Goal: Book appointment/travel/reservation

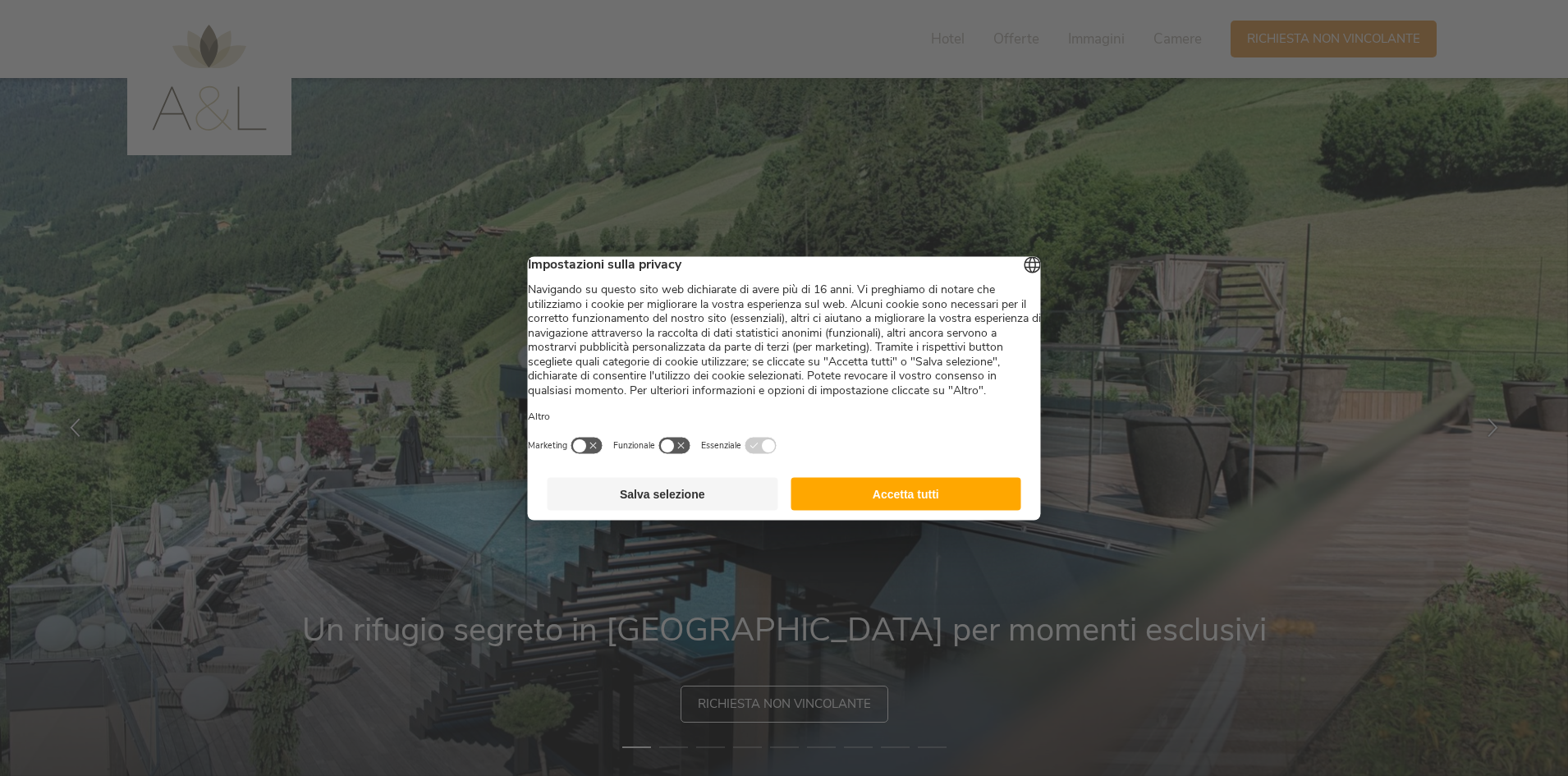
click at [909, 499] on button "Accetta tutti" at bounding box center [906, 494] width 231 height 33
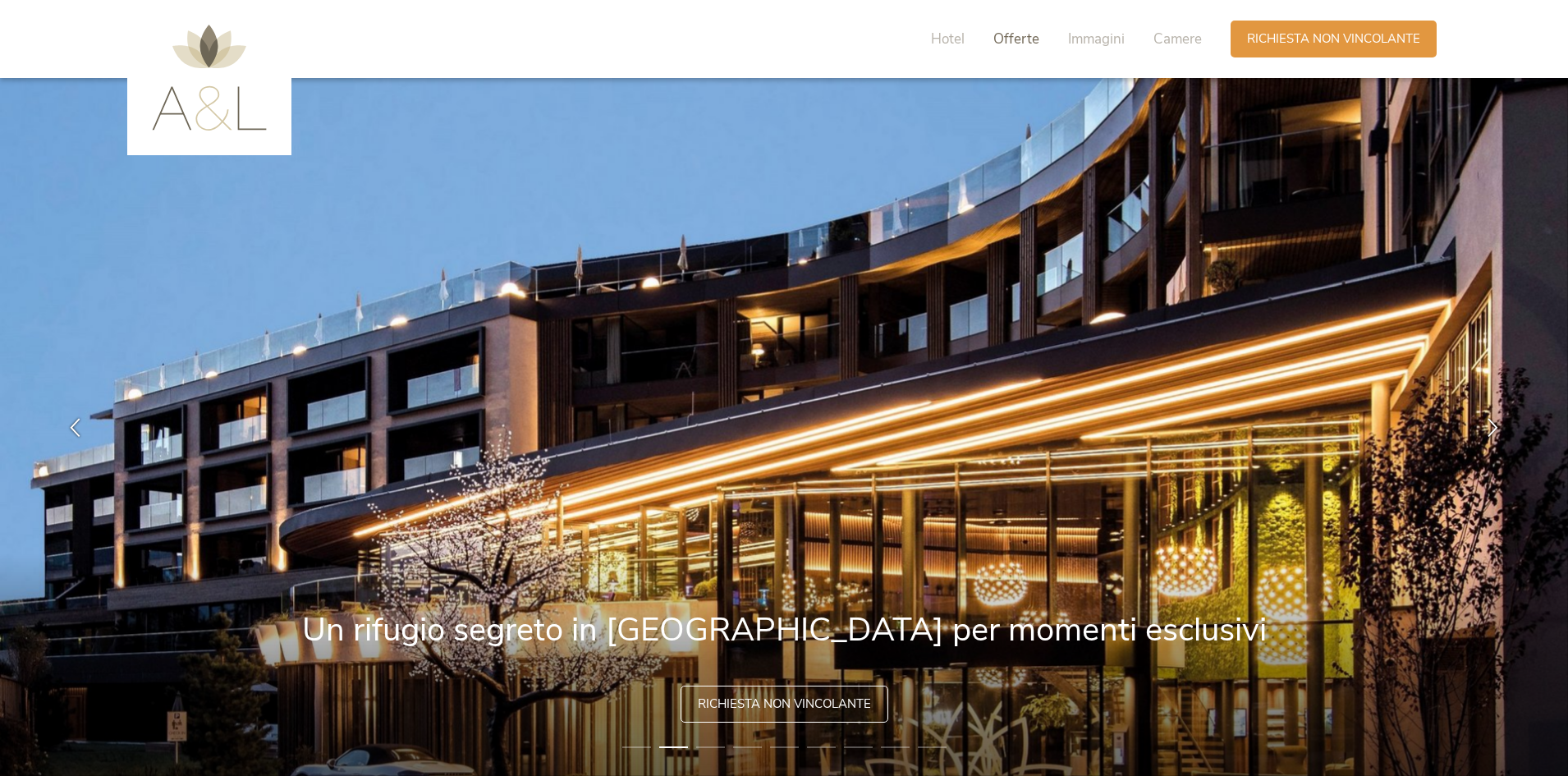
click at [1026, 35] on span "Offerte" at bounding box center [1016, 39] width 46 height 19
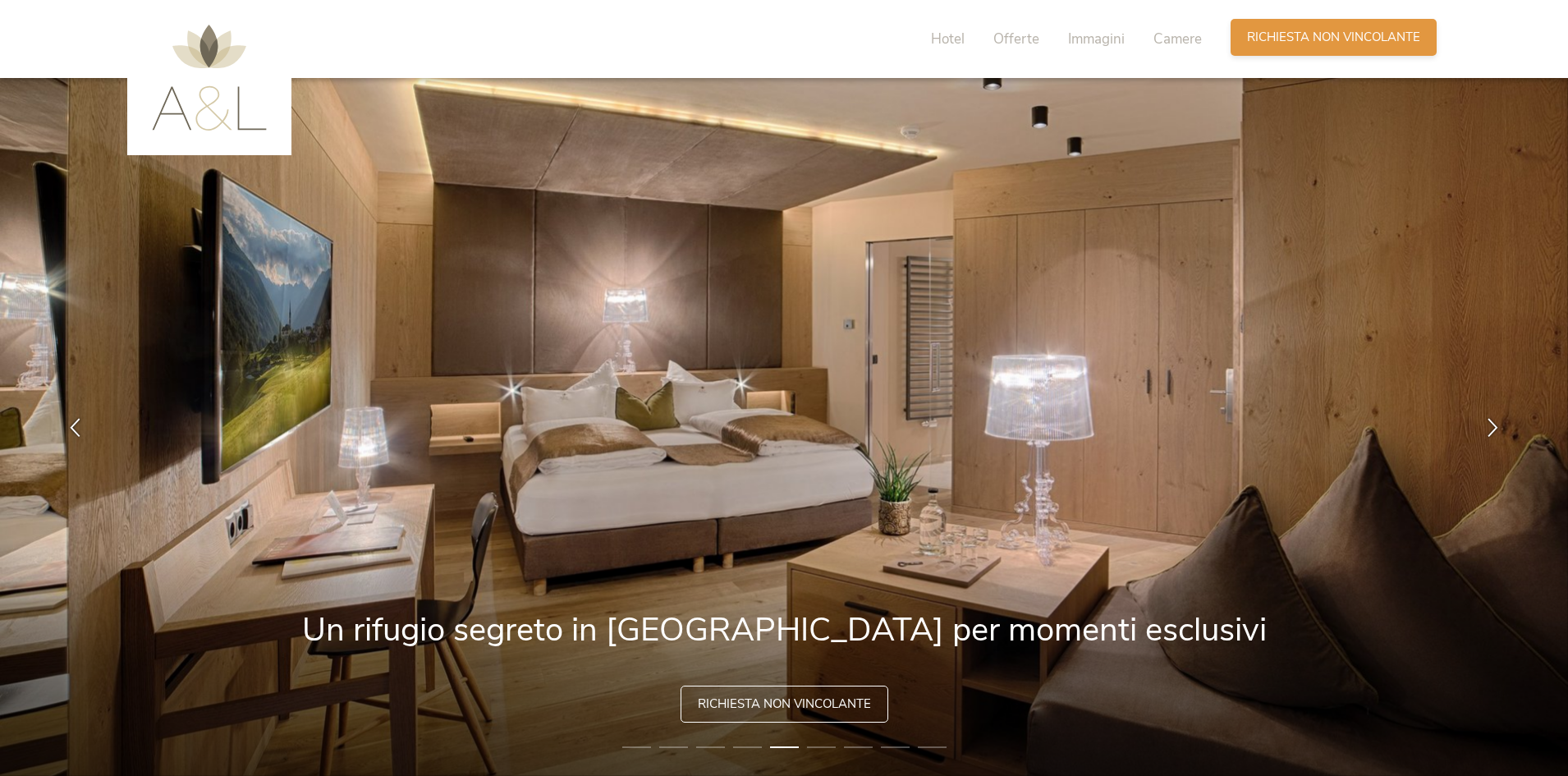
click at [1302, 39] on span "Richiesta non vincolante" at bounding box center [1333, 37] width 173 height 17
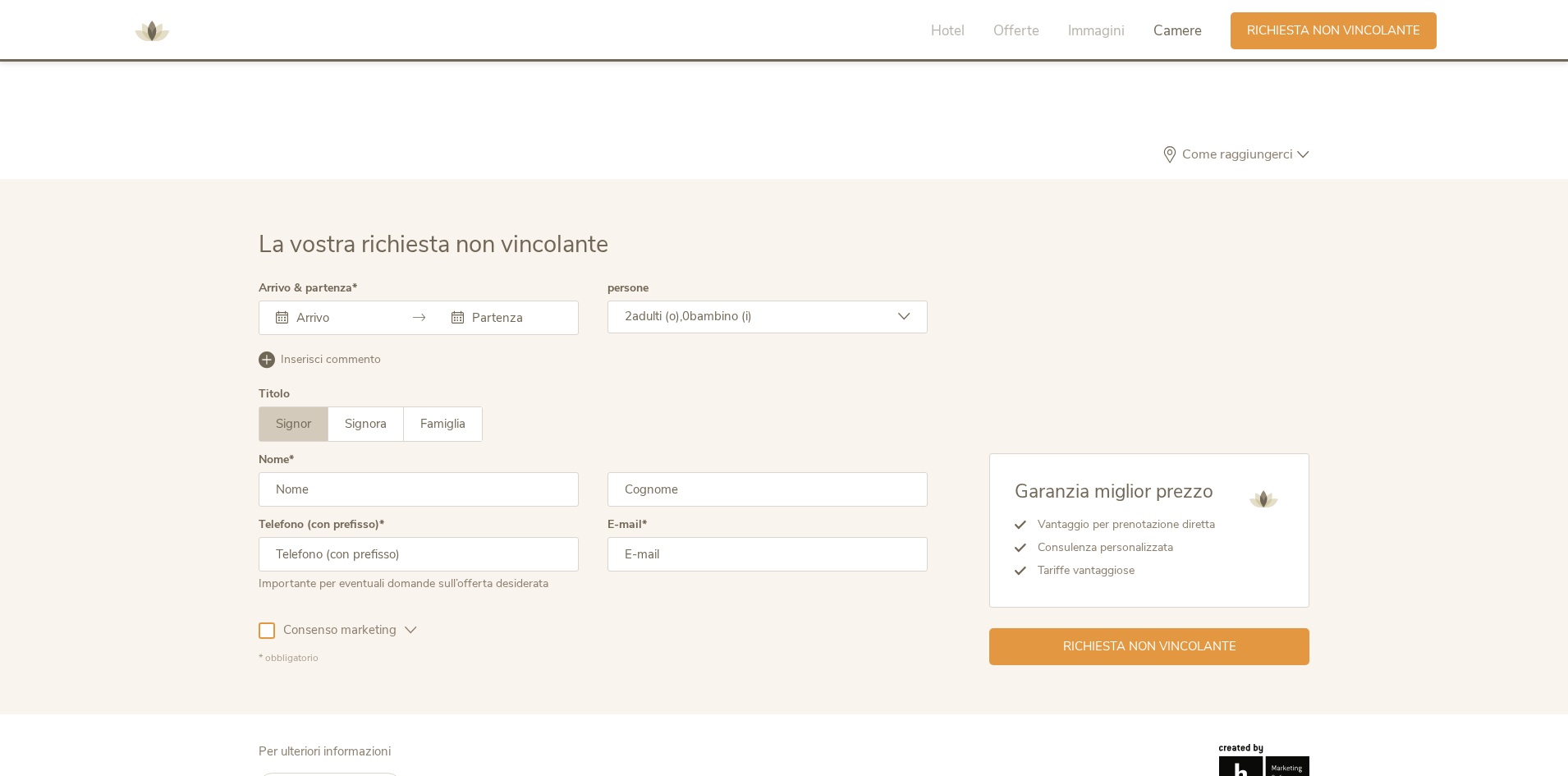
scroll to position [4949, 0]
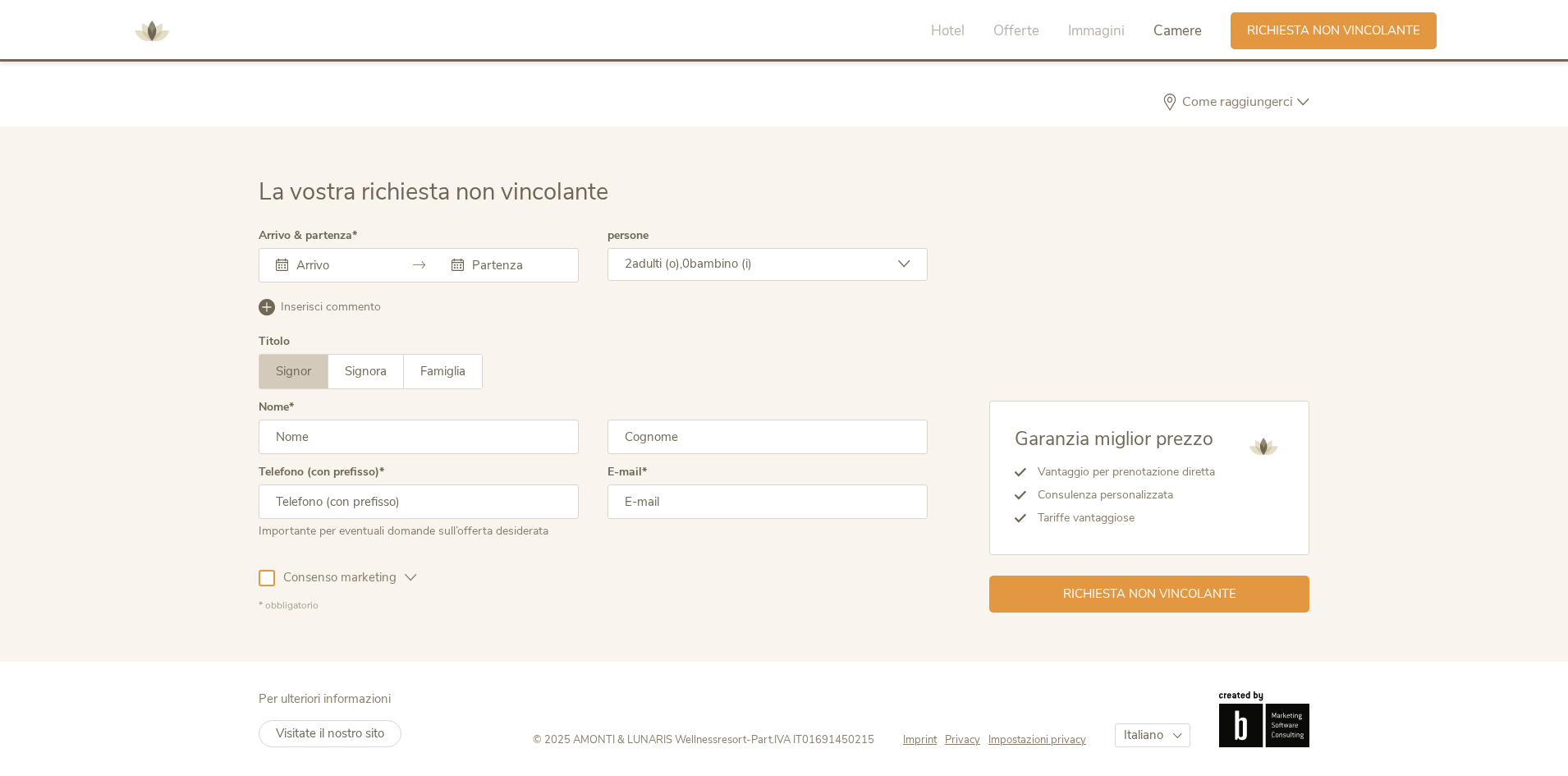
click at [353, 261] on input "text" at bounding box center [339, 265] width 93 height 16
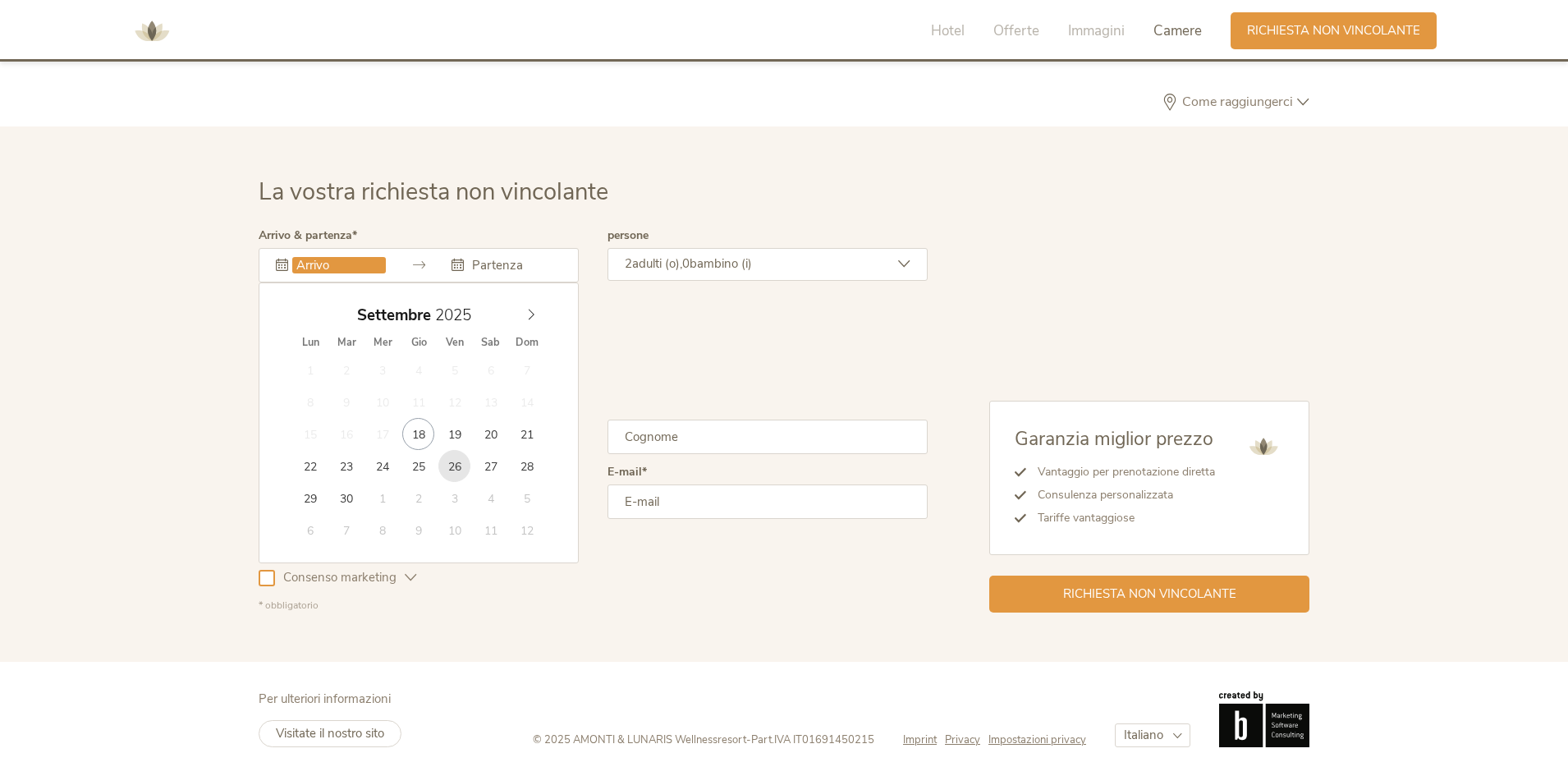
type input "[DATE]"
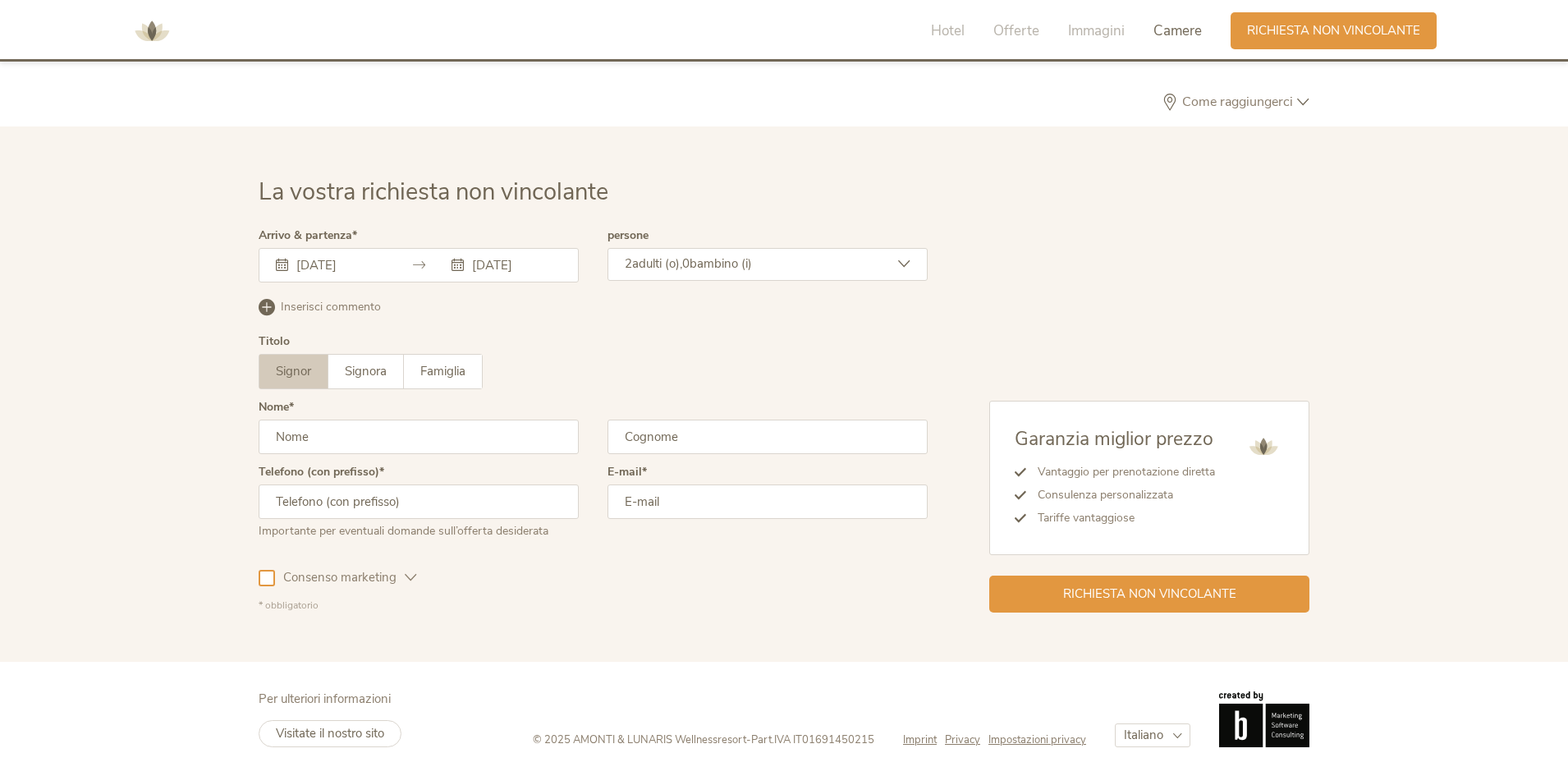
click at [744, 267] on span "bambino (i)" at bounding box center [721, 263] width 63 height 16
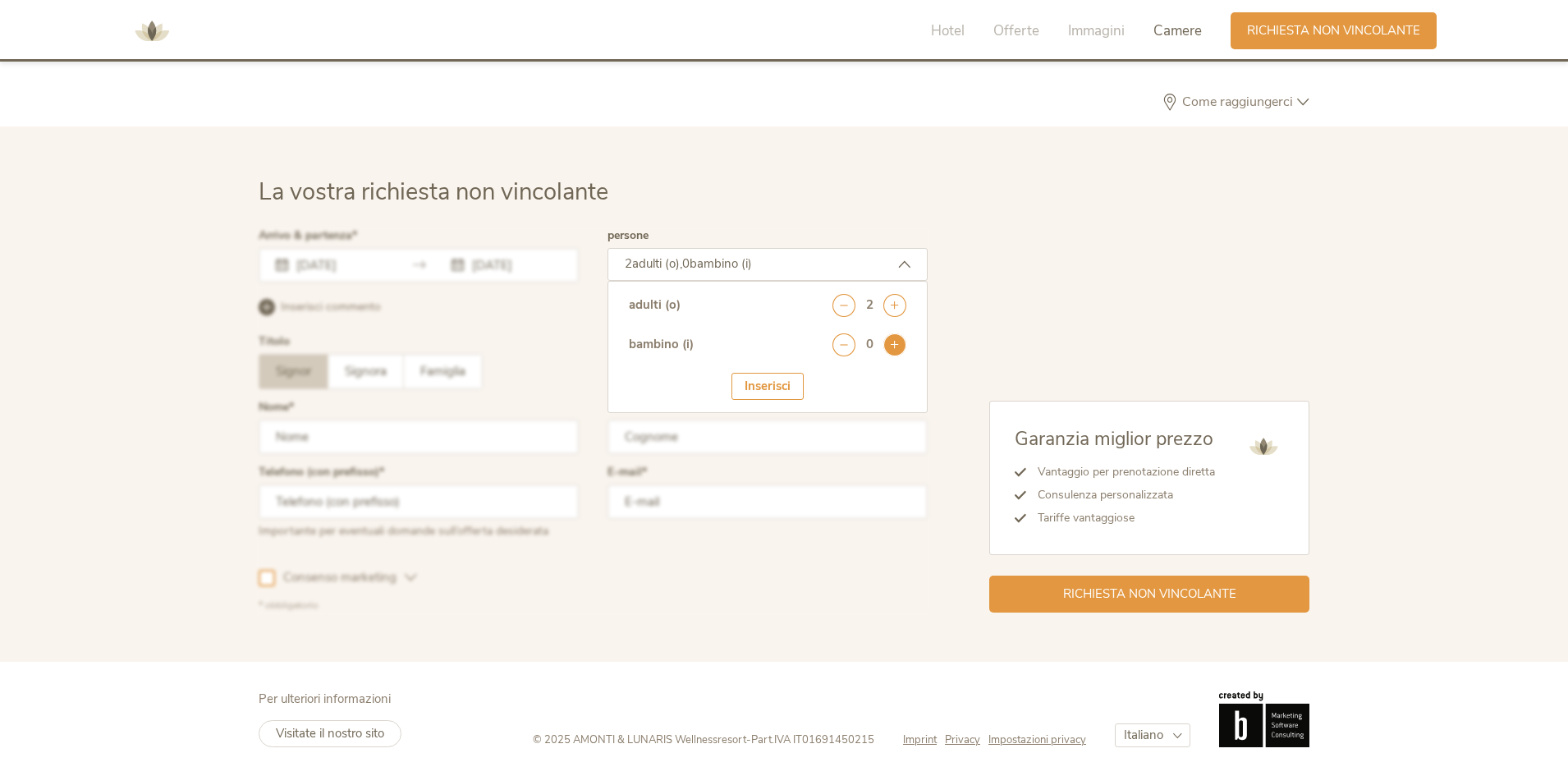
click at [897, 346] on icon at bounding box center [894, 344] width 23 height 23
click at [866, 392] on select "seleziona 0 1 2 3 4 5 6 7 8 9 10 11 12 13 14 15 16 17" at bounding box center [865, 390] width 81 height 27
select select "8"
click at [825, 377] on select "seleziona 0 1 2 3 4 5 6 7 8 9 10 11 12 13 14 15 16 17" at bounding box center [865, 390] width 81 height 27
click at [1091, 248] on div "Garanzia miglior prezzo Vantaggio per prenotazione diretta Consulenza personali…" at bounding box center [1119, 421] width 381 height 382
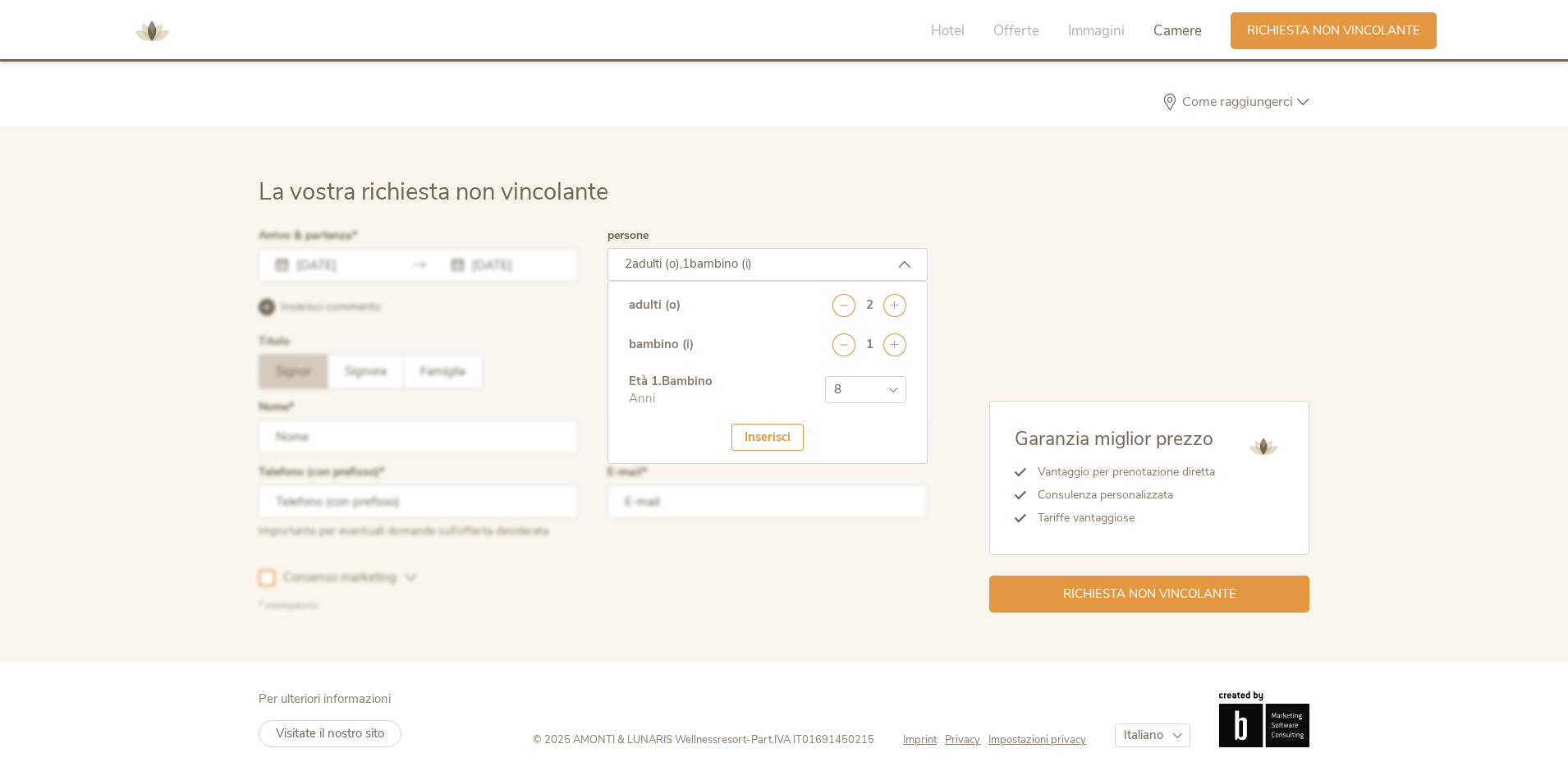
click at [902, 265] on icon at bounding box center [904, 264] width 13 height 13
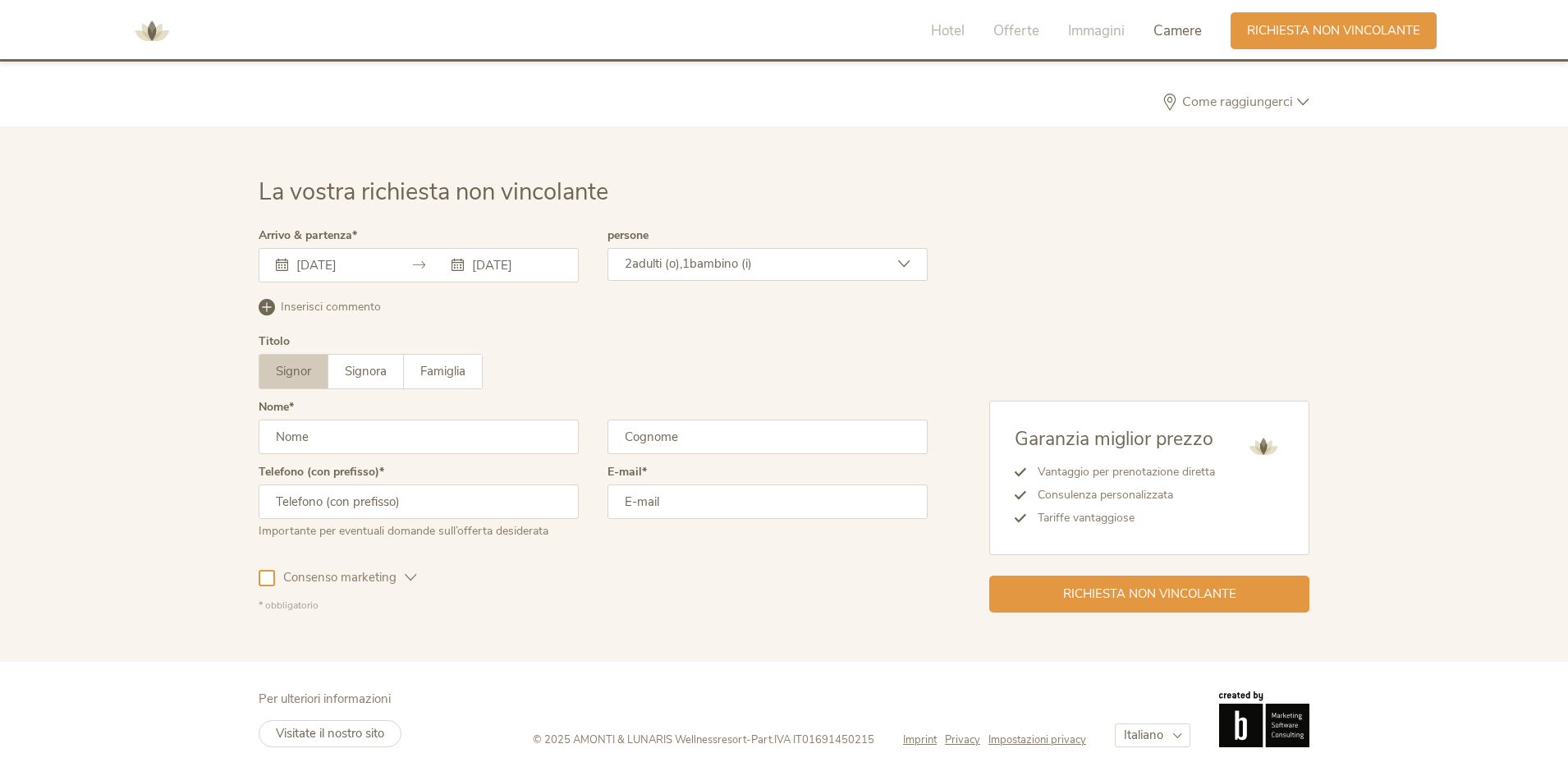
click at [401, 444] on input "text" at bounding box center [419, 437] width 320 height 35
type input "[PERSON_NAME]"
type input "pinto"
type input "[PERSON_NAME][EMAIL_ADDRESS][DOMAIN_NAME]"
click at [475, 516] on input "text" at bounding box center [419, 501] width 320 height 35
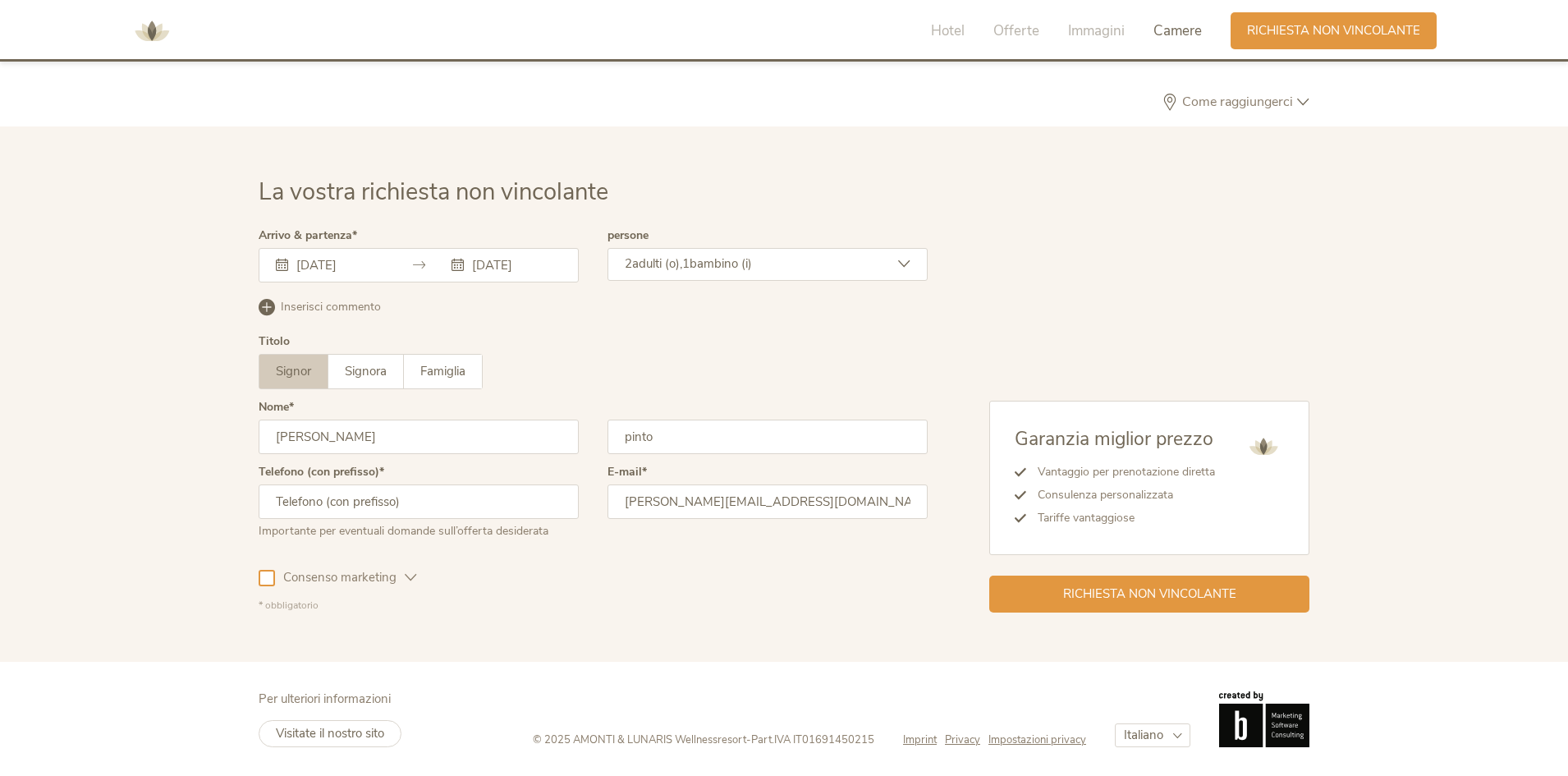
type input "3"
type input "[PHONE_NUMBER]"
click at [1121, 592] on span "Richiesta non vincolante" at bounding box center [1149, 593] width 173 height 17
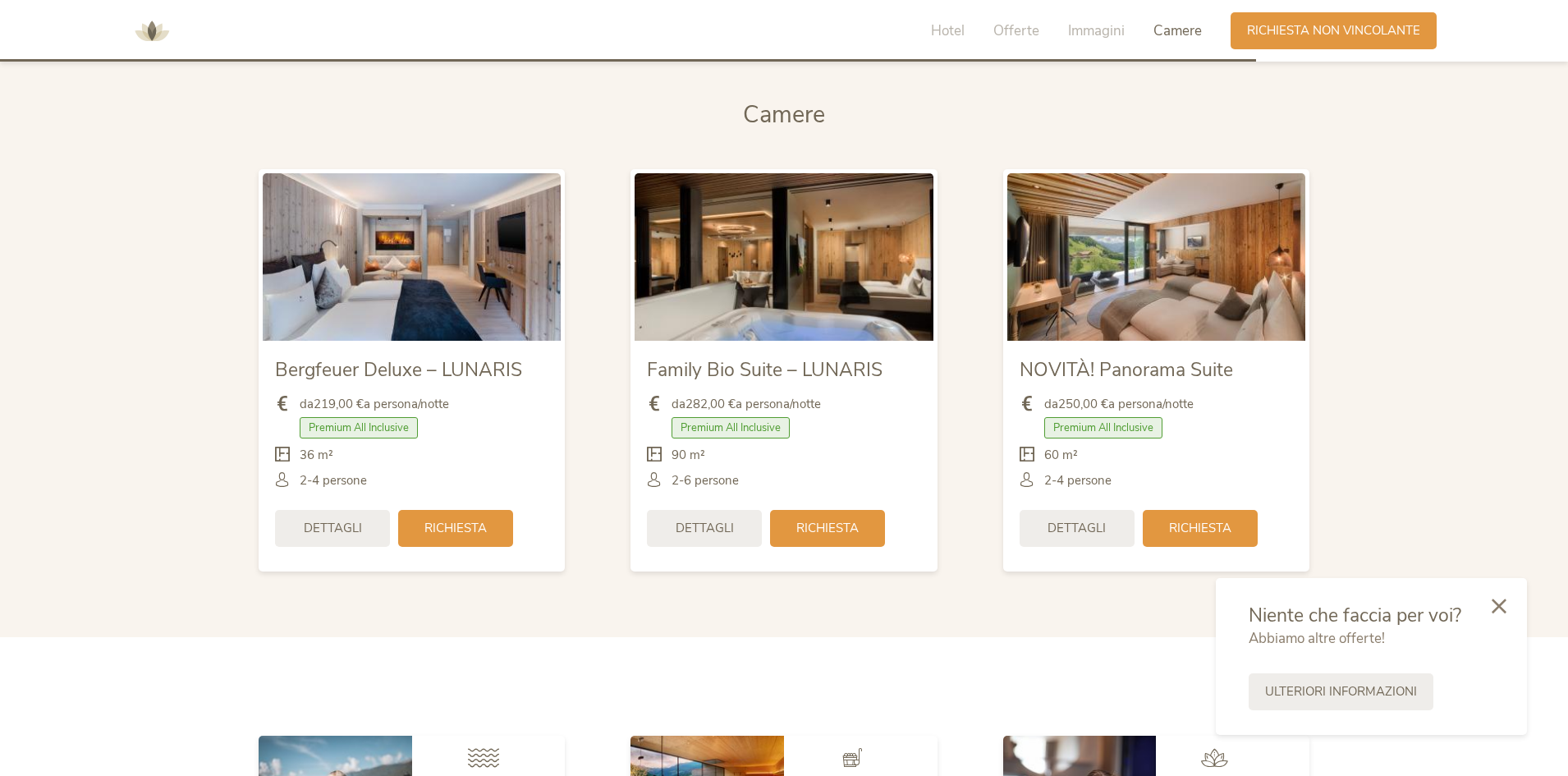
scroll to position [3964, 0]
click at [939, 25] on span "Hotel" at bounding box center [948, 31] width 34 height 19
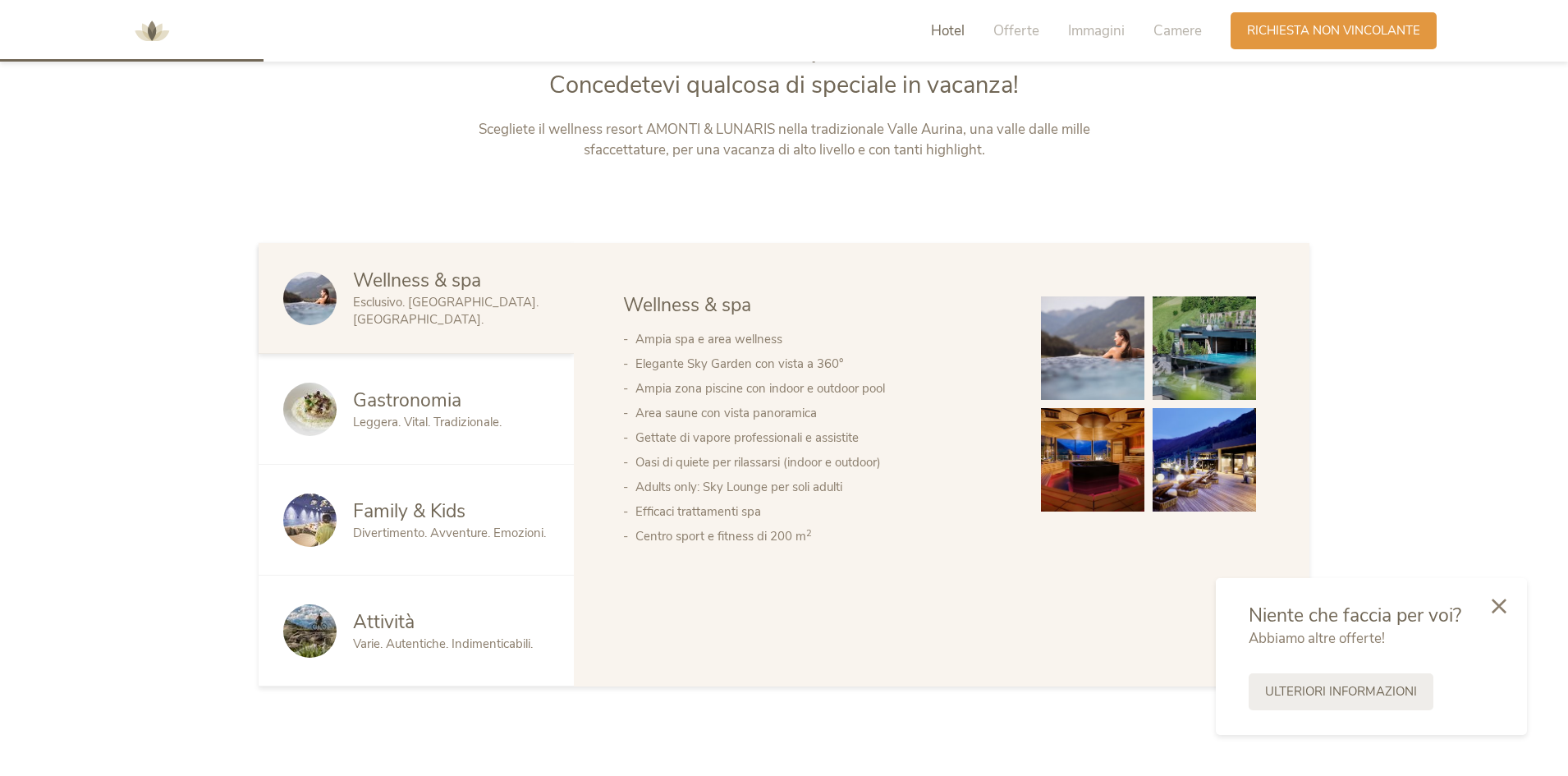
scroll to position [833, 0]
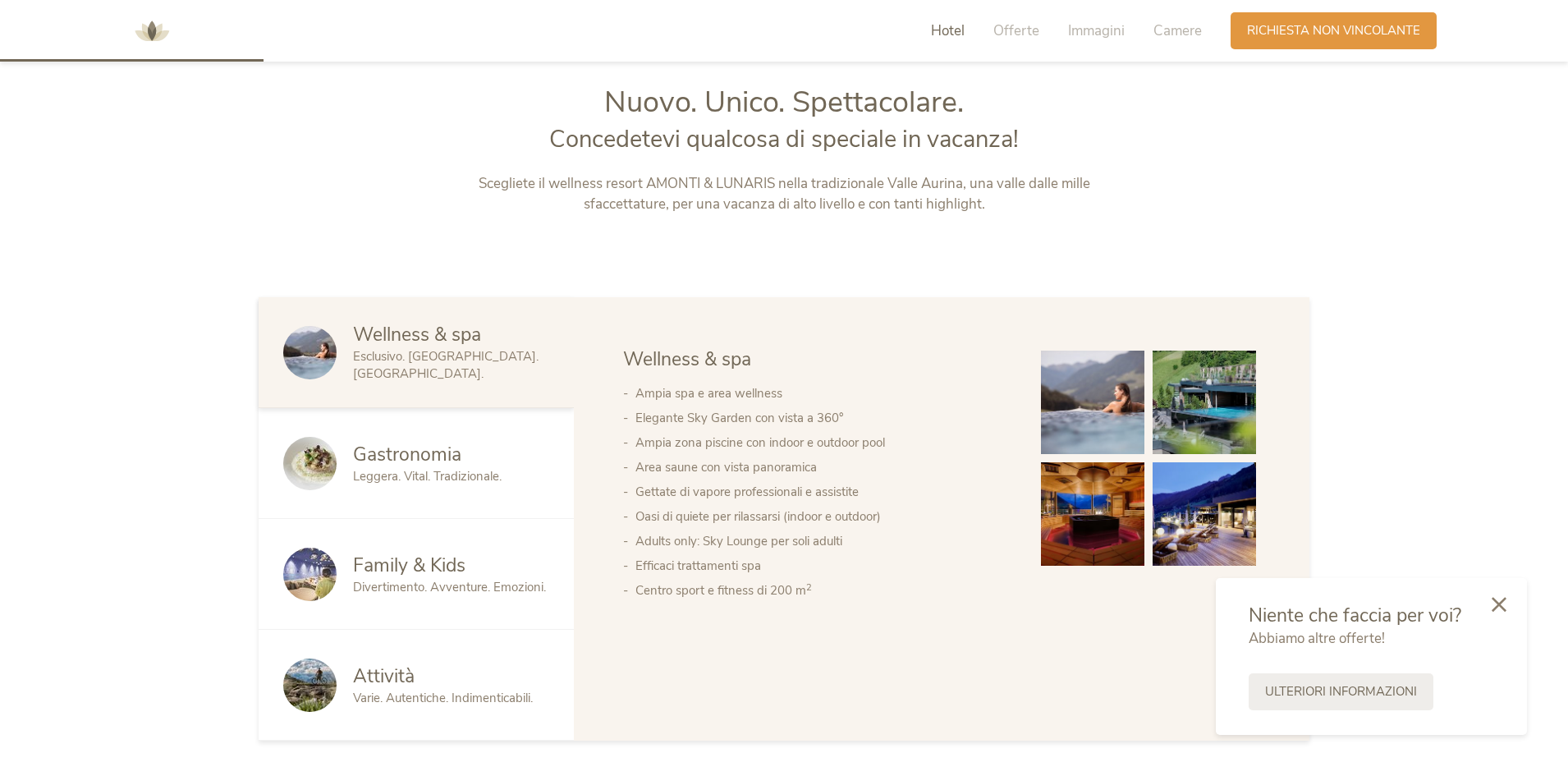
click at [1497, 604] on icon at bounding box center [1498, 604] width 14 height 14
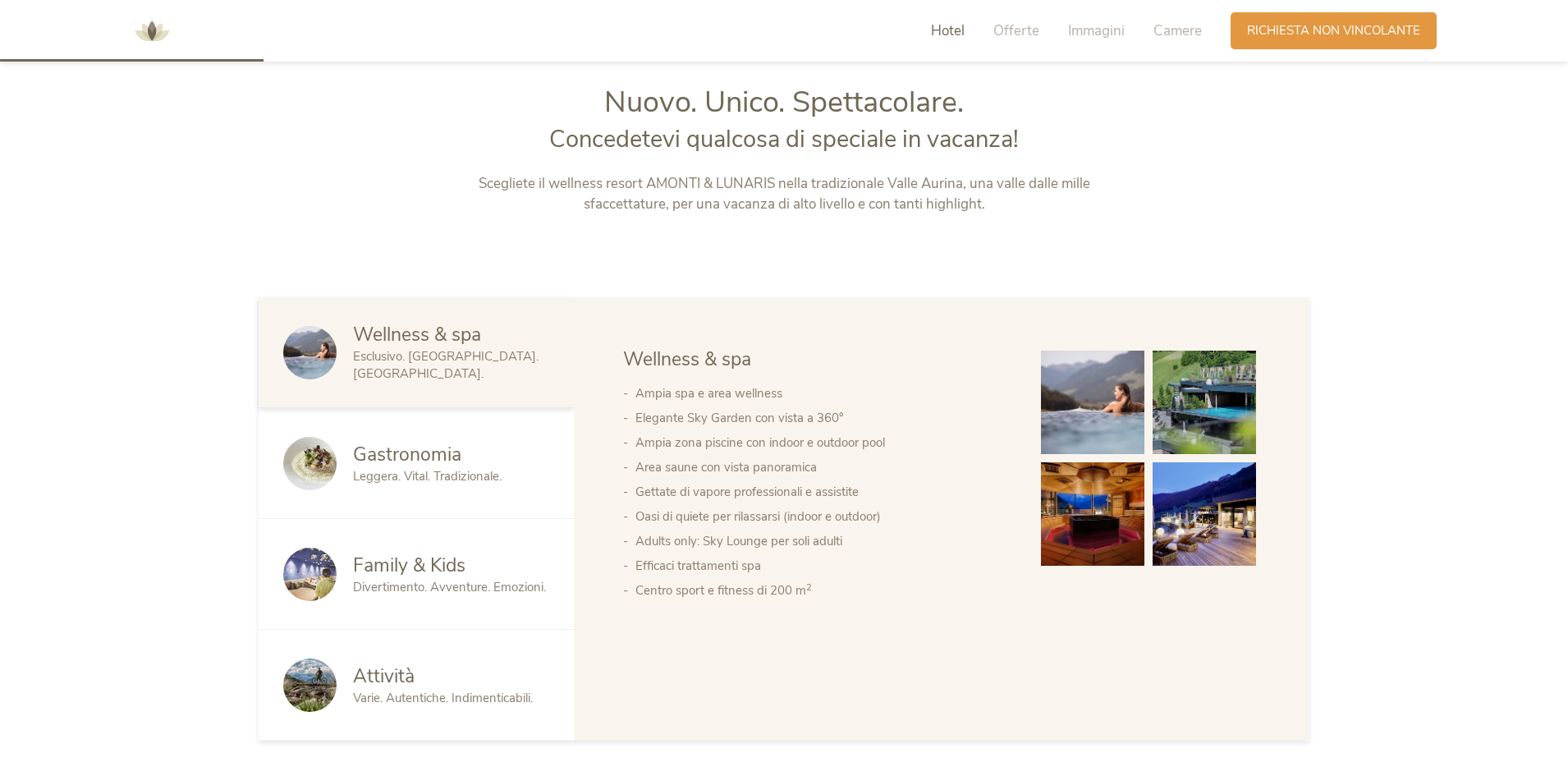
click at [1112, 402] on img at bounding box center [1093, 403] width 103 height 103
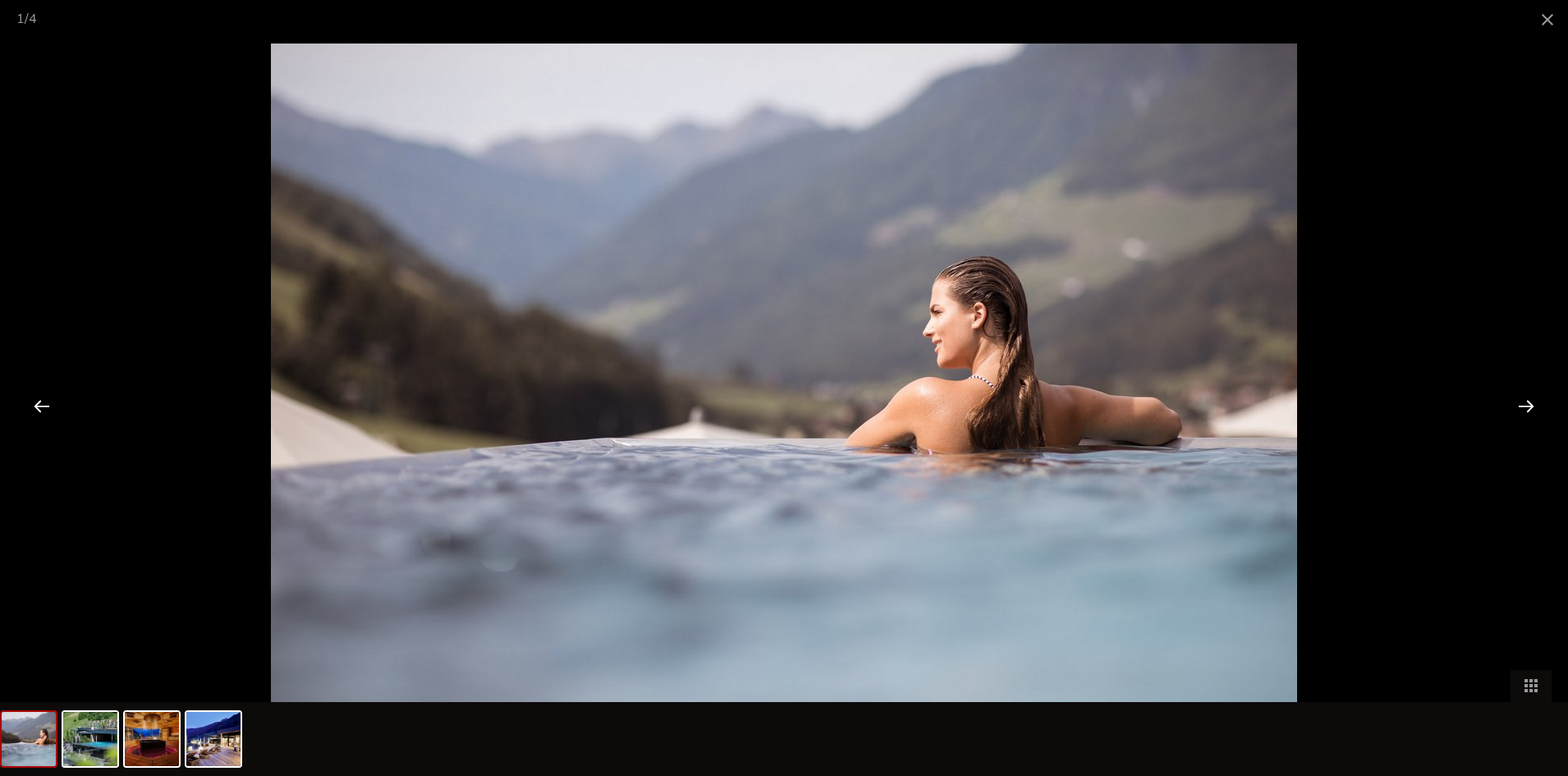
click at [1522, 403] on div at bounding box center [1526, 405] width 51 height 51
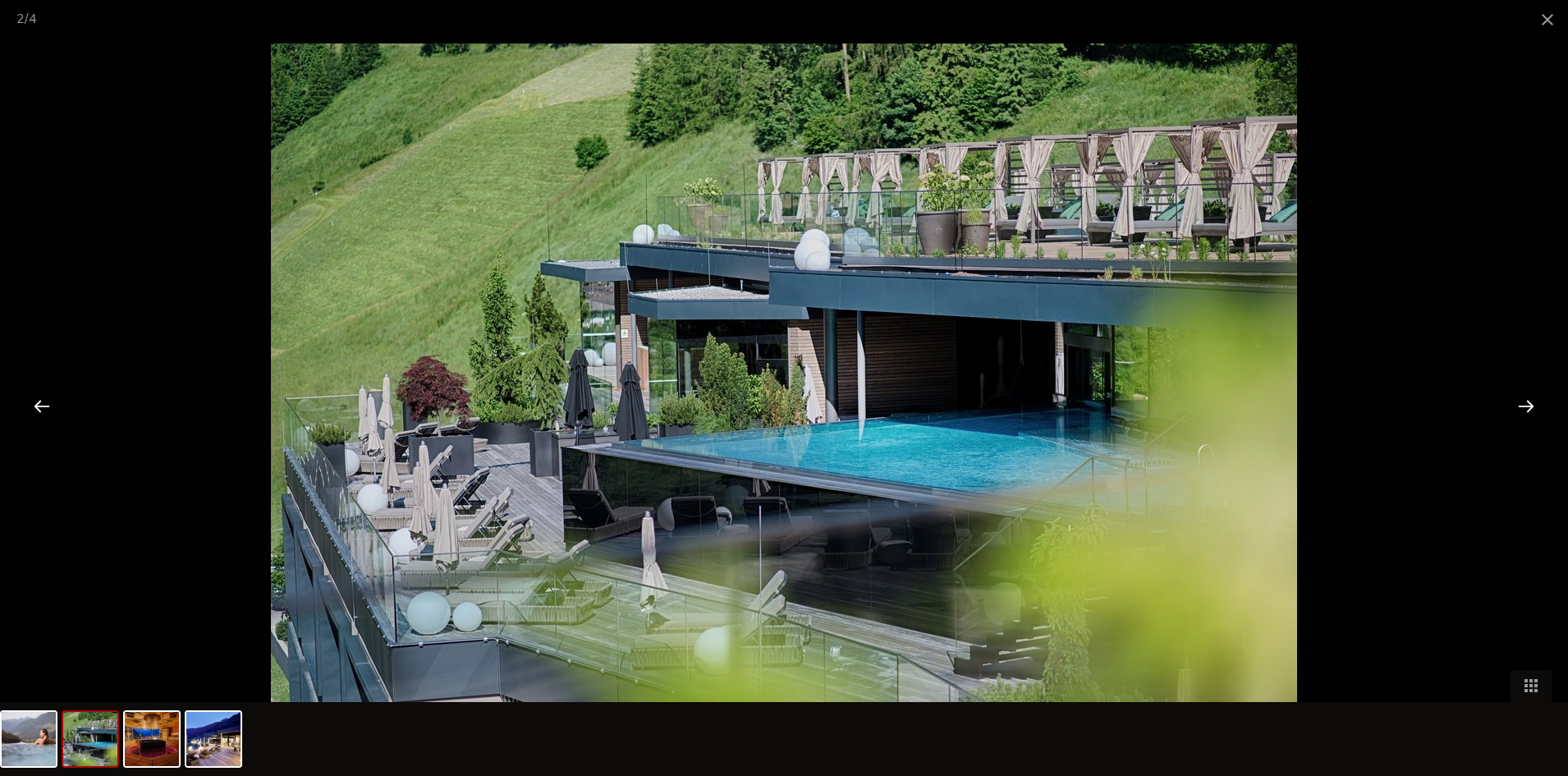
click at [1522, 403] on div at bounding box center [1526, 405] width 51 height 51
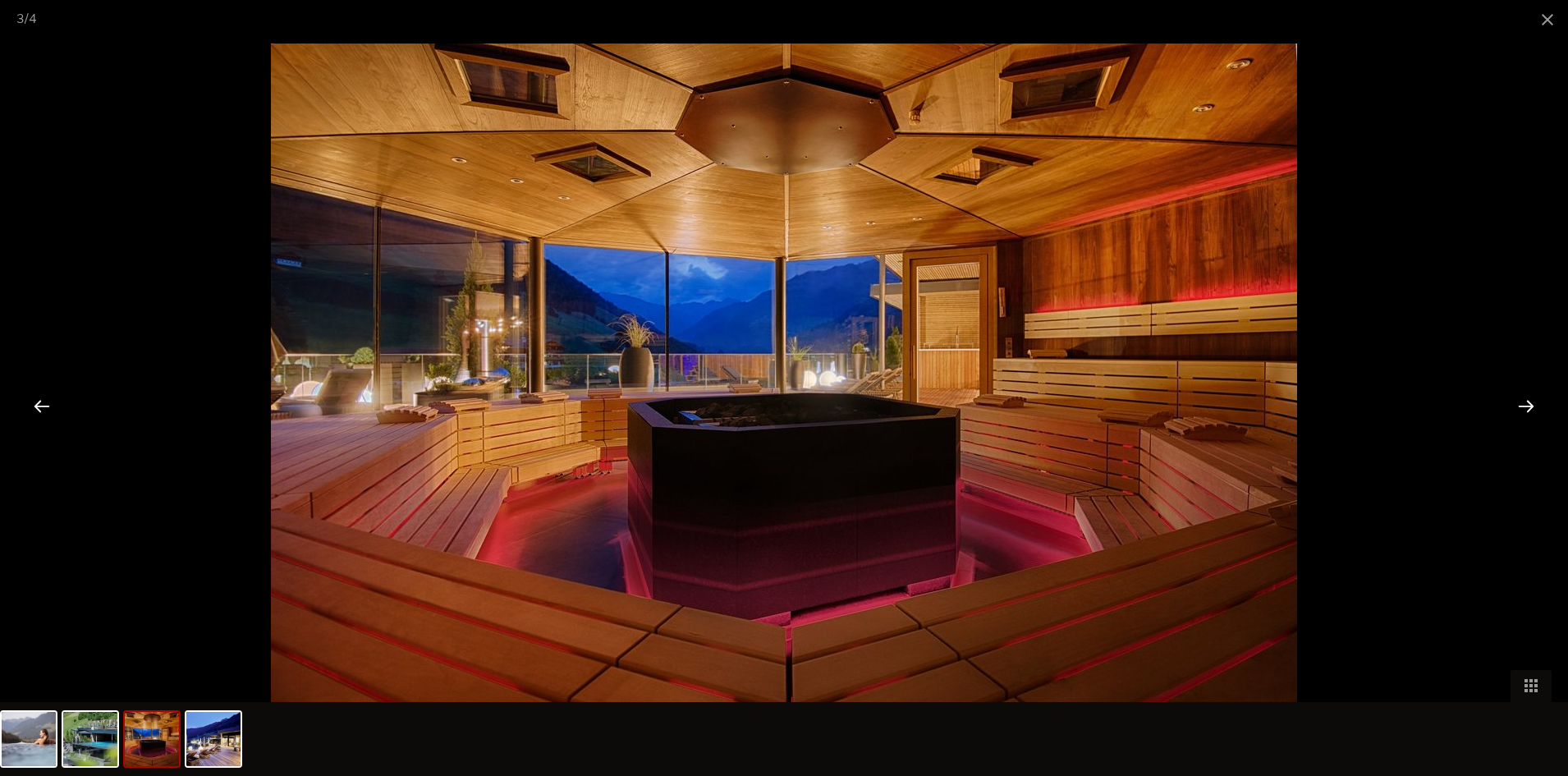
click at [1522, 403] on div at bounding box center [1526, 405] width 51 height 51
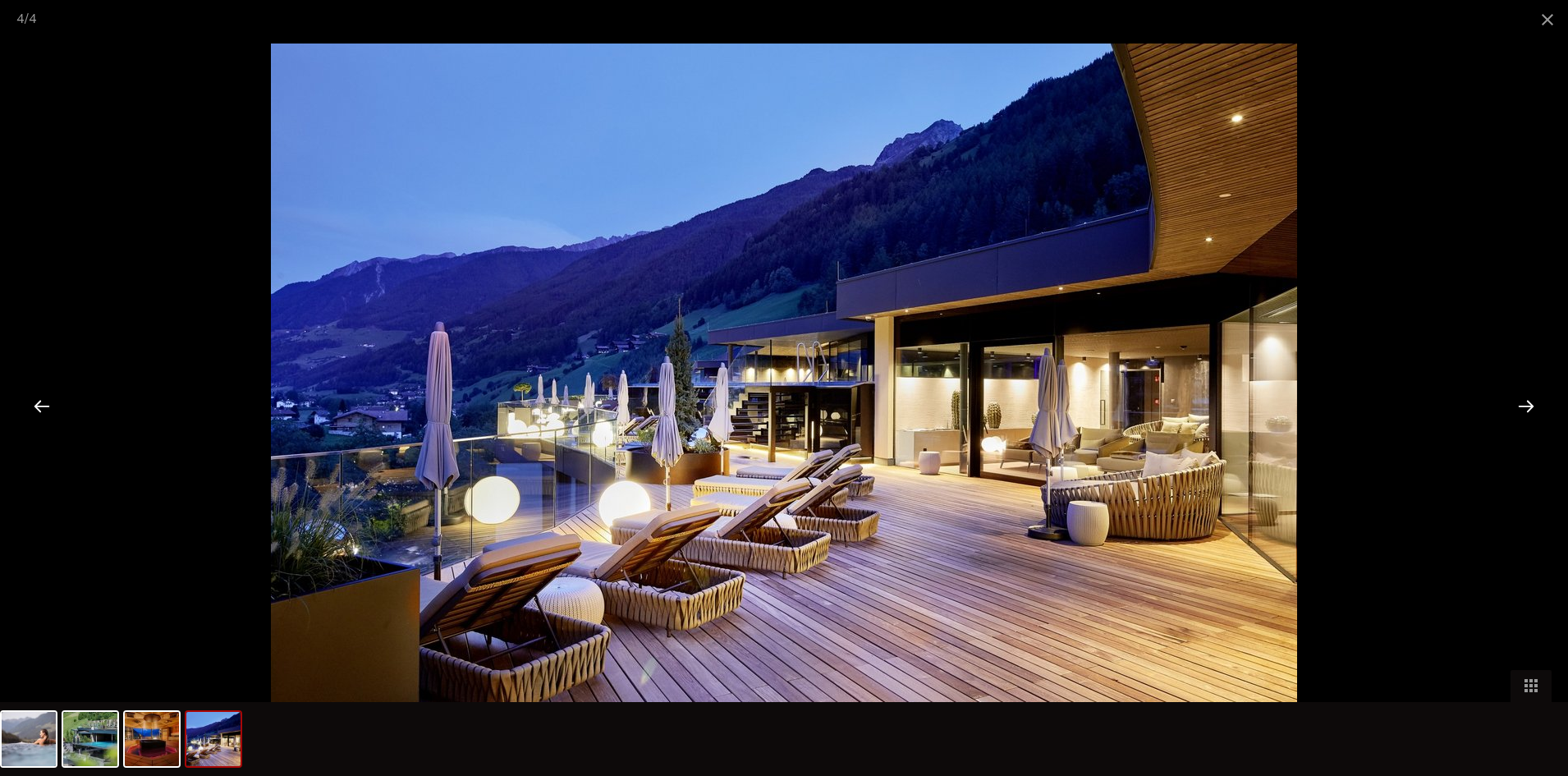
click at [1522, 403] on div at bounding box center [1526, 405] width 51 height 51
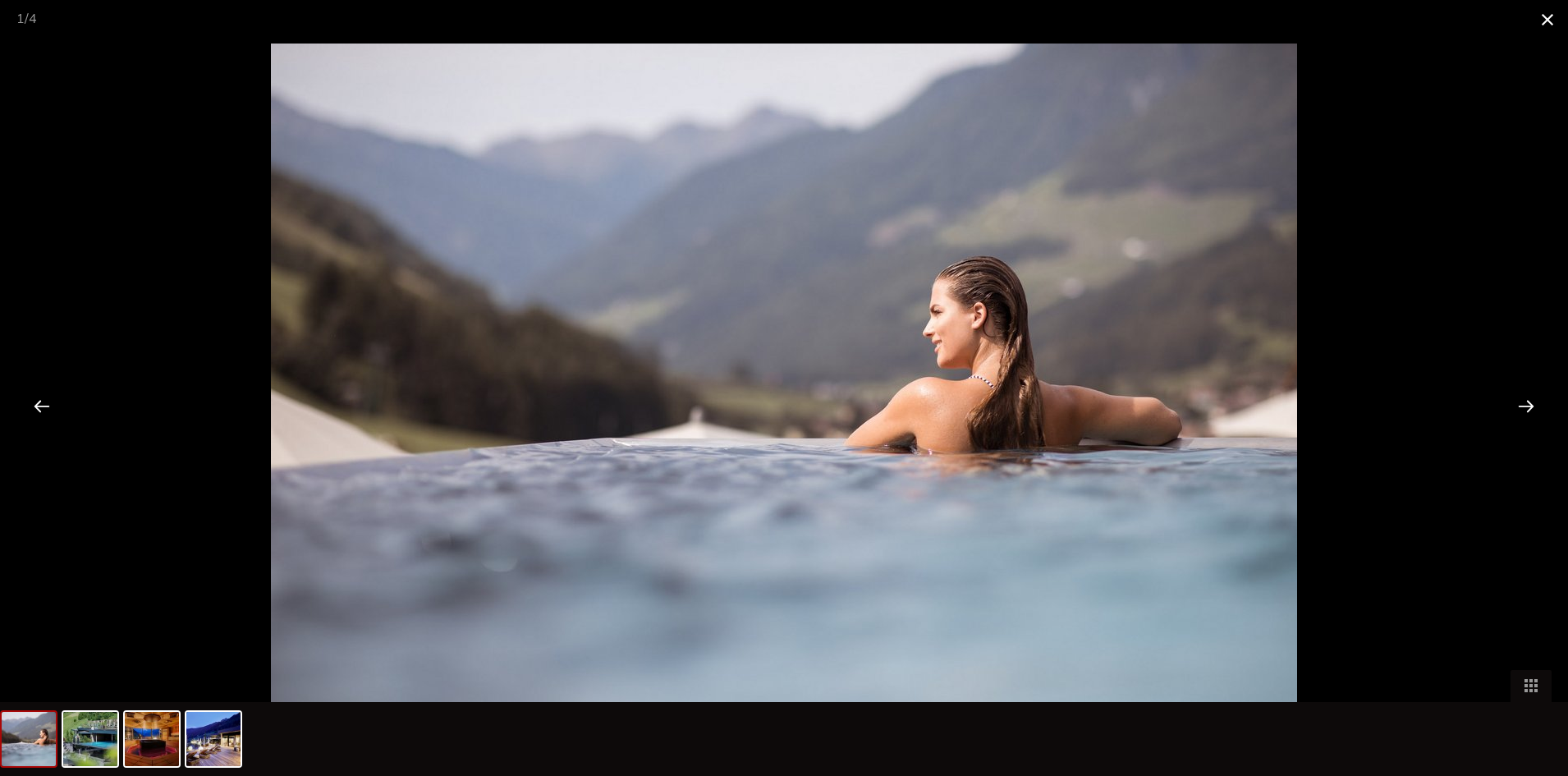
click at [1544, 15] on span at bounding box center [1548, 20] width 41 height 39
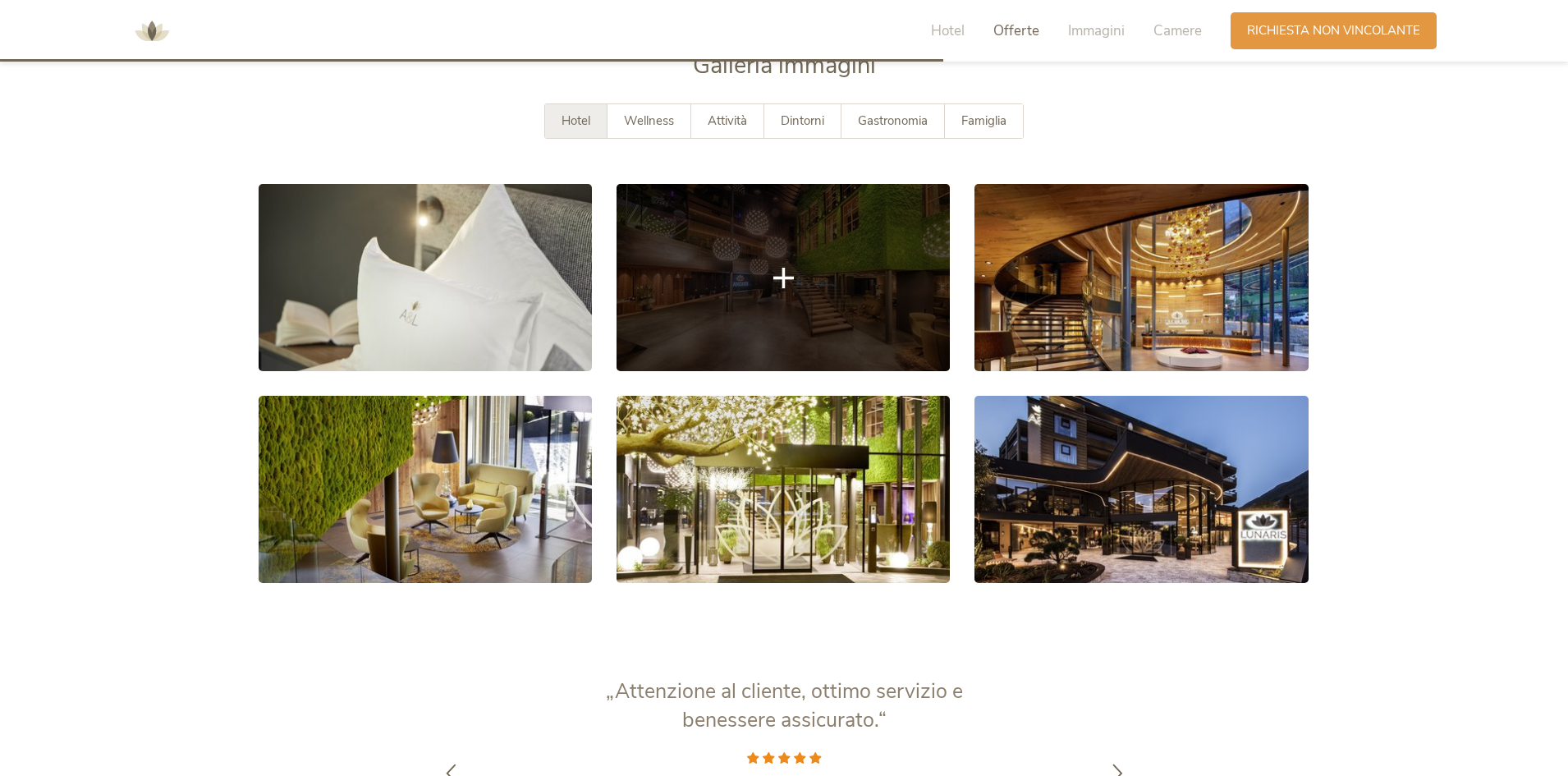
scroll to position [2969, 0]
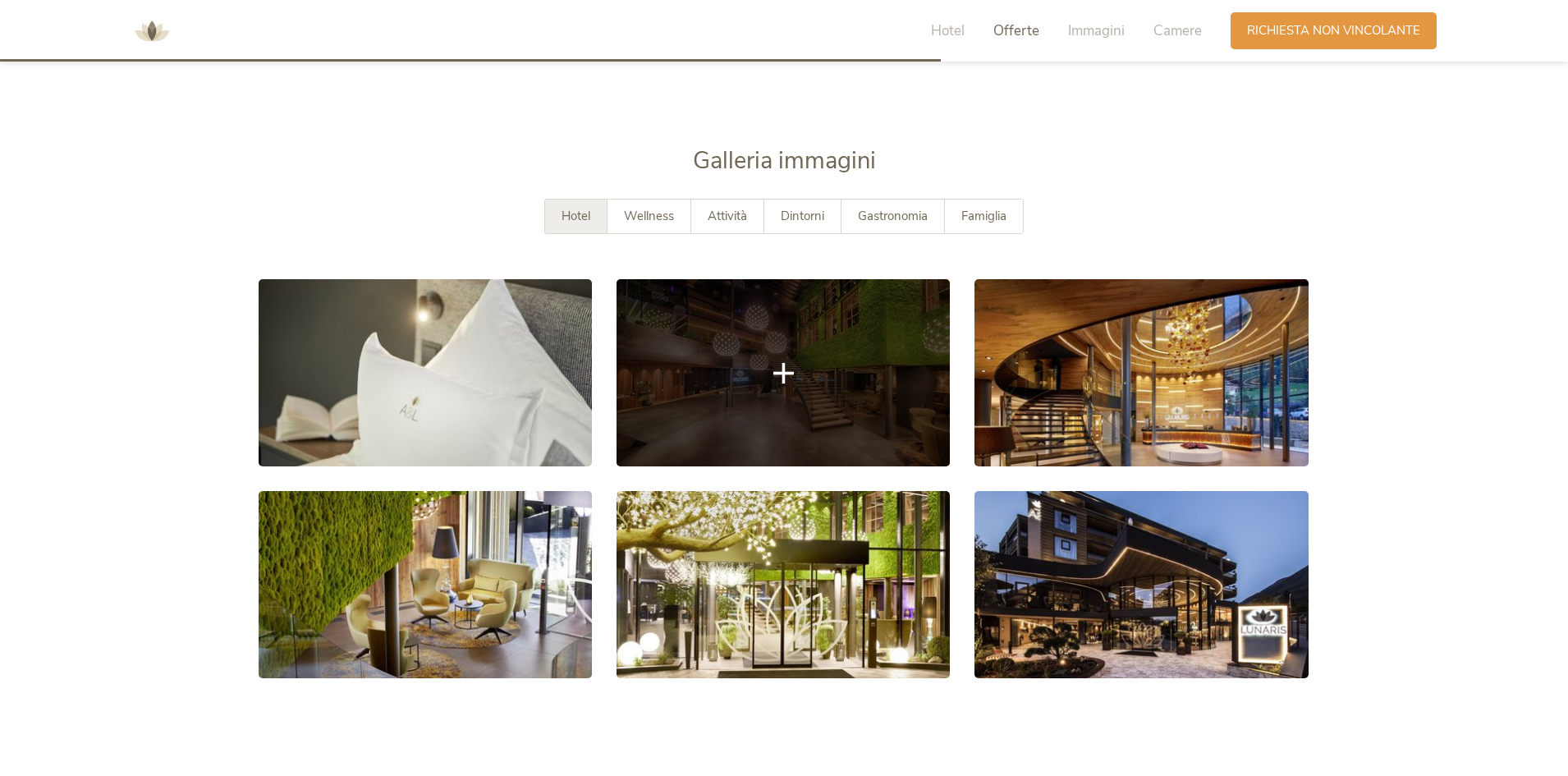
click at [777, 385] on link at bounding box center [782, 372] width 333 height 187
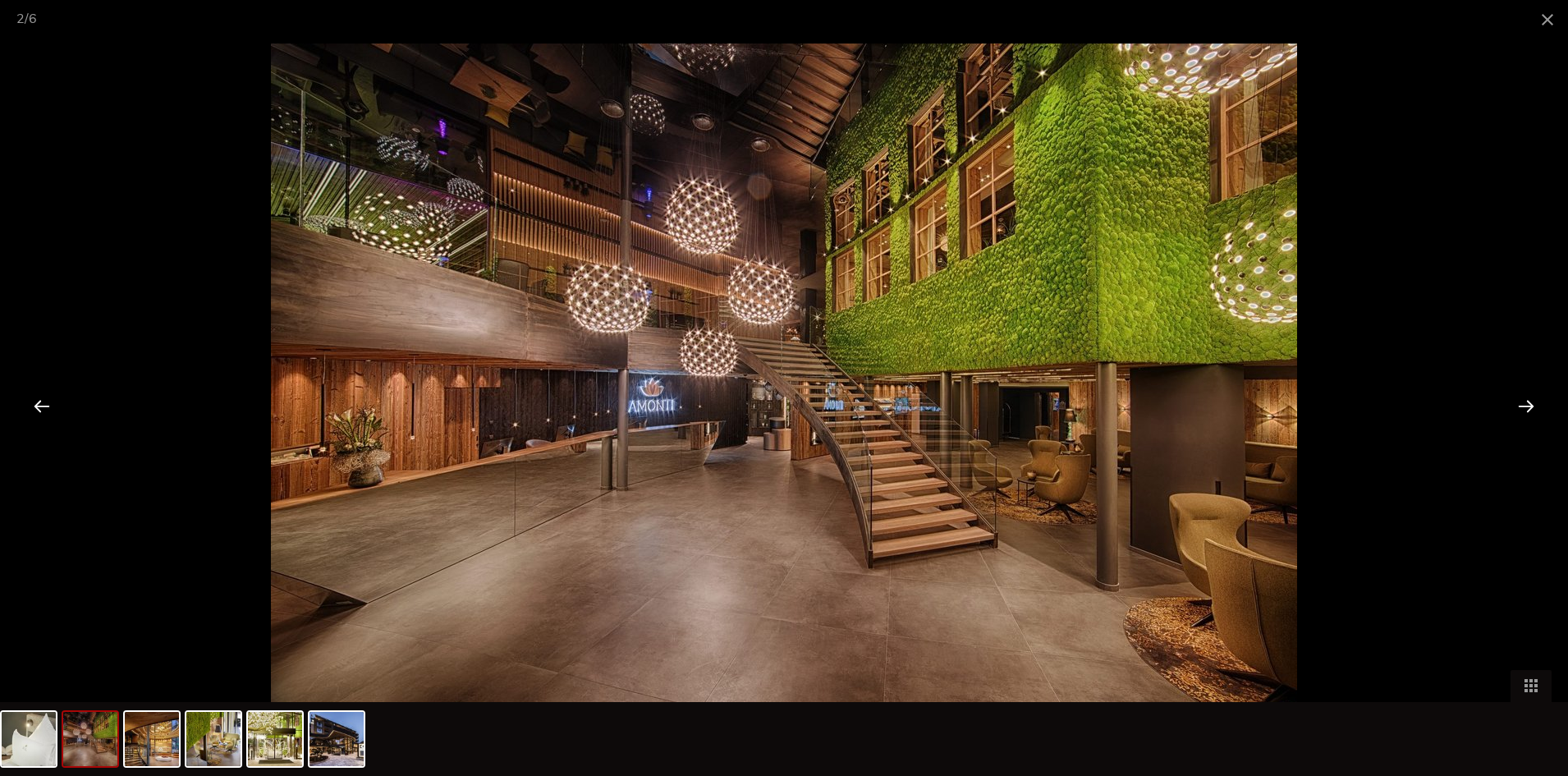
click at [1533, 407] on div at bounding box center [1526, 405] width 51 height 51
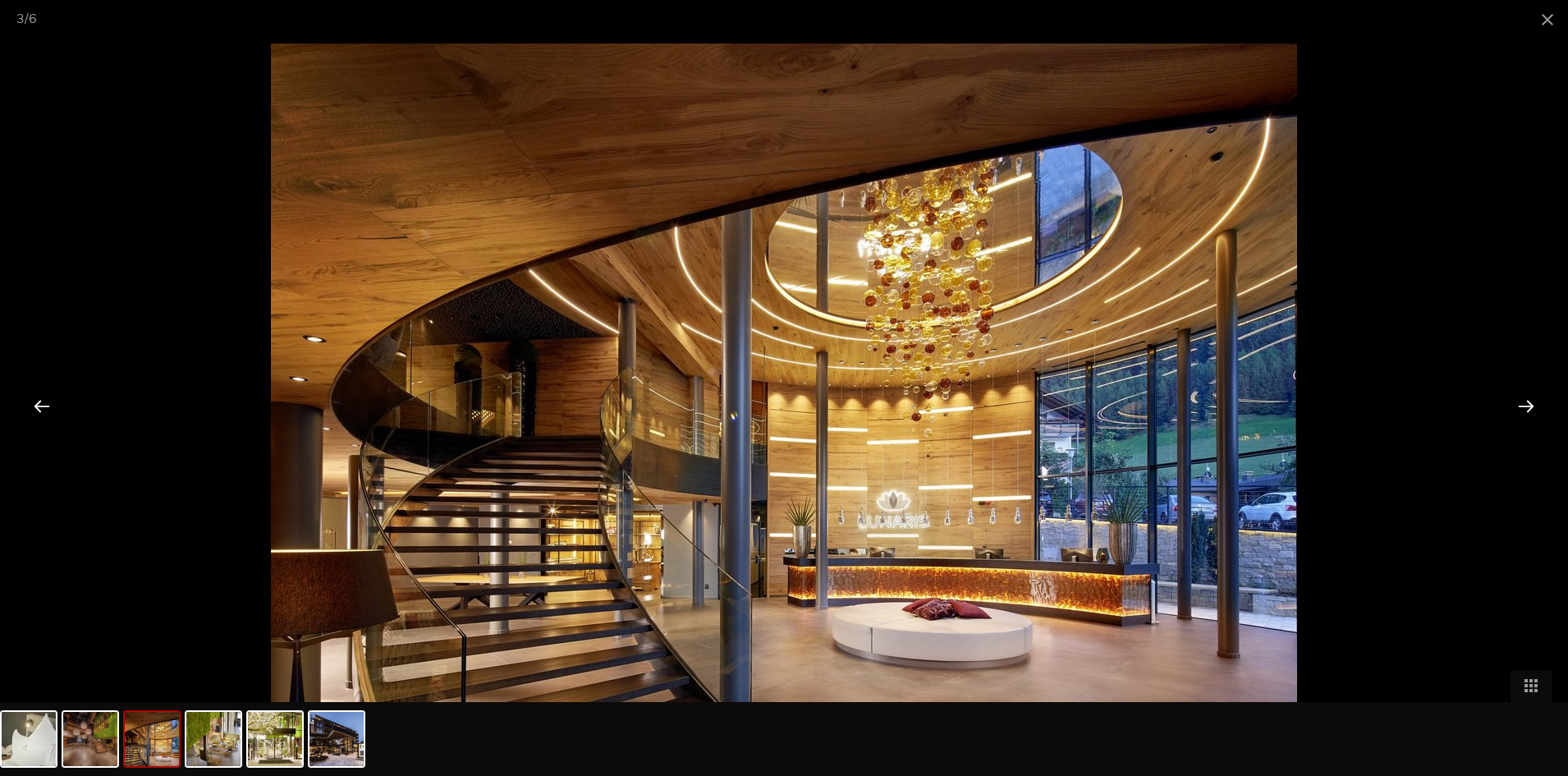
click at [1532, 406] on div at bounding box center [1526, 405] width 51 height 51
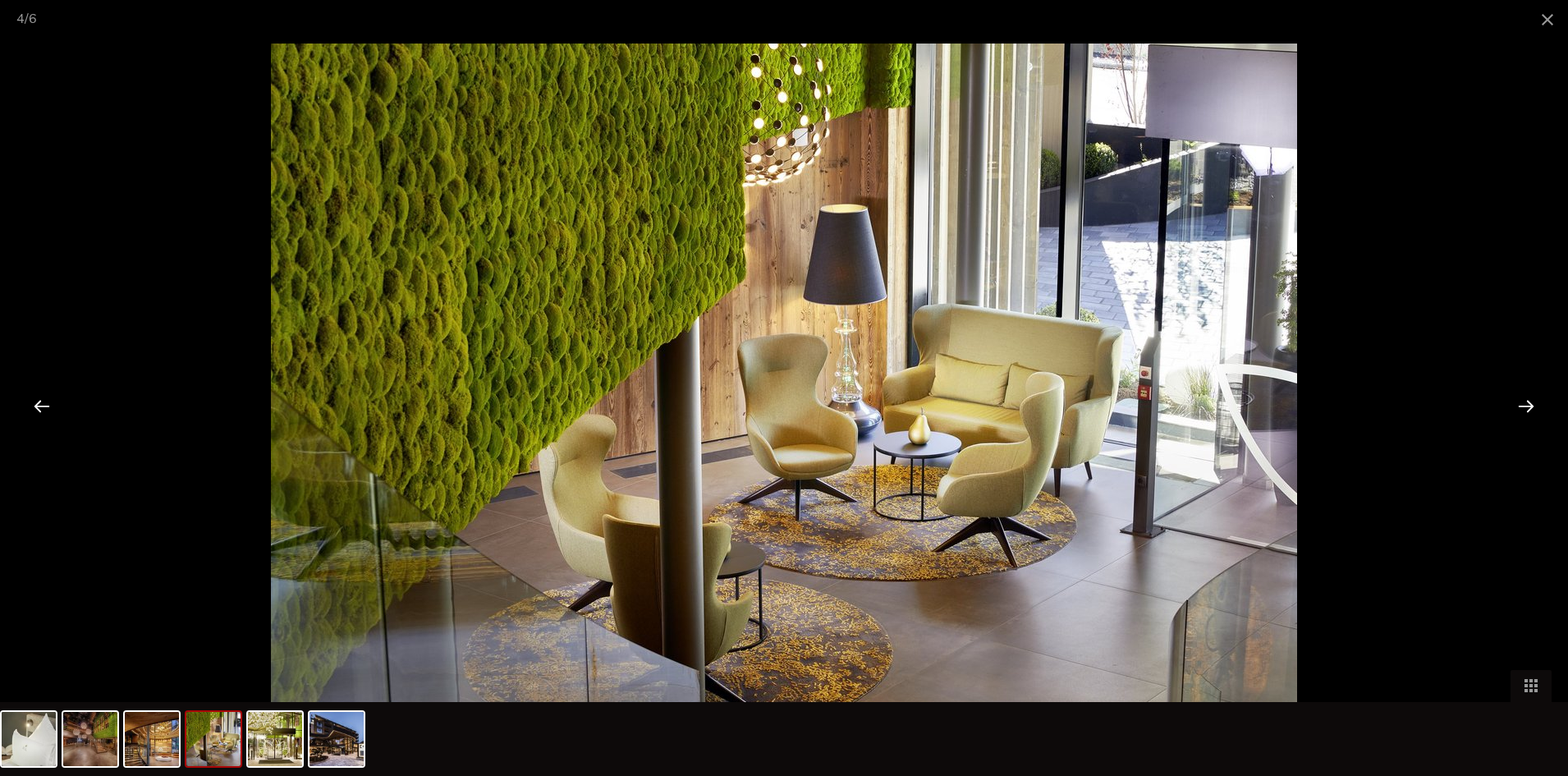
click at [1532, 406] on div at bounding box center [1526, 405] width 51 height 51
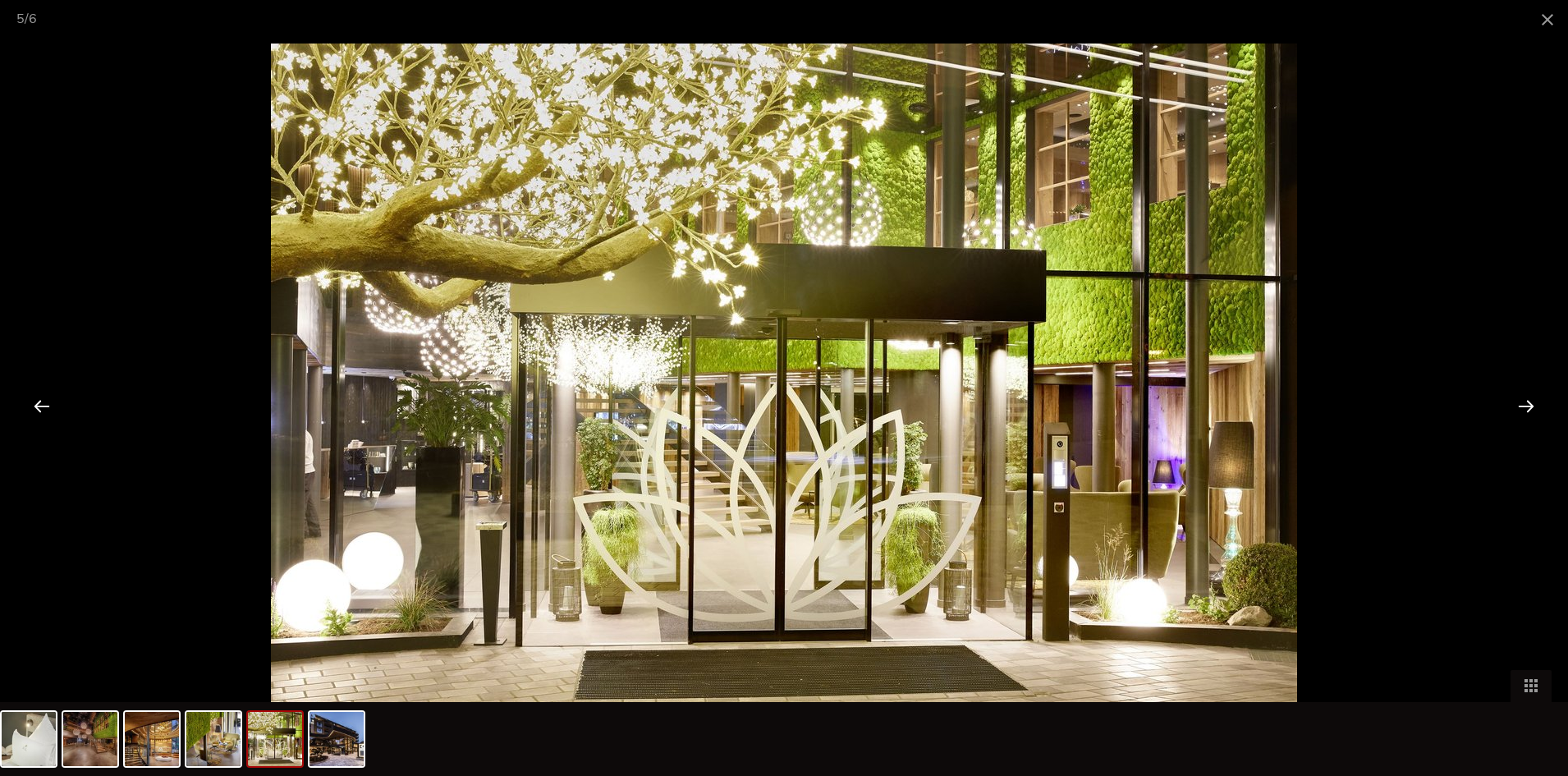
click at [1532, 406] on div at bounding box center [1526, 405] width 51 height 51
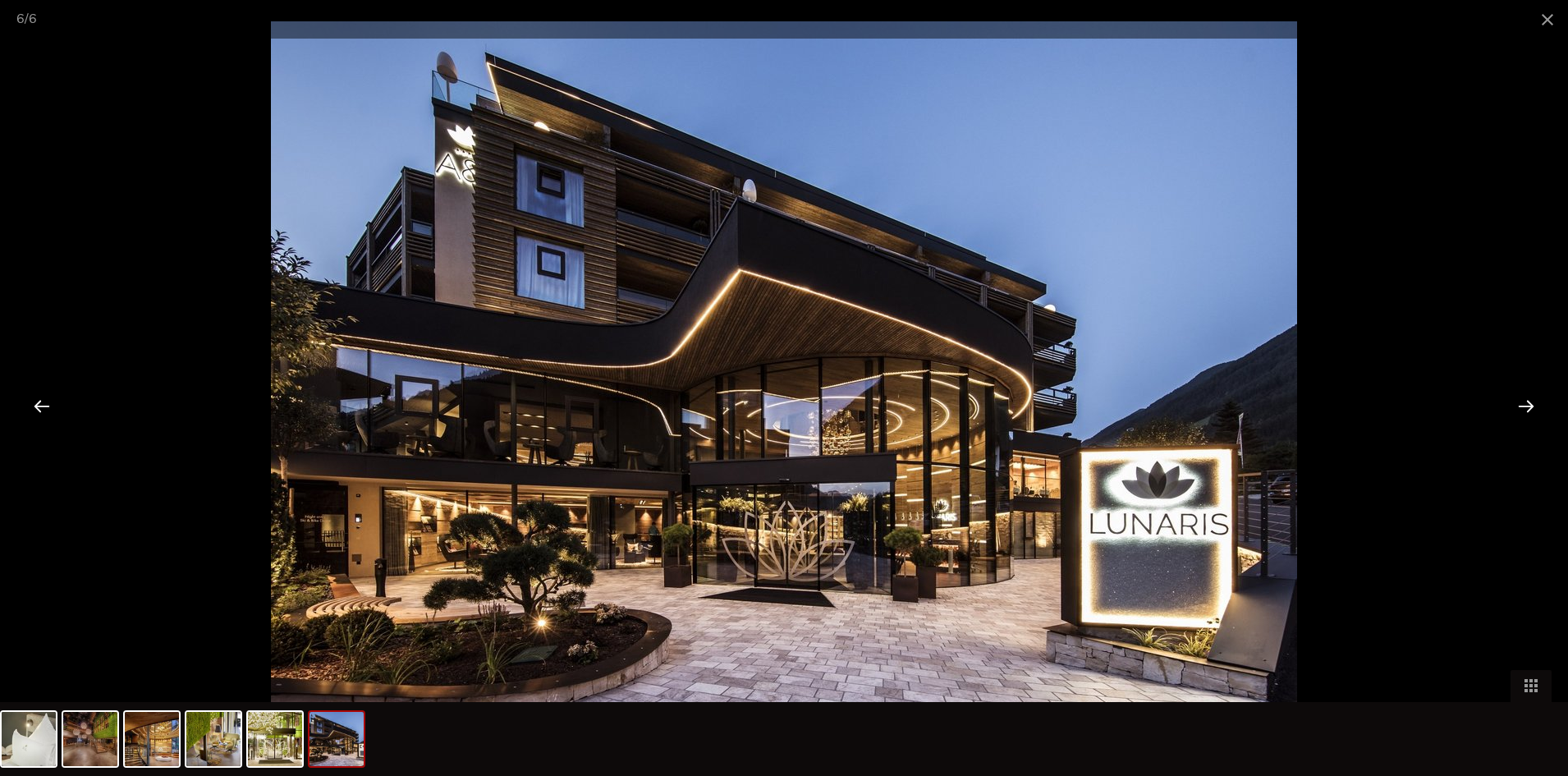
click at [1532, 406] on div at bounding box center [1526, 405] width 51 height 51
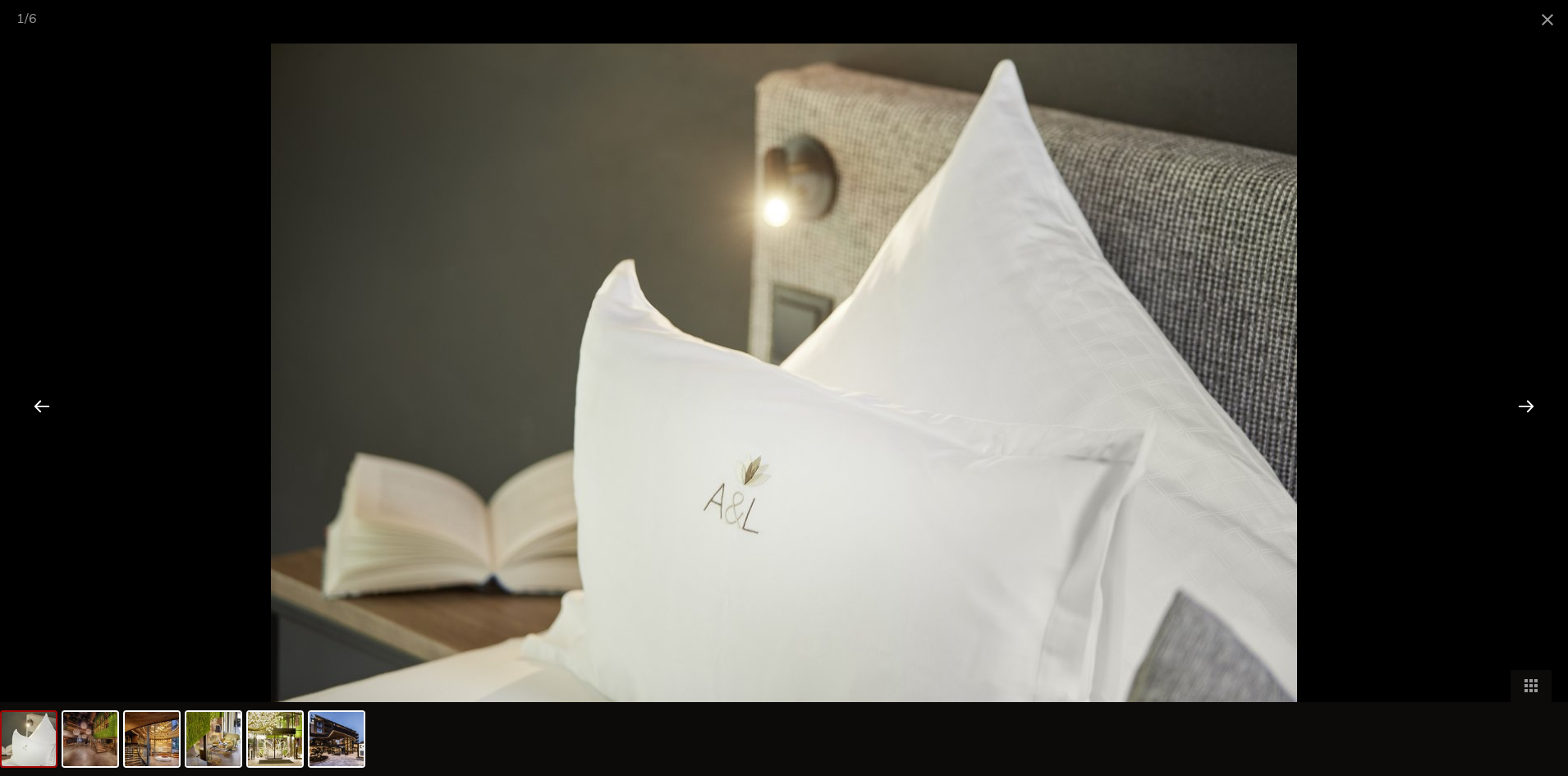
click at [1532, 406] on div at bounding box center [1526, 405] width 51 height 51
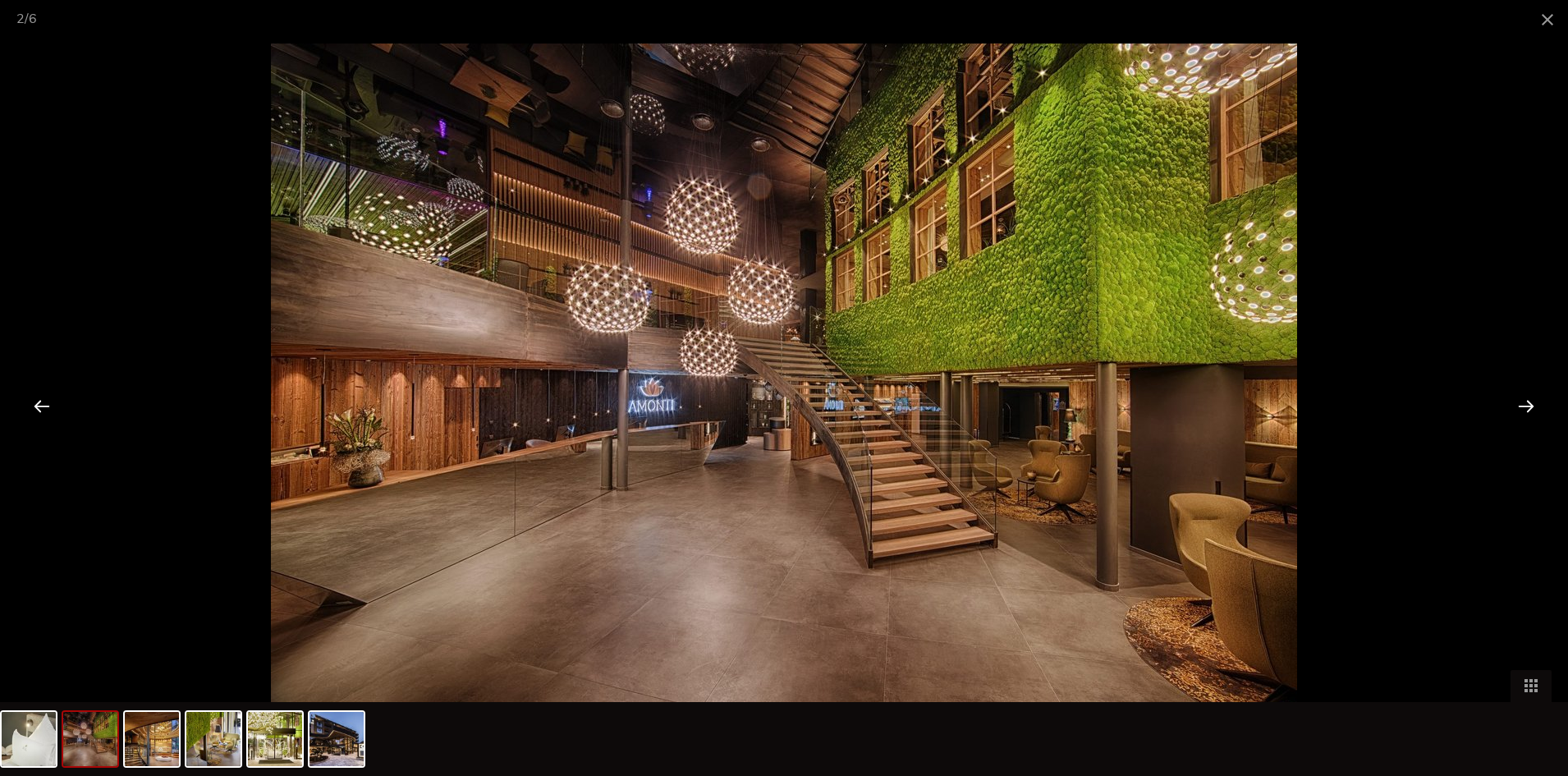
click at [1532, 406] on div at bounding box center [1526, 405] width 51 height 51
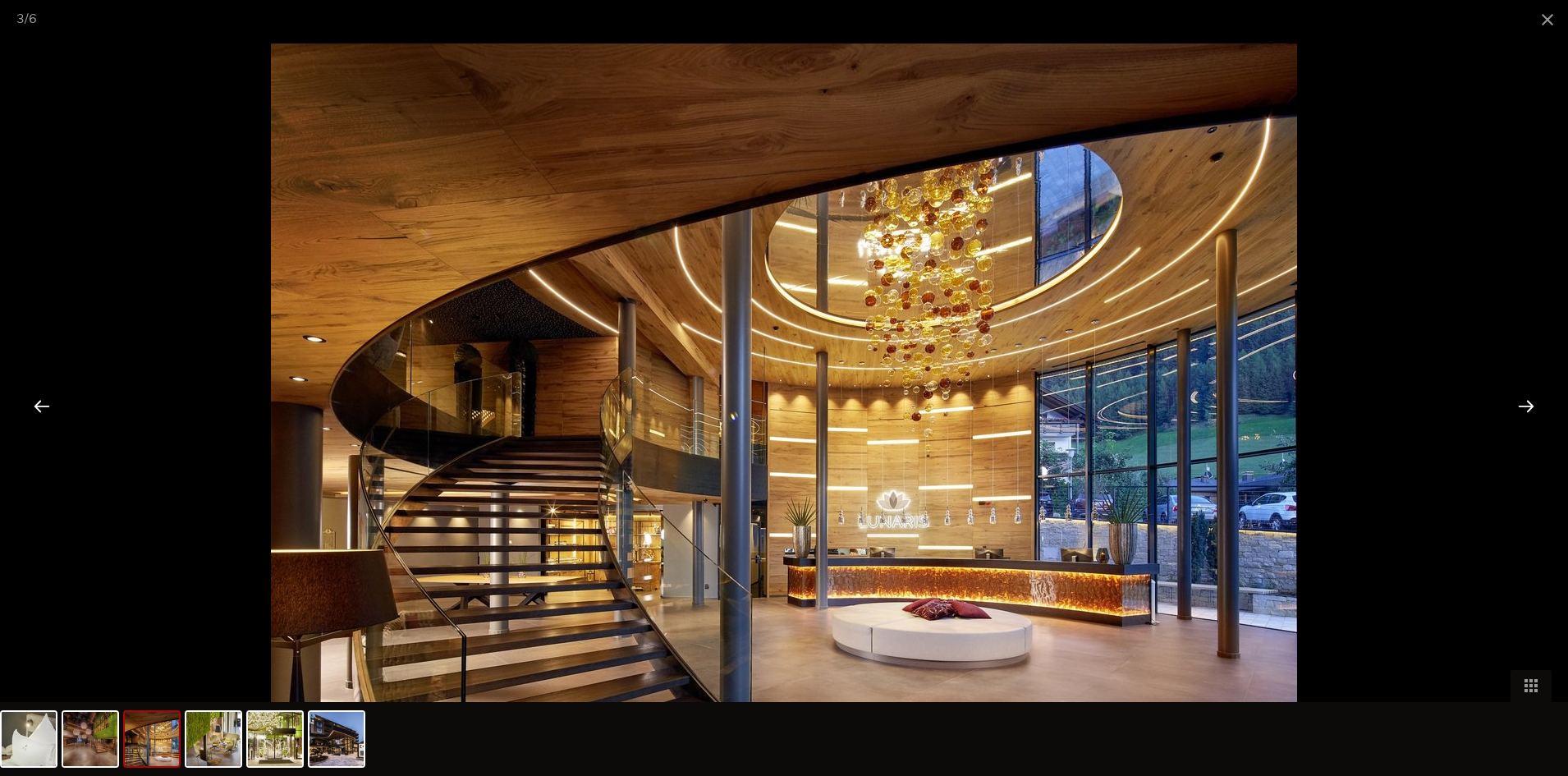
click at [1532, 406] on div at bounding box center [1526, 405] width 51 height 51
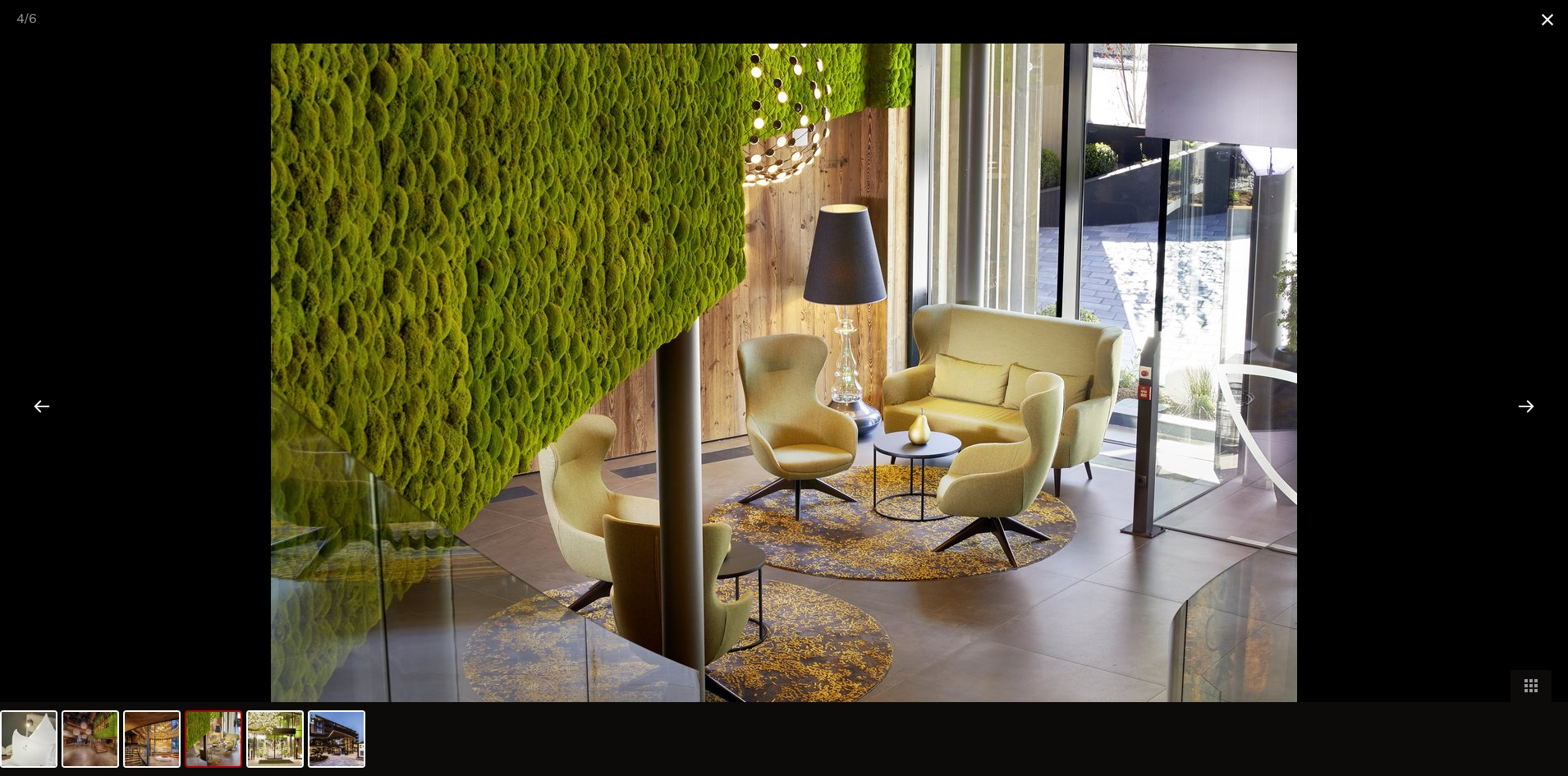
click at [1549, 20] on span at bounding box center [1548, 20] width 41 height 39
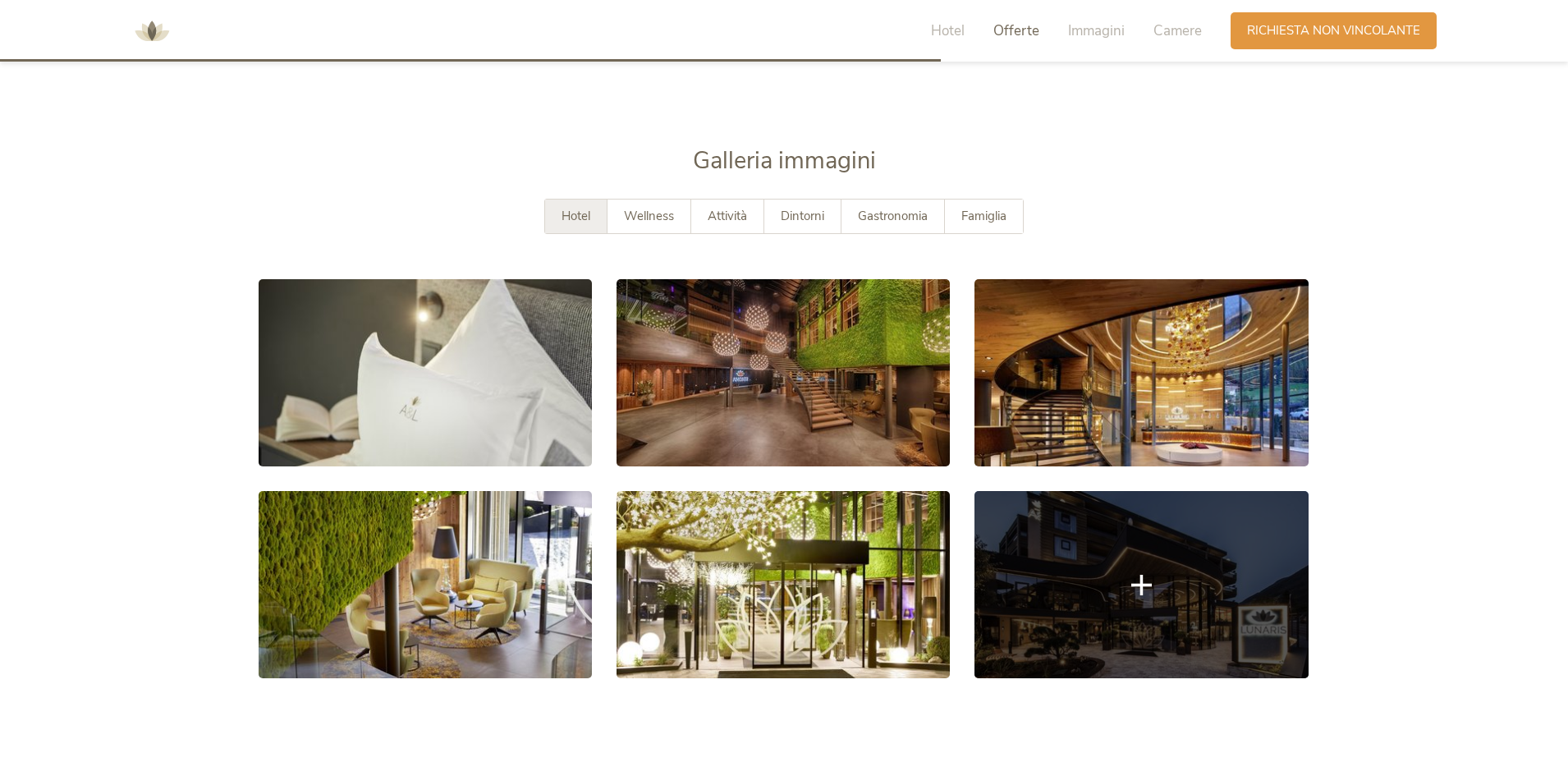
click at [1080, 571] on link at bounding box center [1141, 584] width 333 height 187
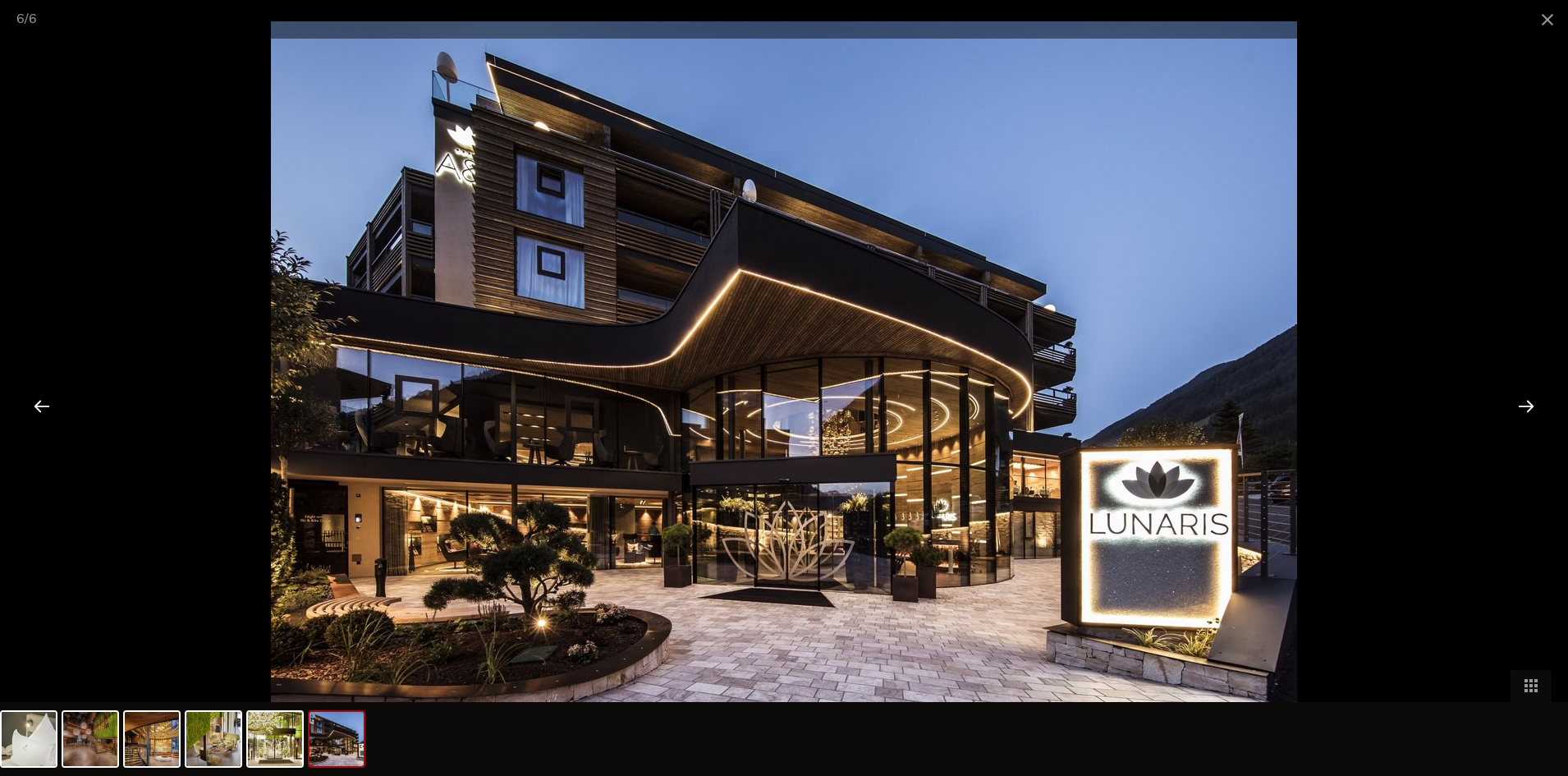
click at [1521, 409] on div at bounding box center [1526, 405] width 51 height 51
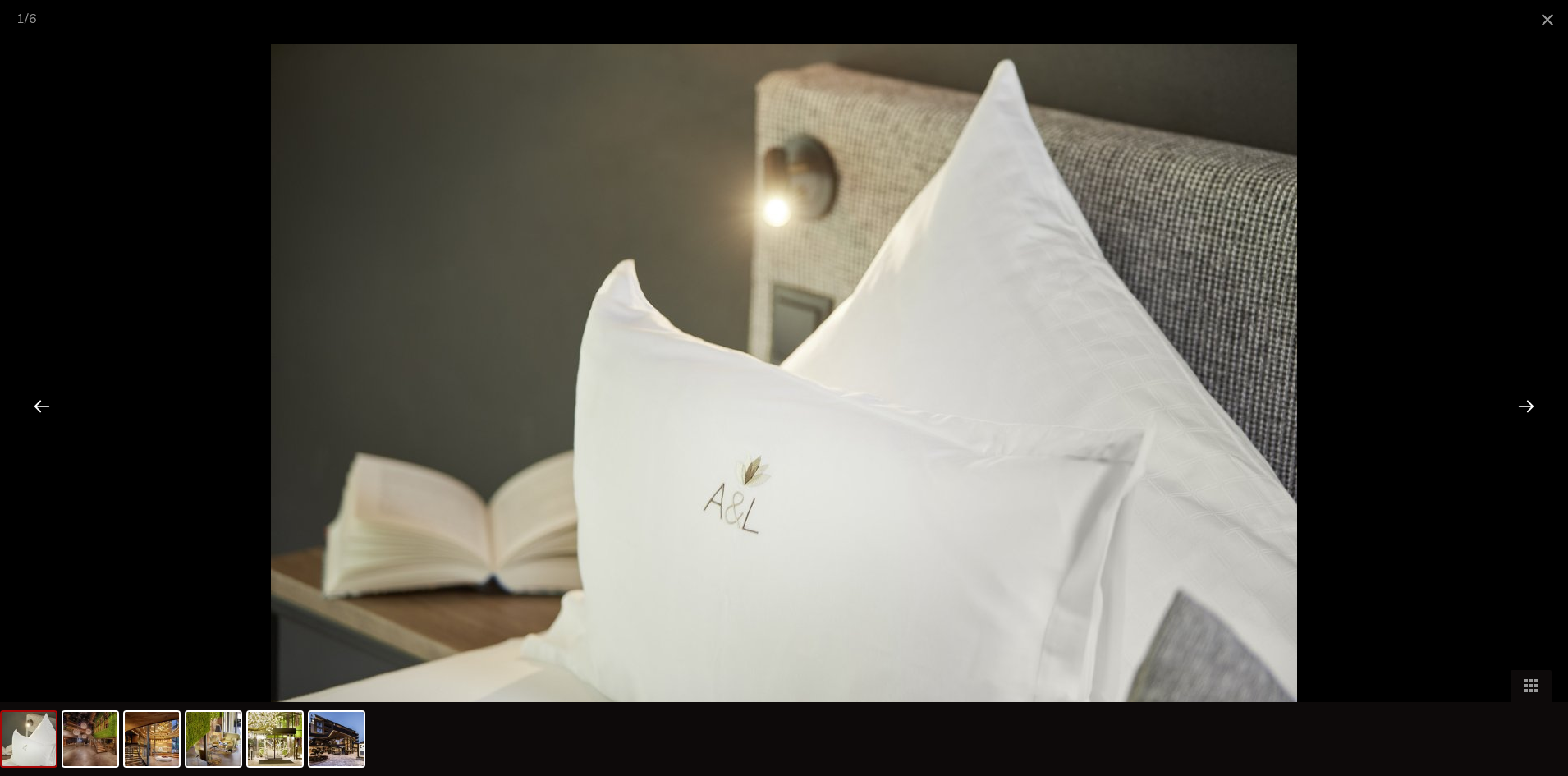
click at [1521, 409] on div at bounding box center [1526, 405] width 51 height 51
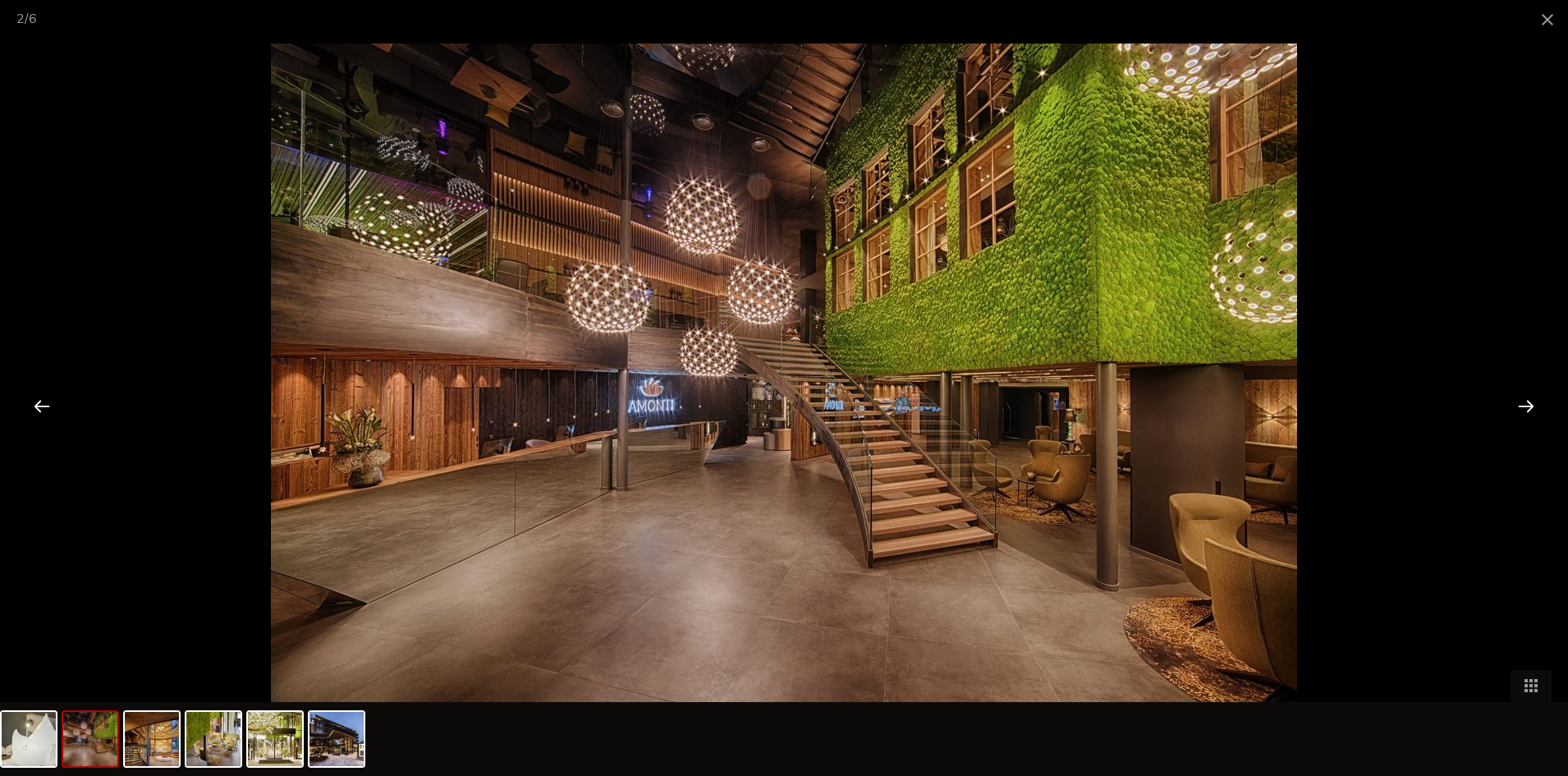
click at [1521, 409] on div at bounding box center [1526, 405] width 51 height 51
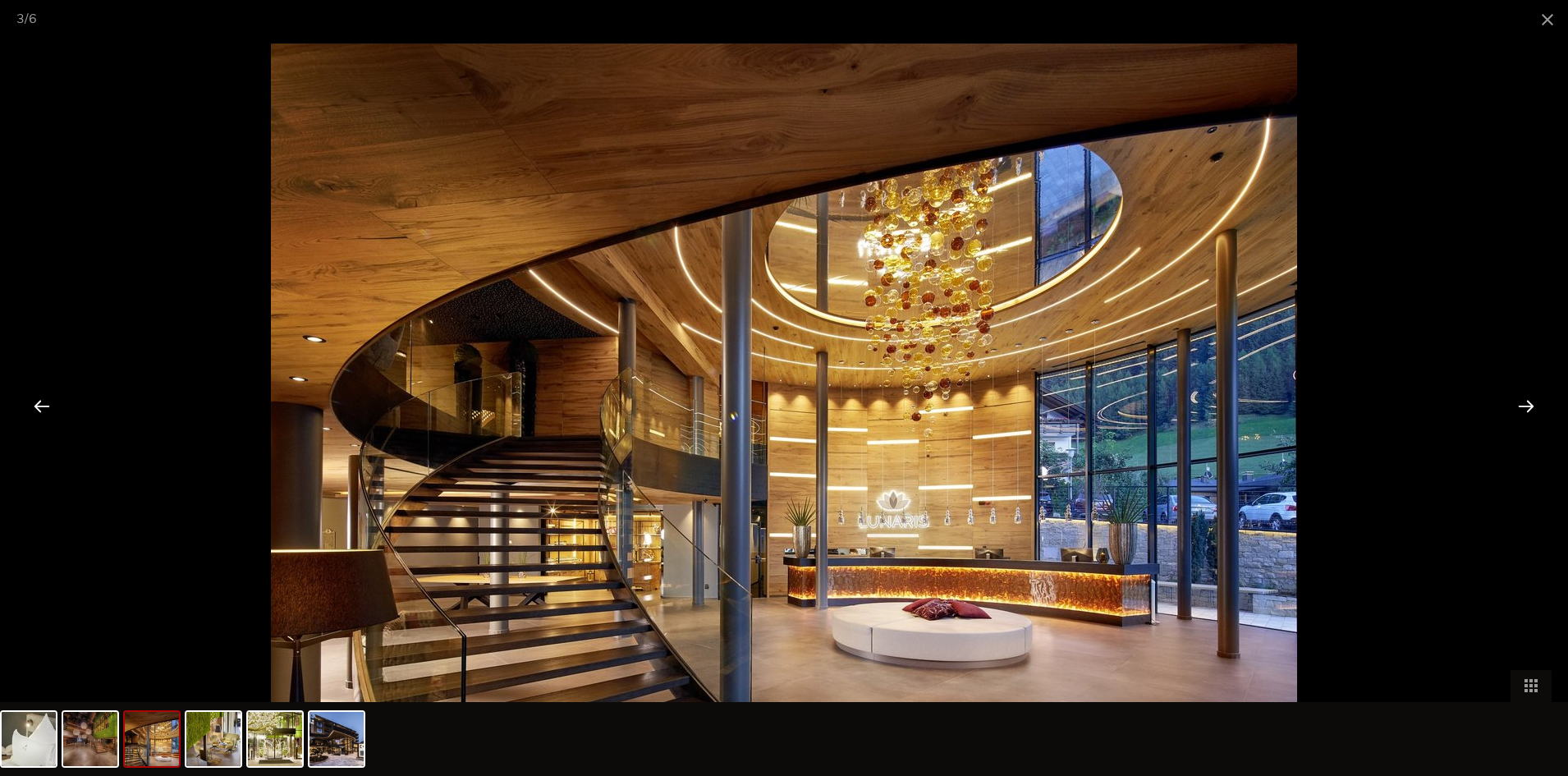
click at [1521, 409] on div at bounding box center [1526, 405] width 51 height 51
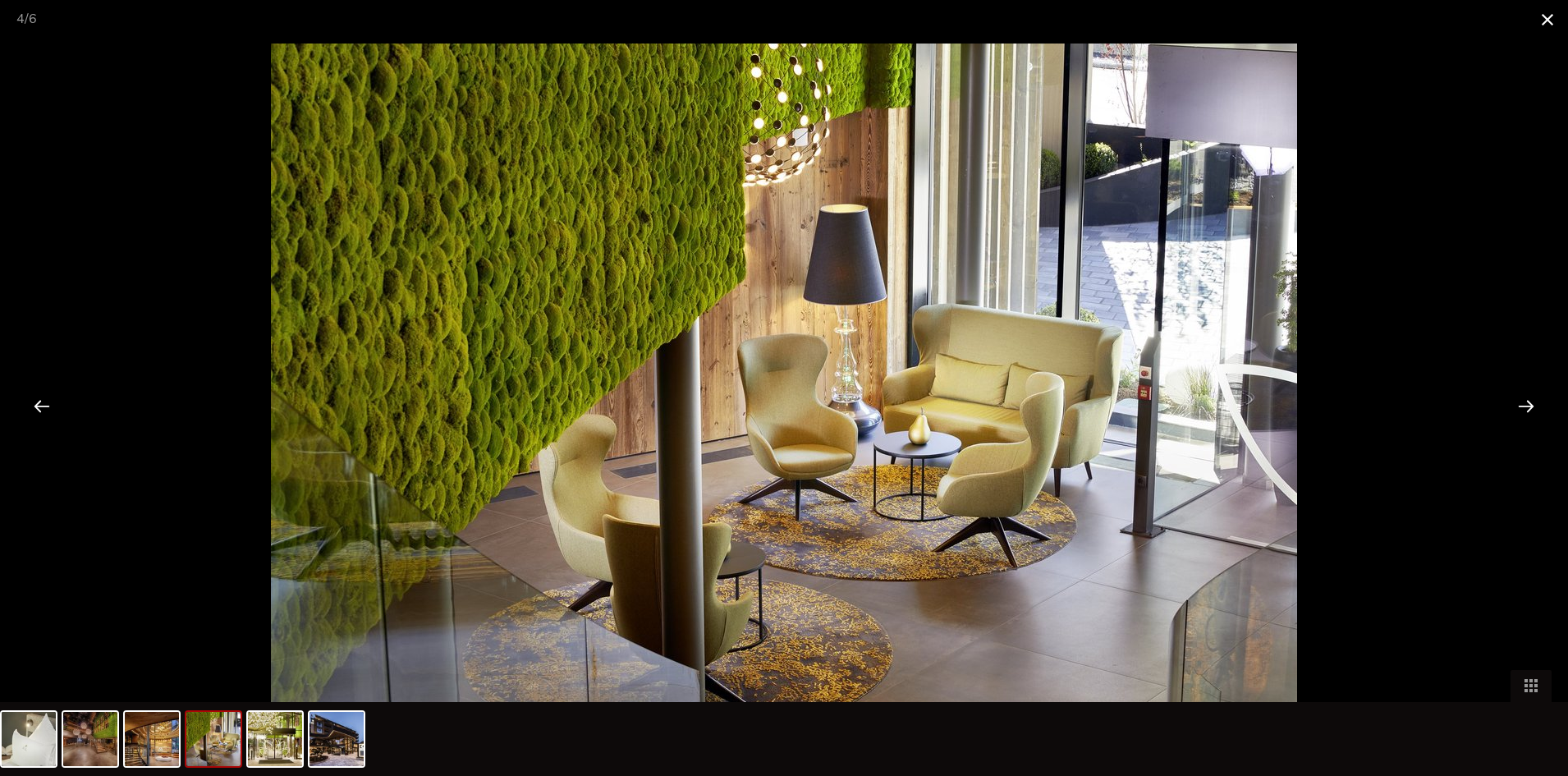
click at [1558, 19] on span at bounding box center [1548, 20] width 41 height 39
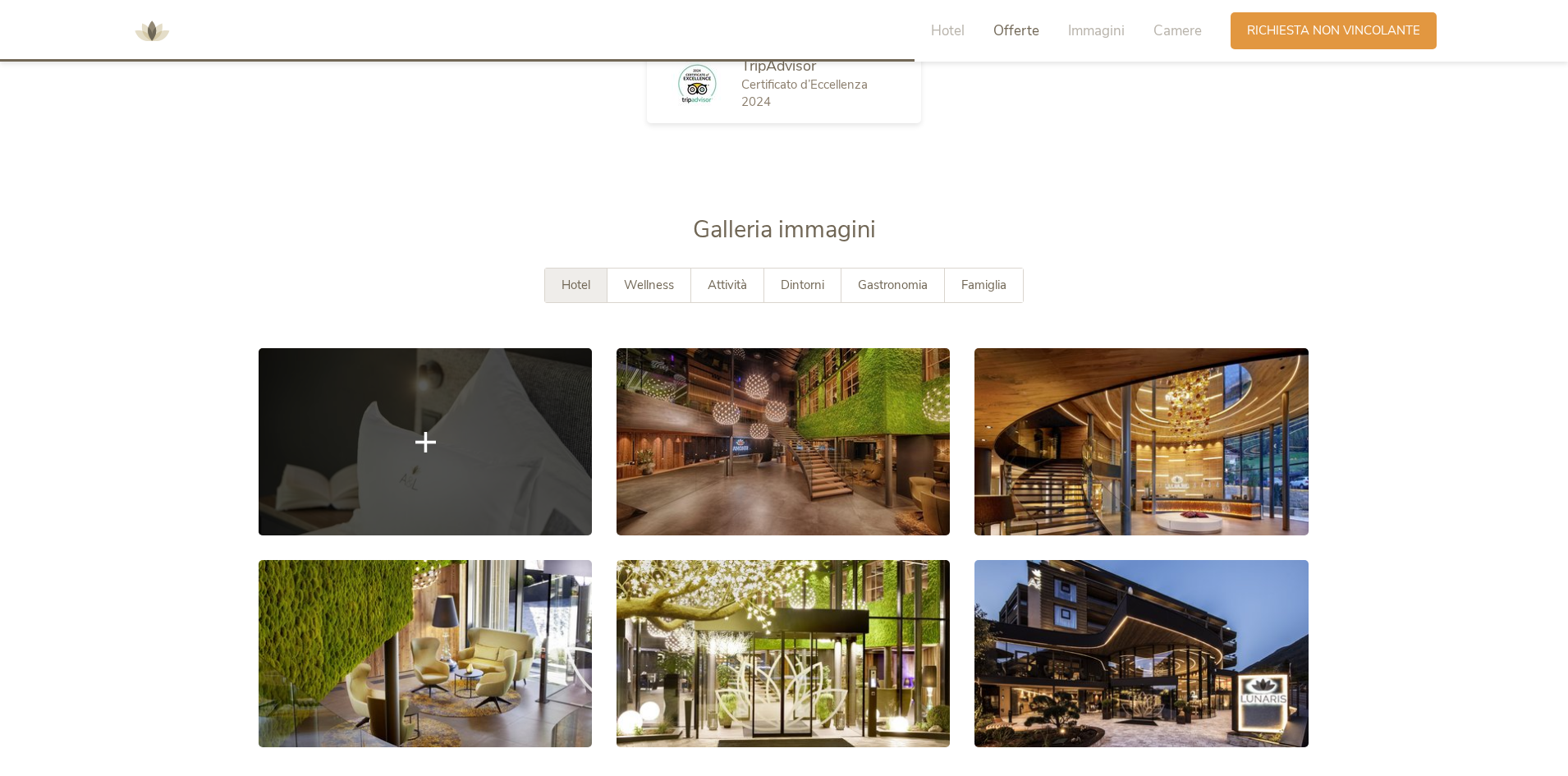
scroll to position [2887, 0]
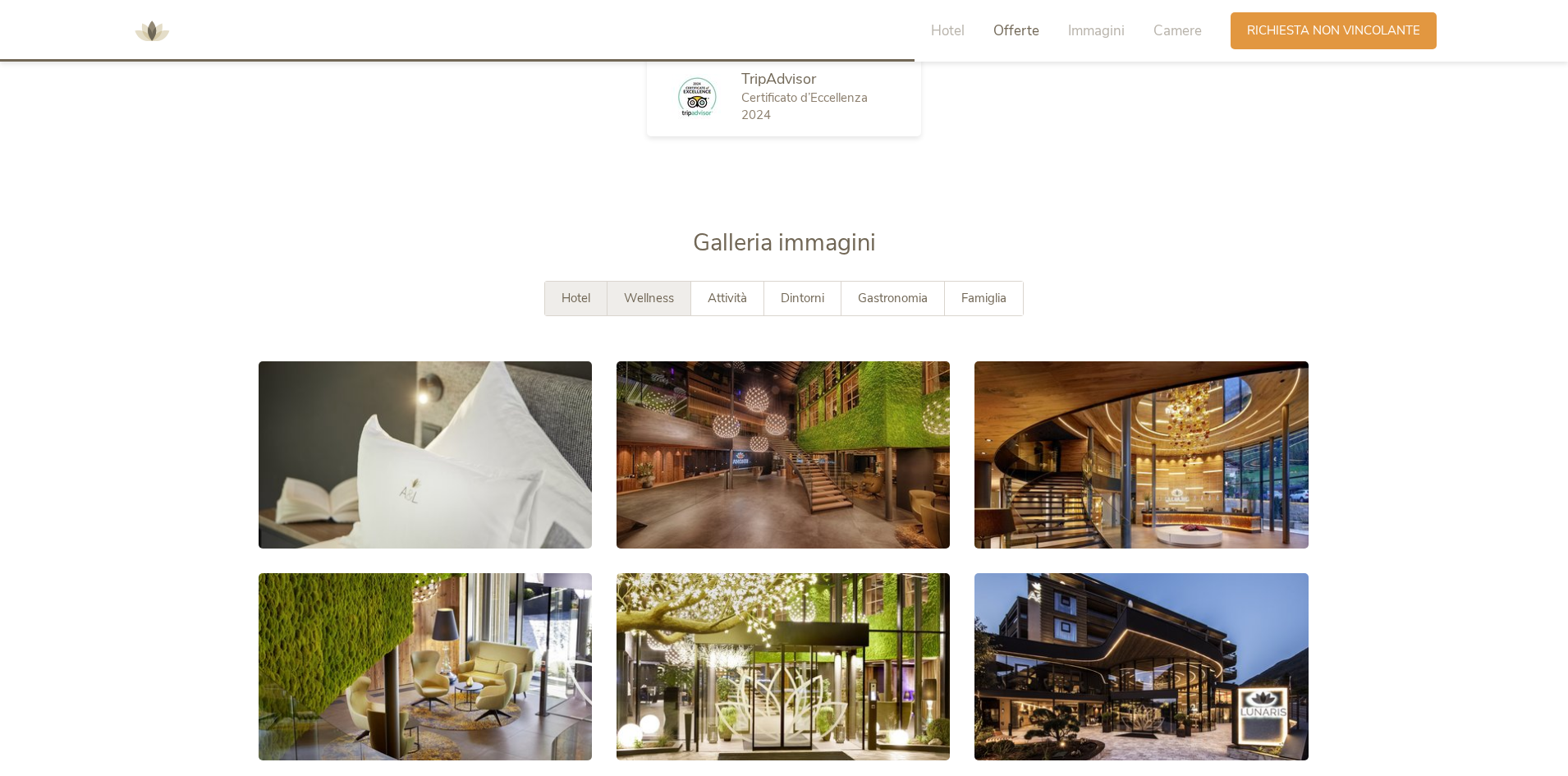
click at [647, 294] on span "Wellness" at bounding box center [648, 298] width 50 height 16
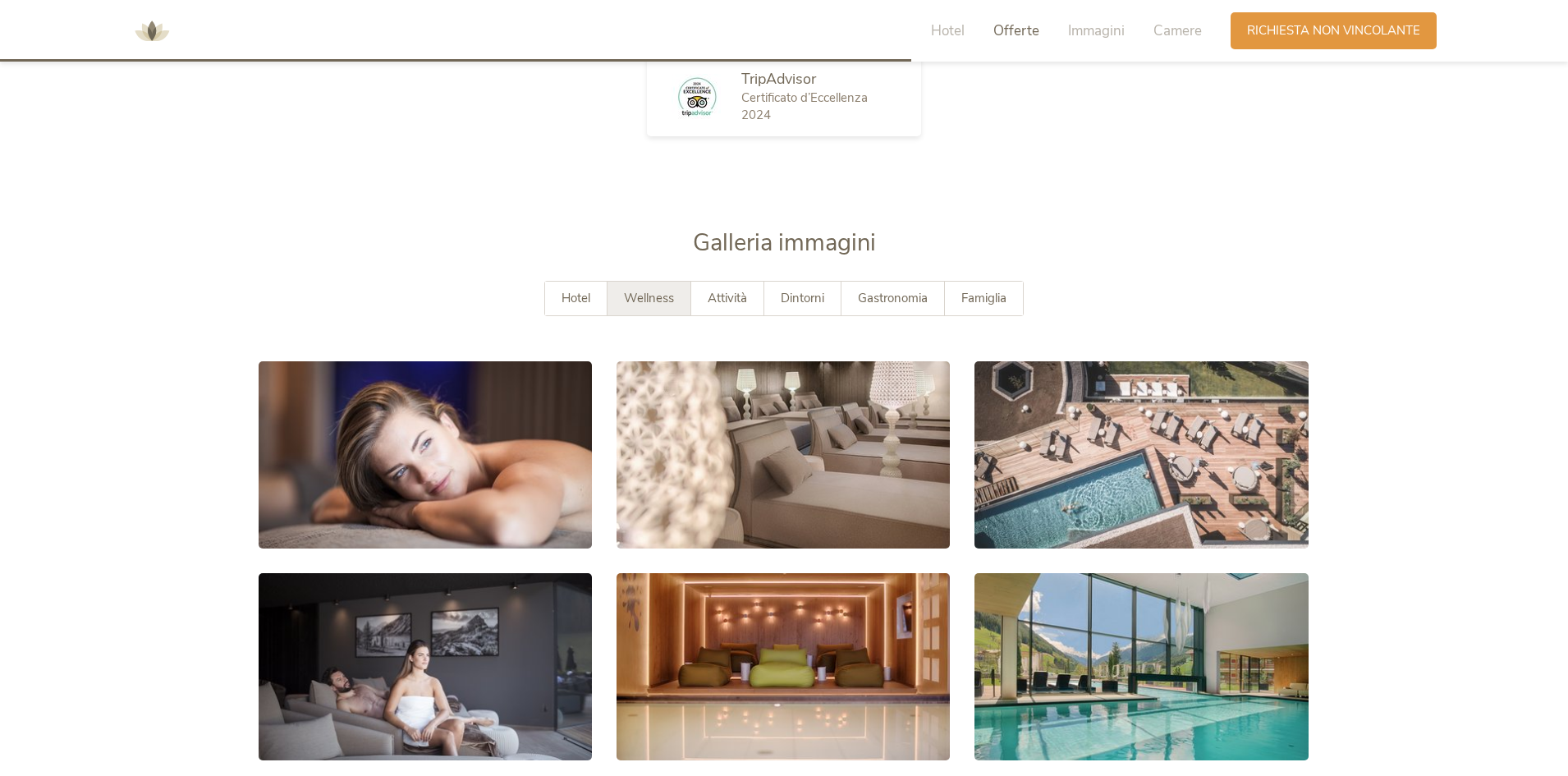
scroll to position [2969, 0]
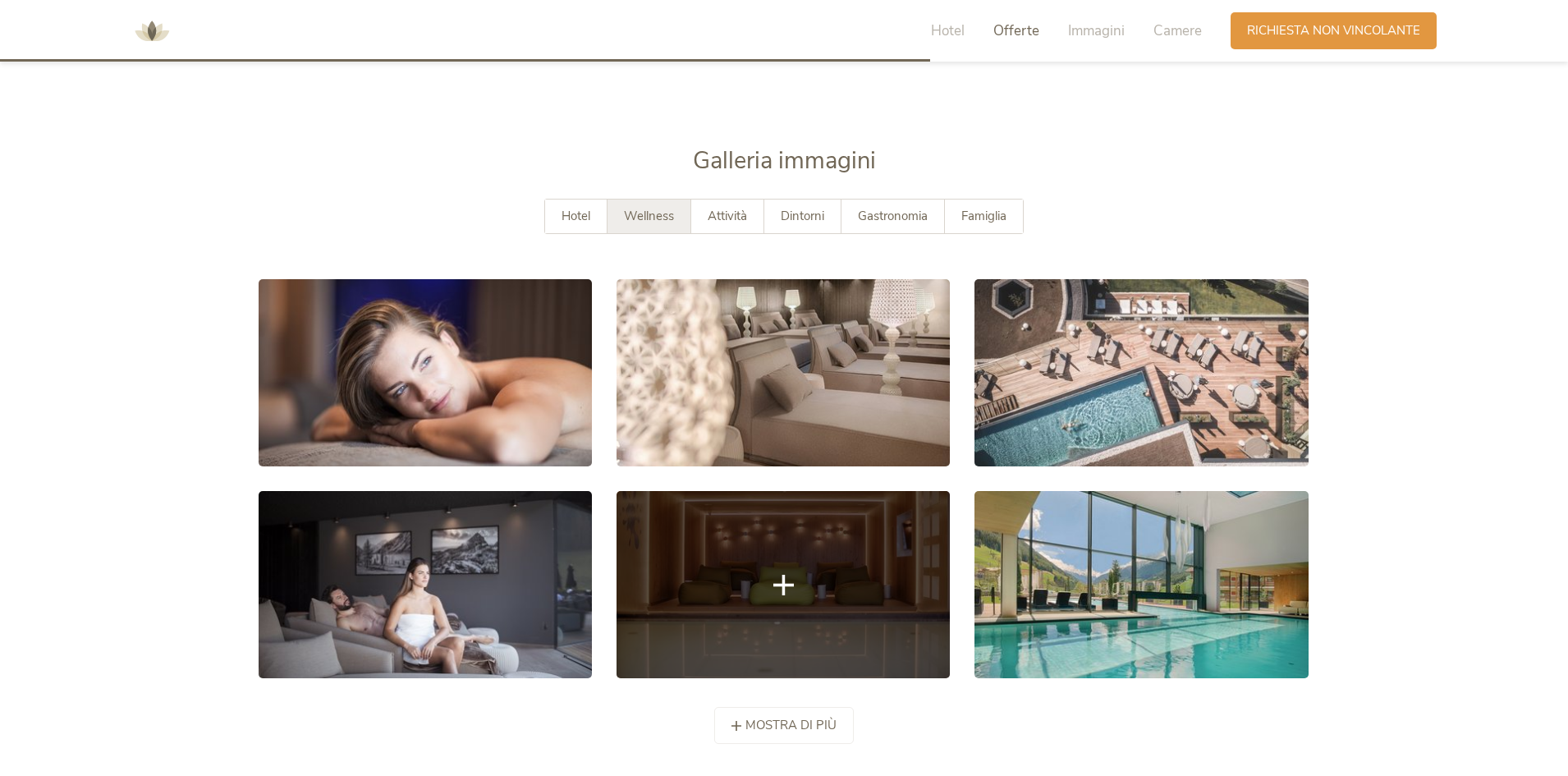
click at [793, 592] on icon at bounding box center [783, 585] width 20 height 20
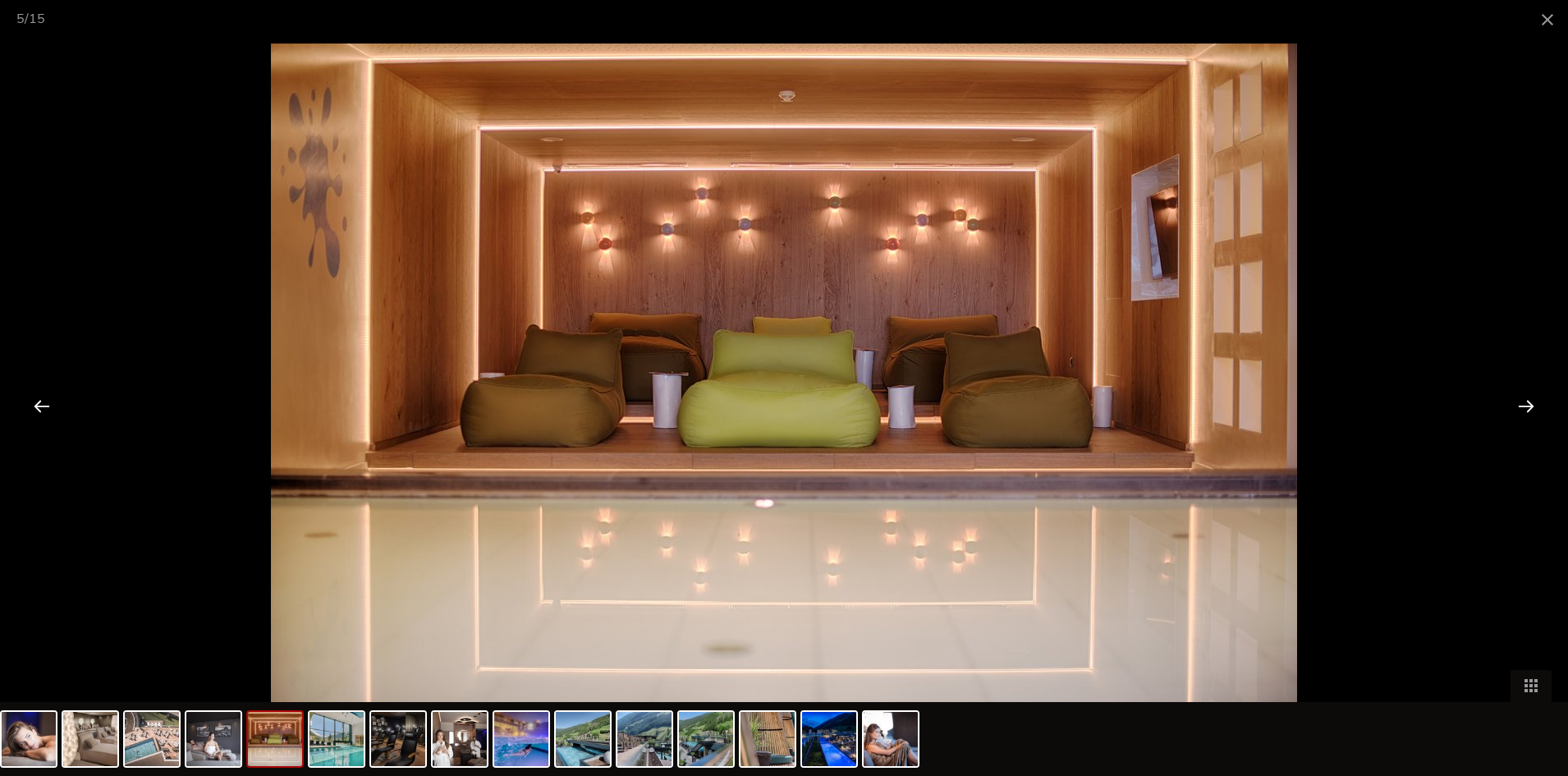
click at [1530, 404] on div at bounding box center [1526, 405] width 51 height 51
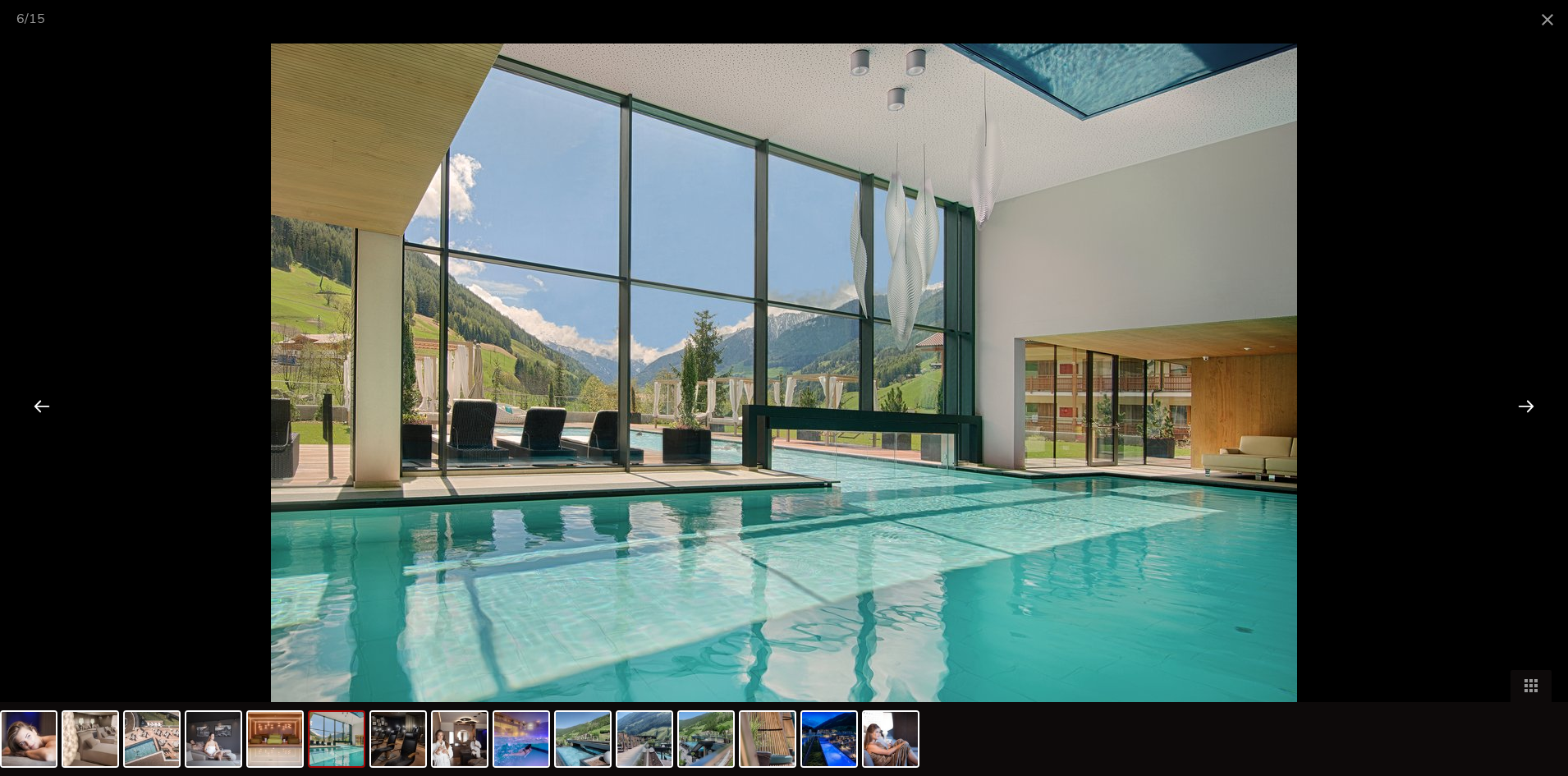
click at [1530, 404] on div at bounding box center [1526, 405] width 51 height 51
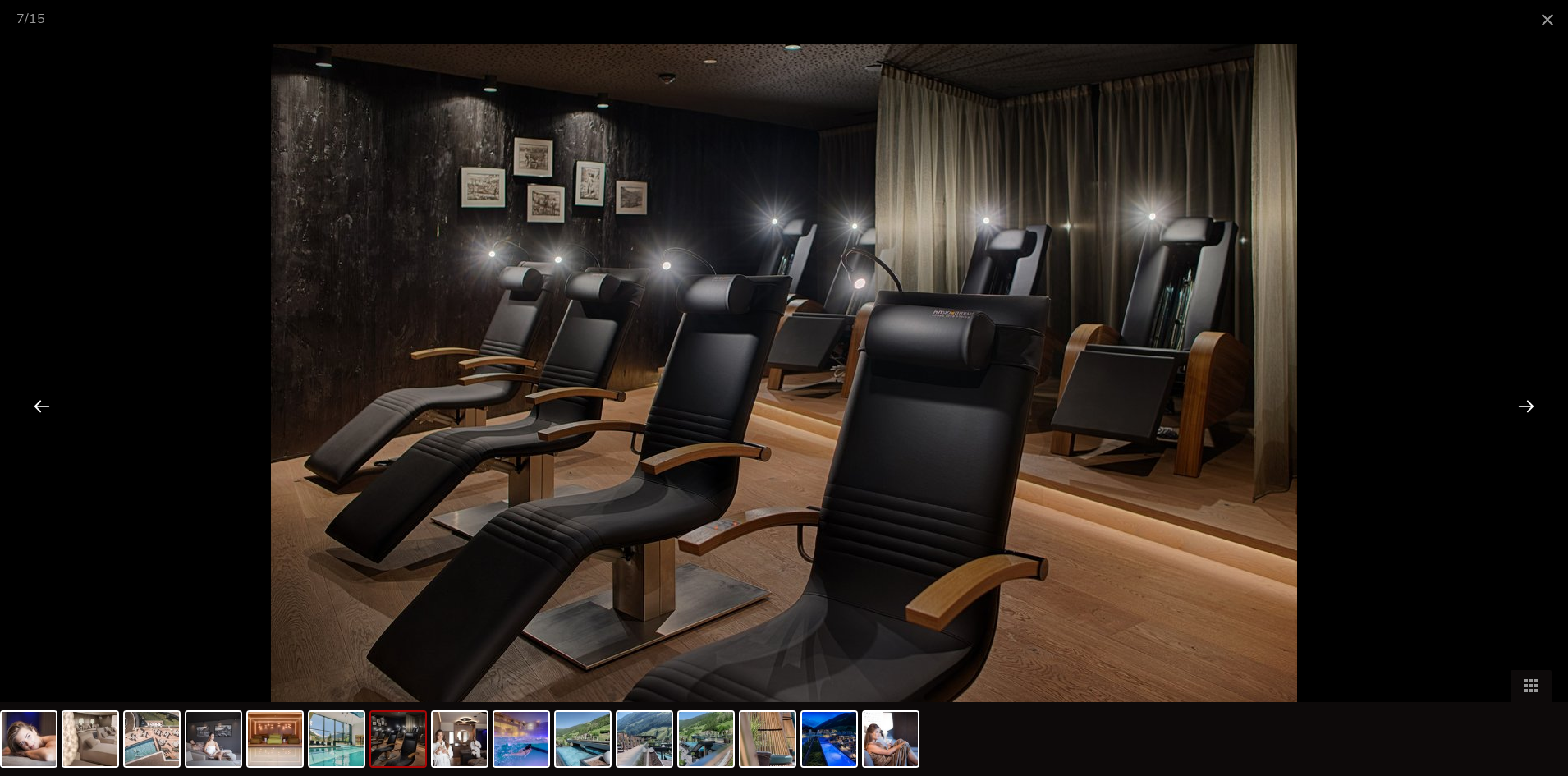
click at [1530, 404] on div at bounding box center [1526, 405] width 51 height 51
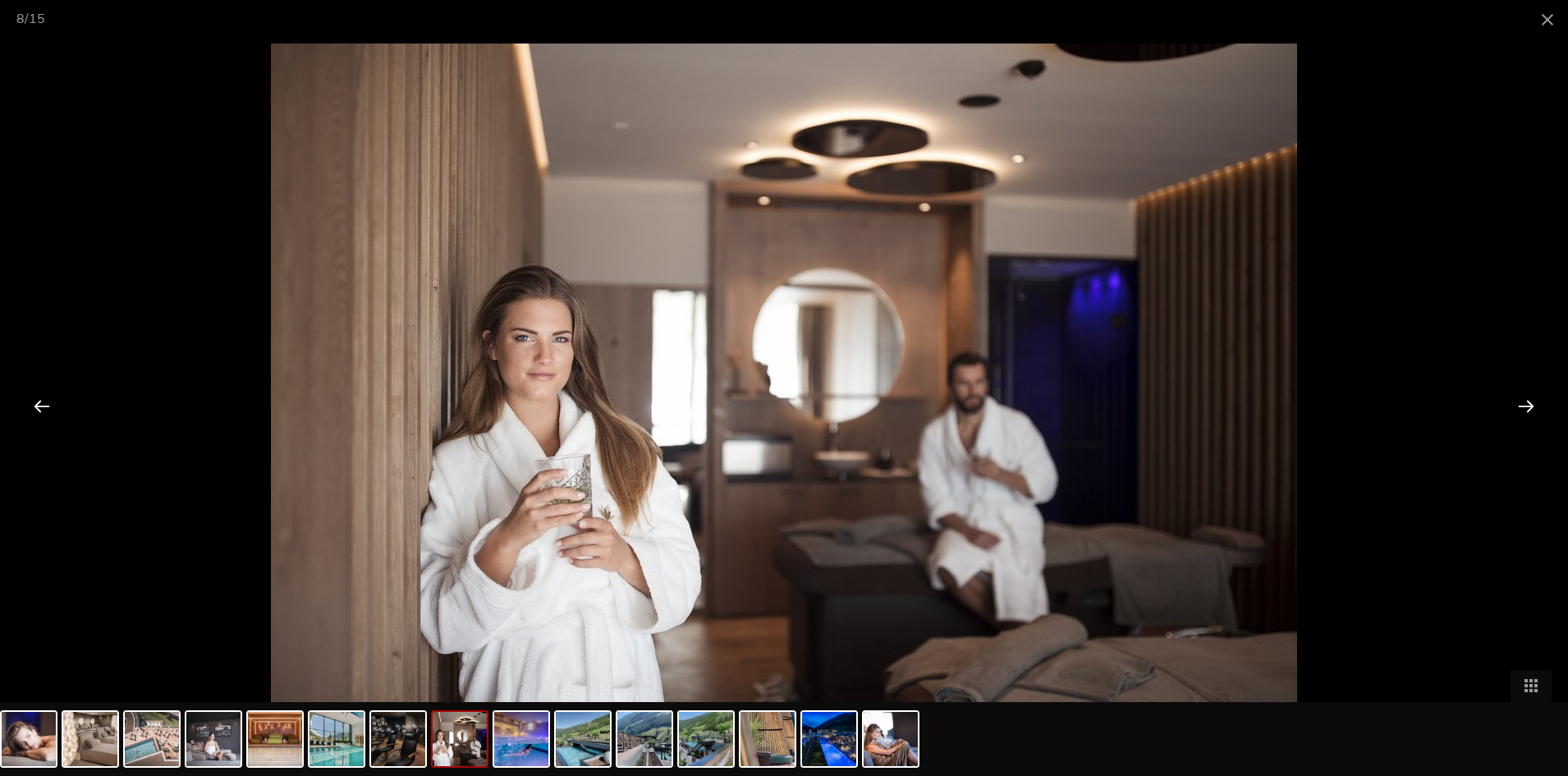
click at [1530, 404] on div at bounding box center [1526, 405] width 51 height 51
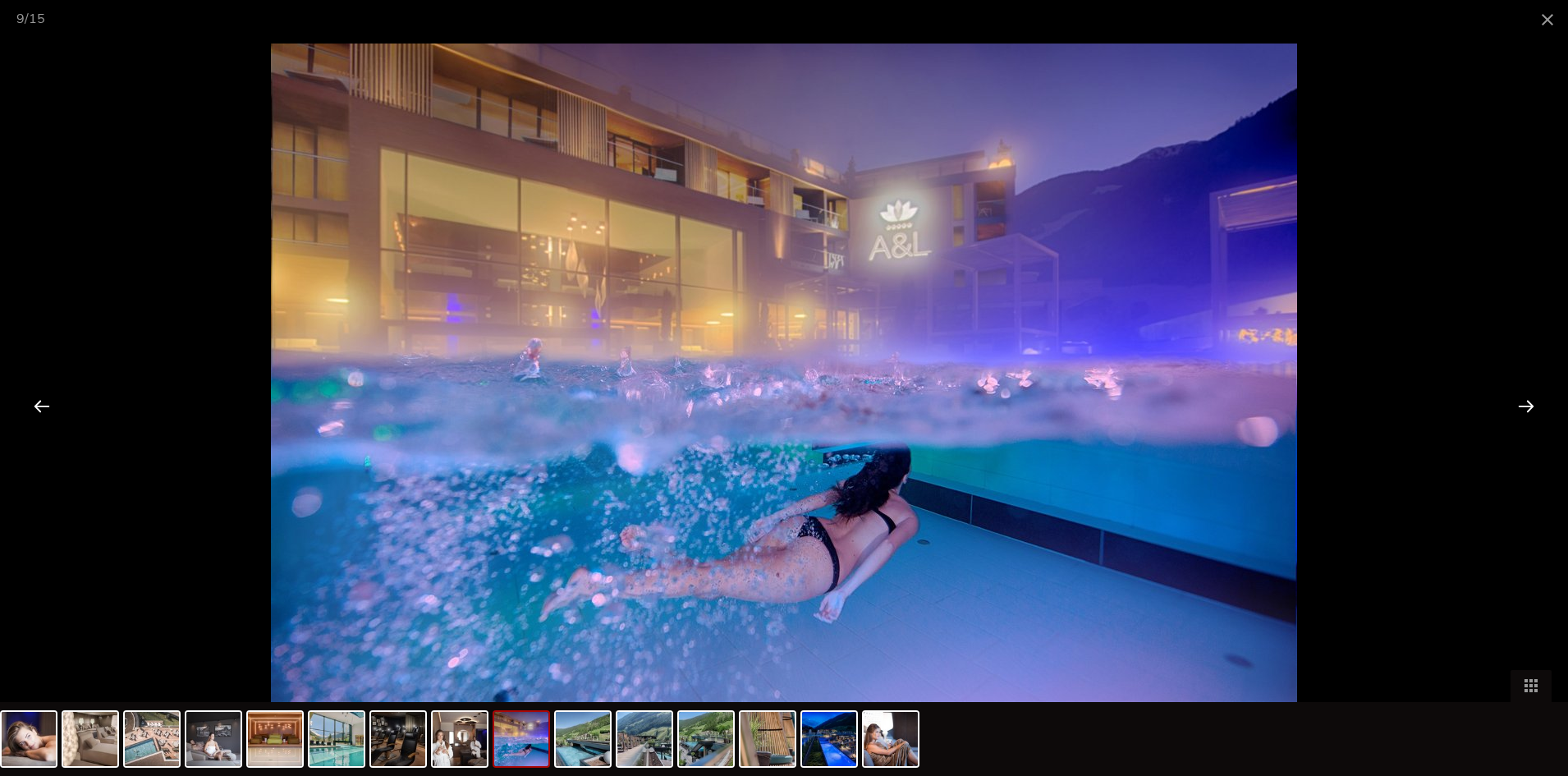
click at [1530, 404] on div at bounding box center [1526, 405] width 51 height 51
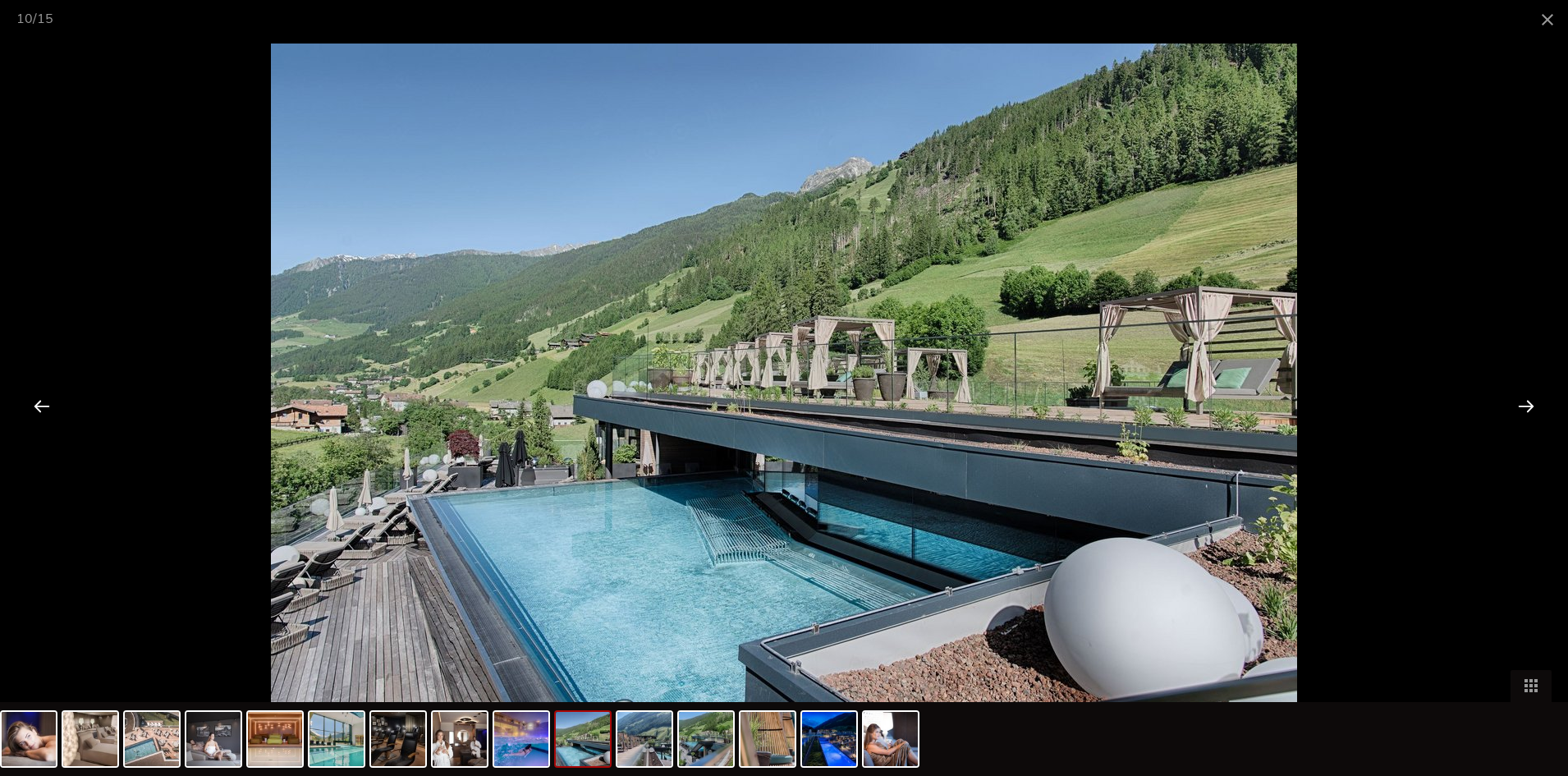
click at [1530, 404] on div at bounding box center [1526, 405] width 51 height 51
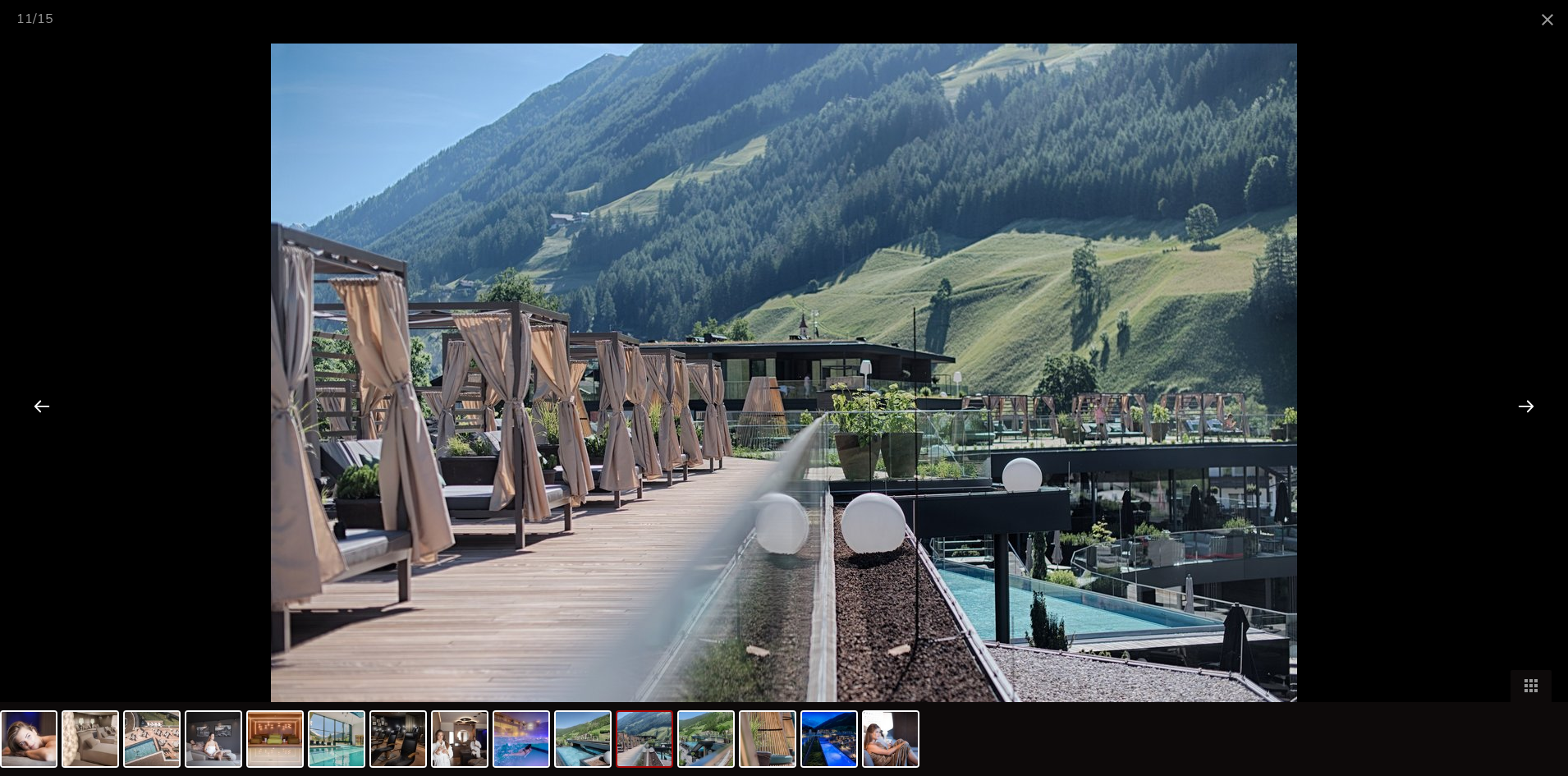
click at [1530, 404] on div at bounding box center [1526, 405] width 51 height 51
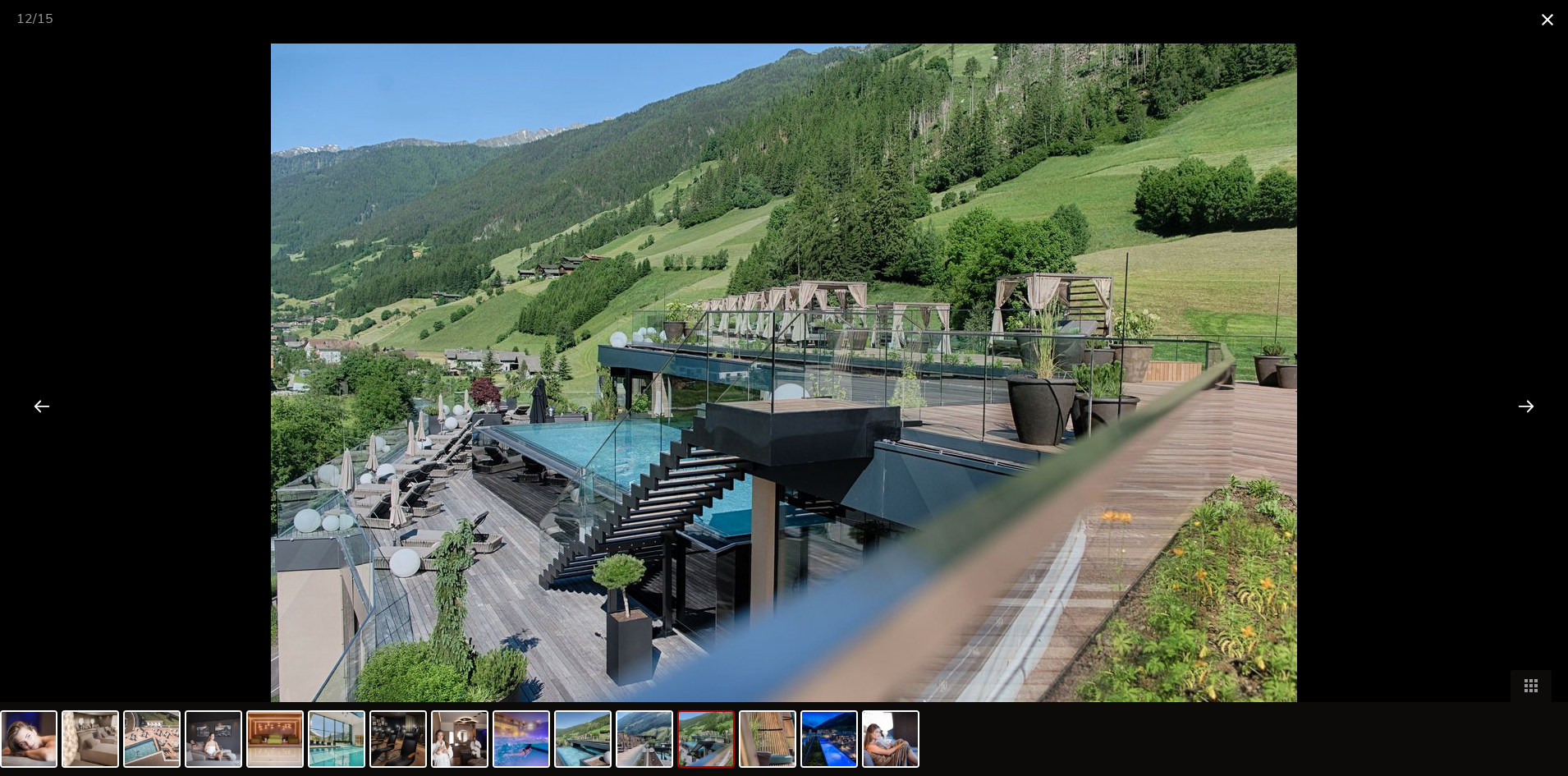
click at [1546, 11] on span at bounding box center [1548, 20] width 41 height 39
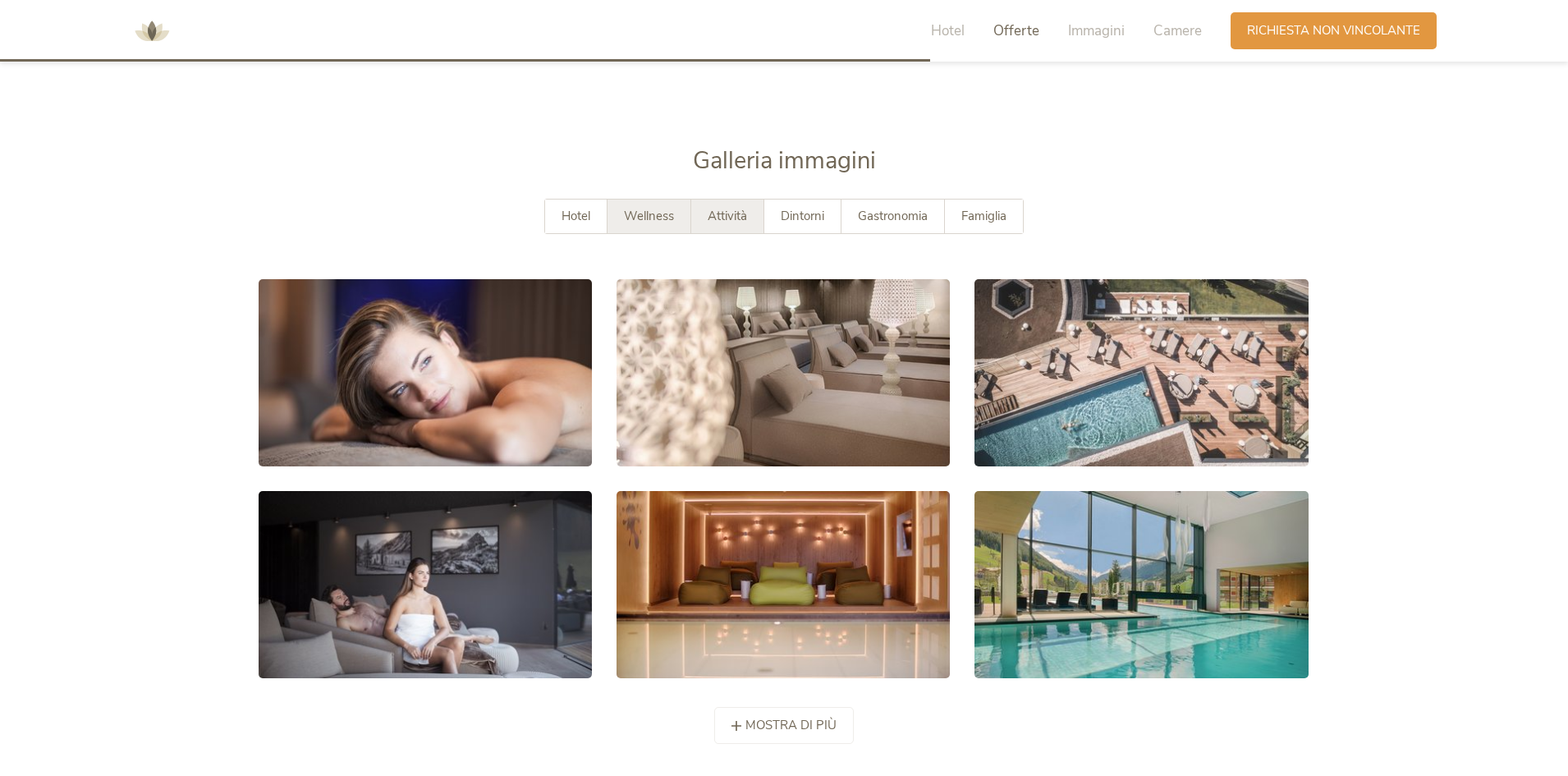
click at [753, 215] on div "Attività" at bounding box center [728, 216] width 73 height 34
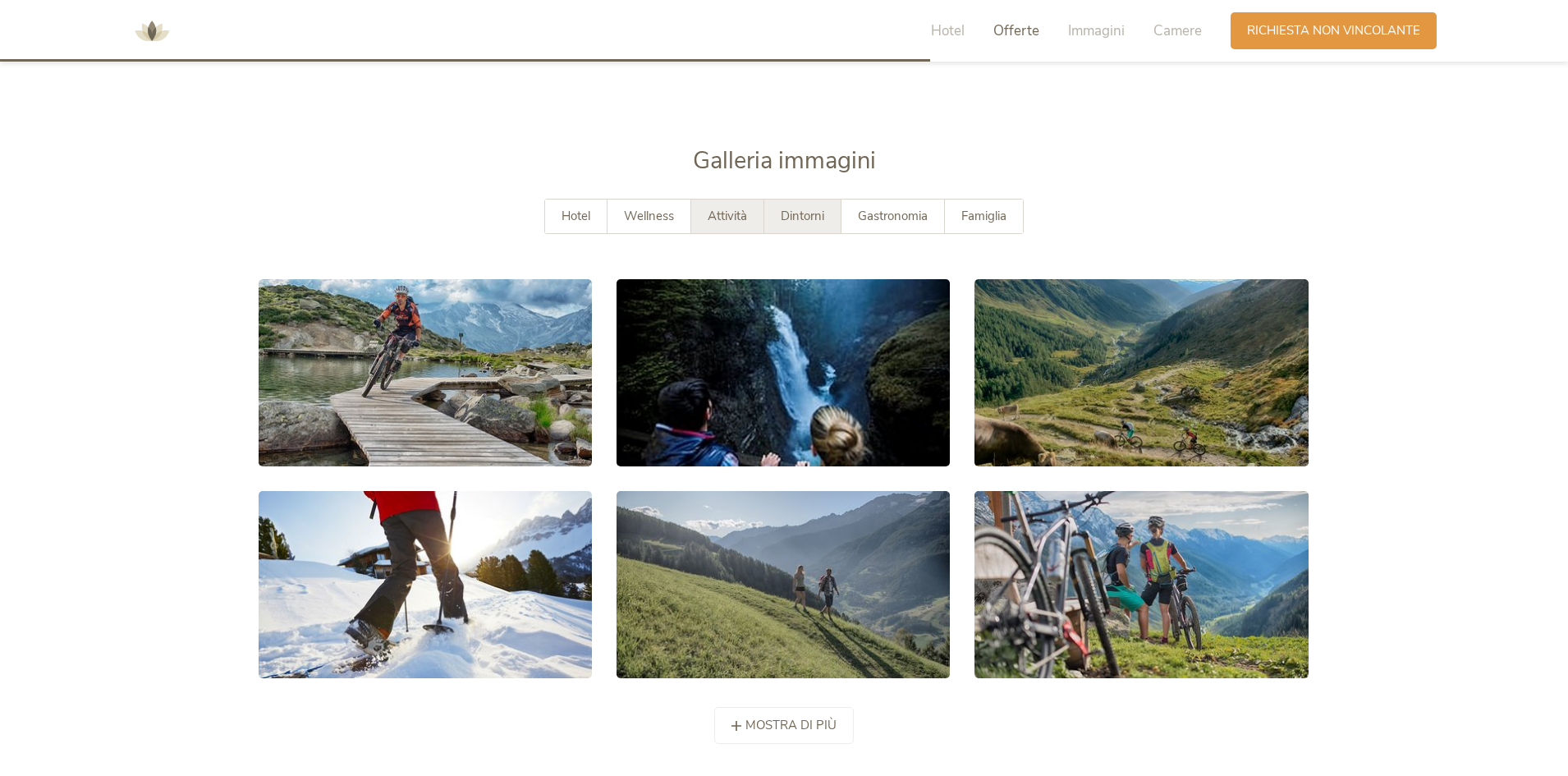
click at [792, 219] on span "Dintorni" at bounding box center [802, 215] width 43 height 16
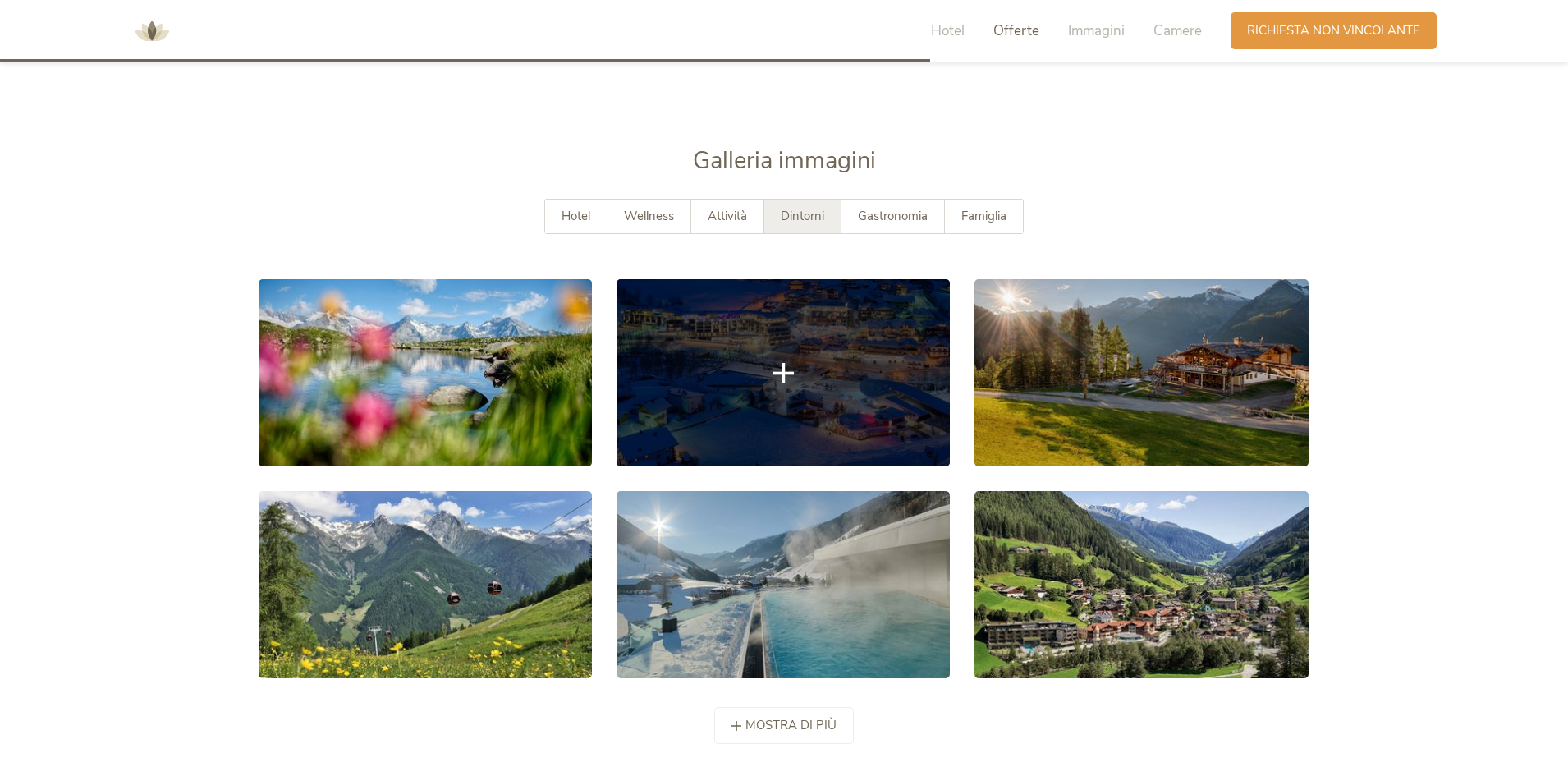
click at [770, 380] on link at bounding box center [782, 372] width 333 height 187
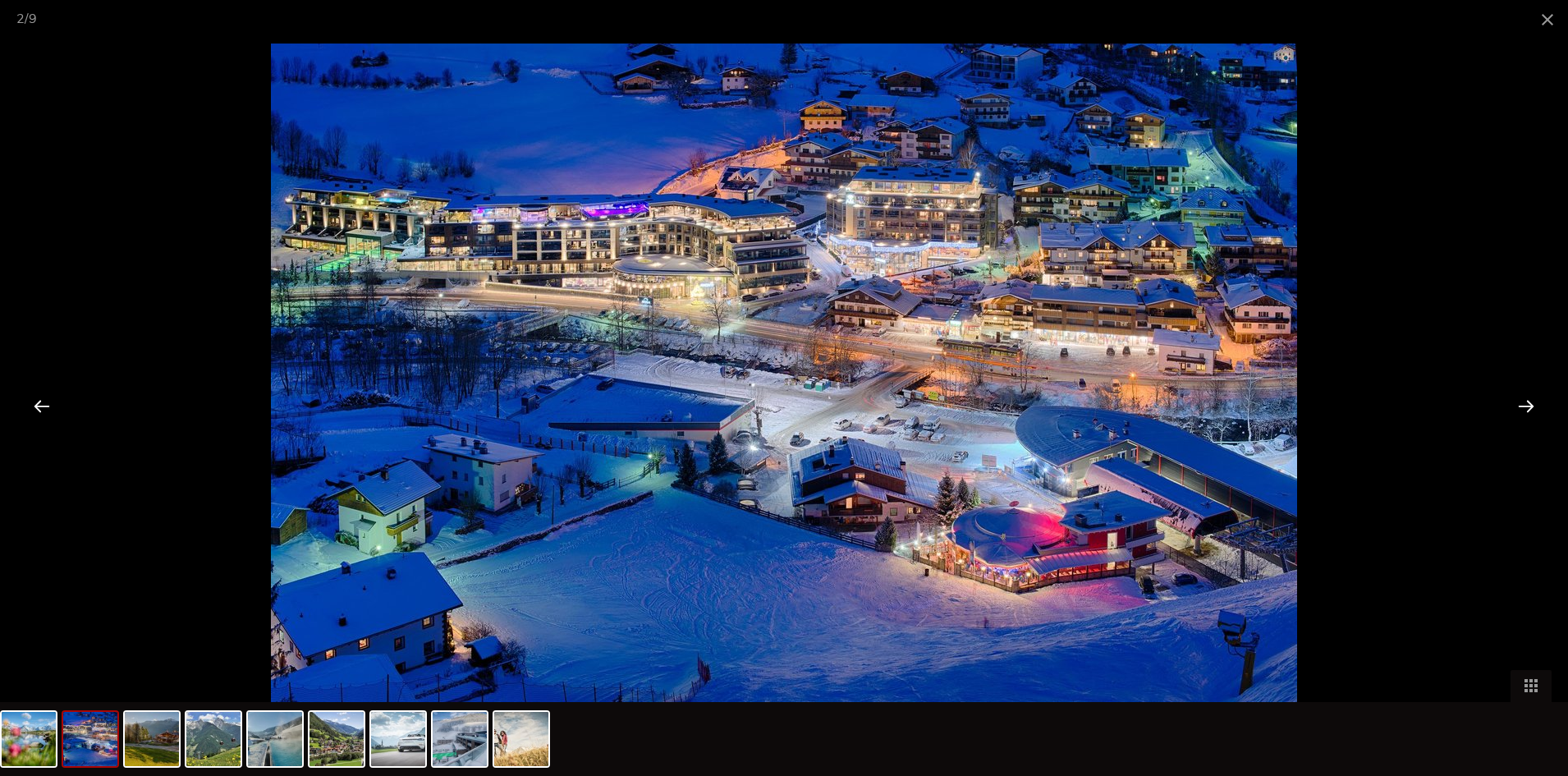
click at [1520, 398] on div at bounding box center [1526, 405] width 51 height 51
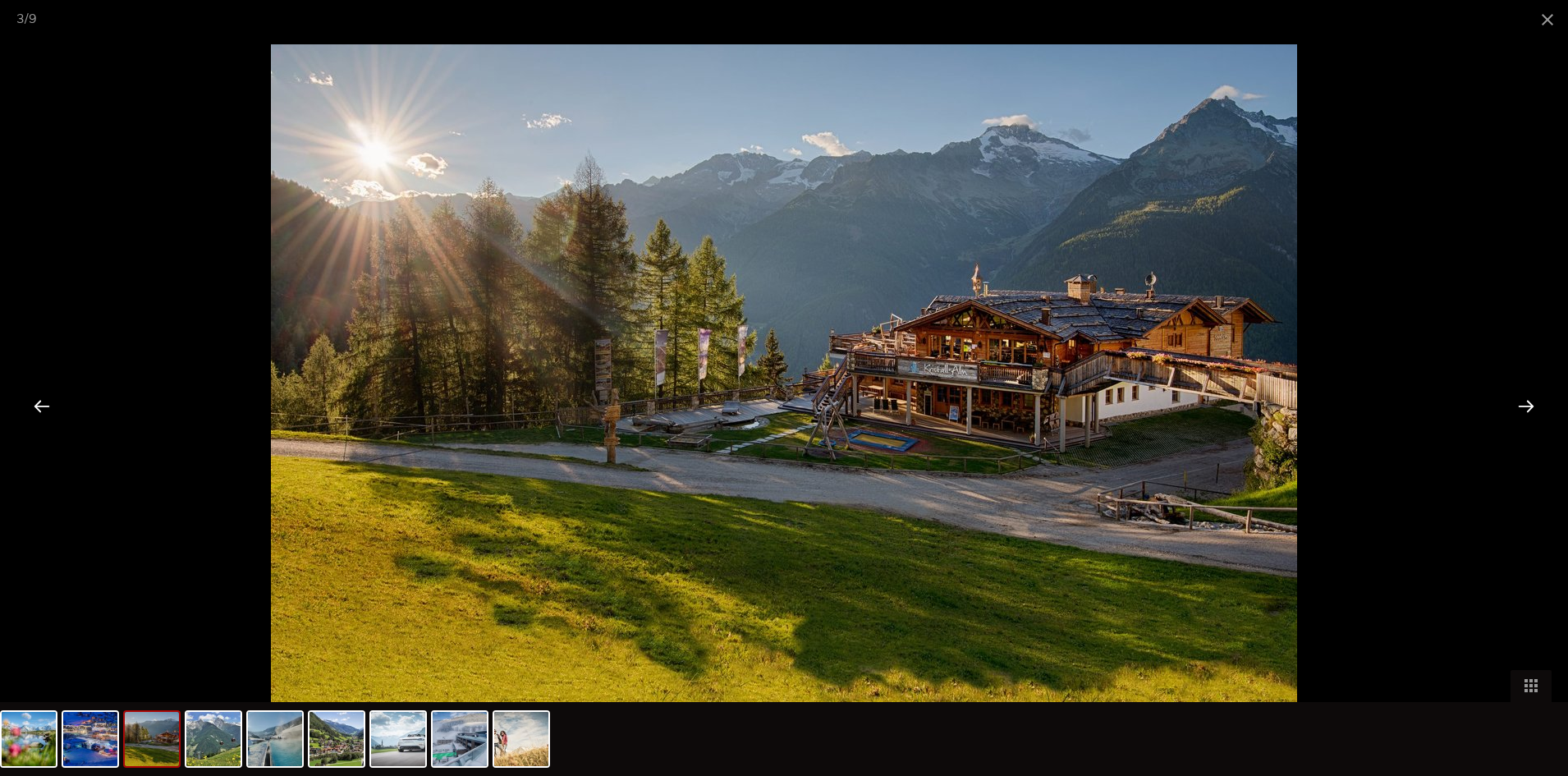
click at [1519, 397] on div at bounding box center [1526, 405] width 51 height 51
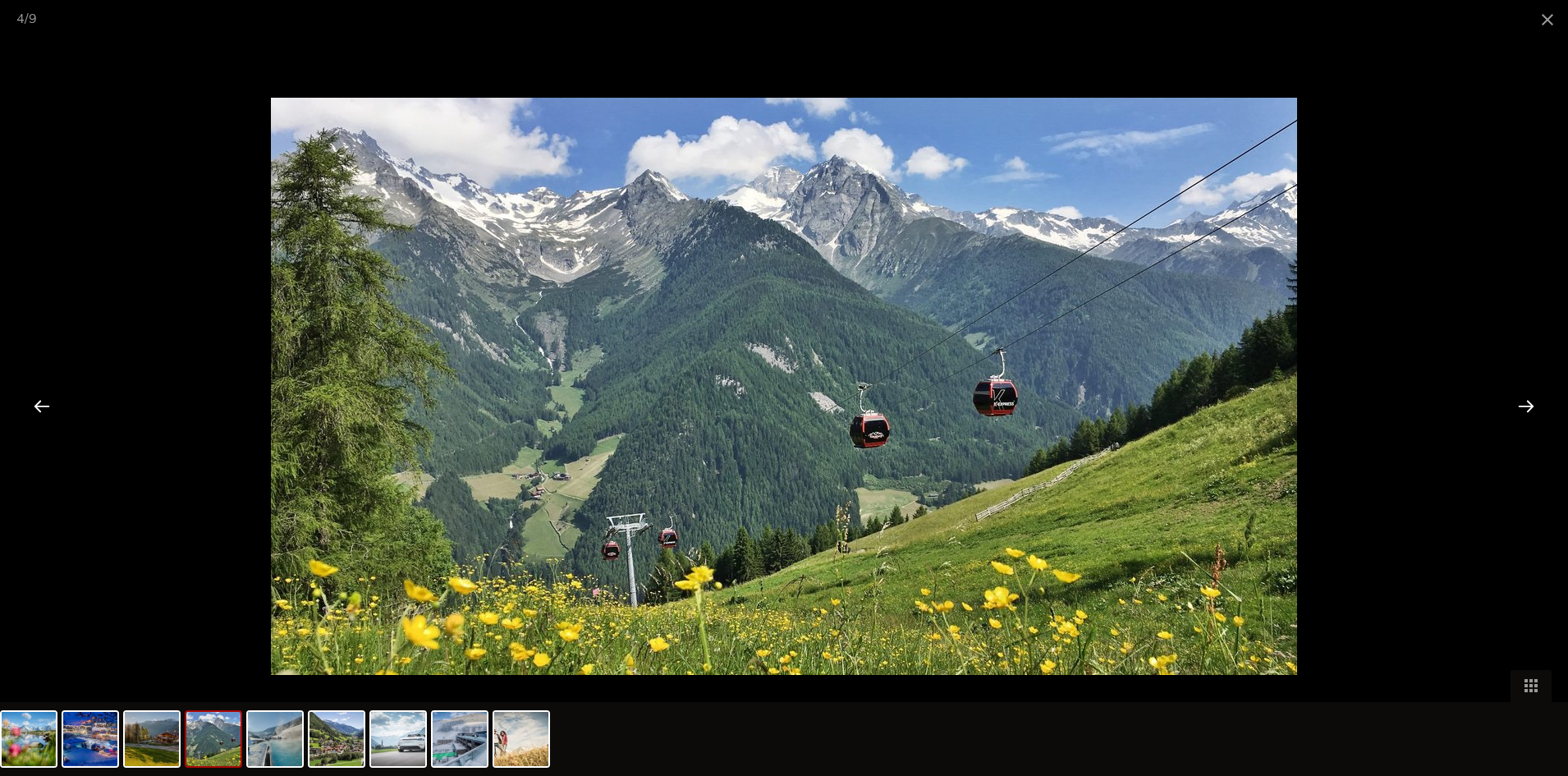
click at [1519, 397] on div at bounding box center [1526, 405] width 51 height 51
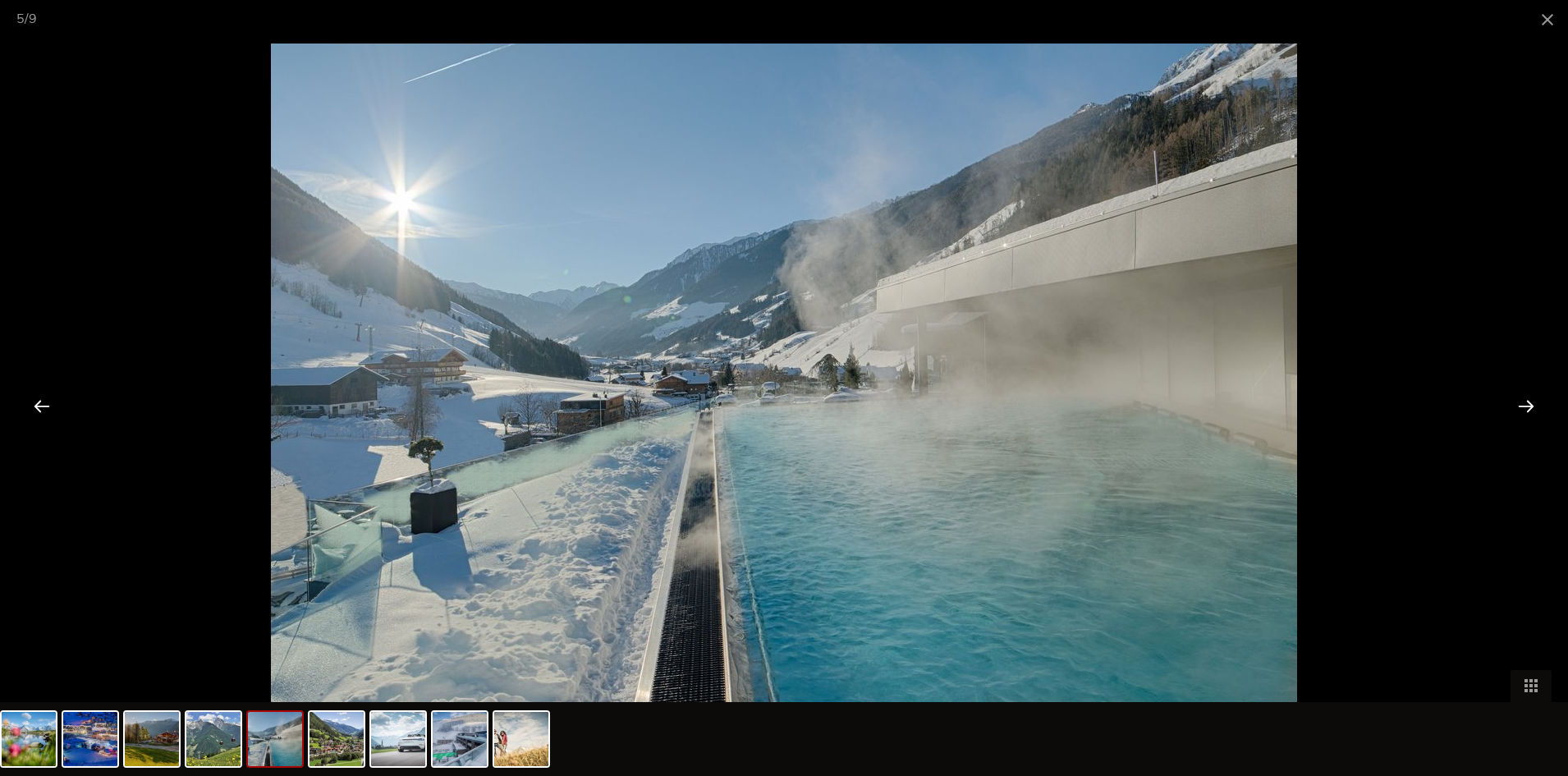
click at [1519, 397] on div at bounding box center [1526, 405] width 51 height 51
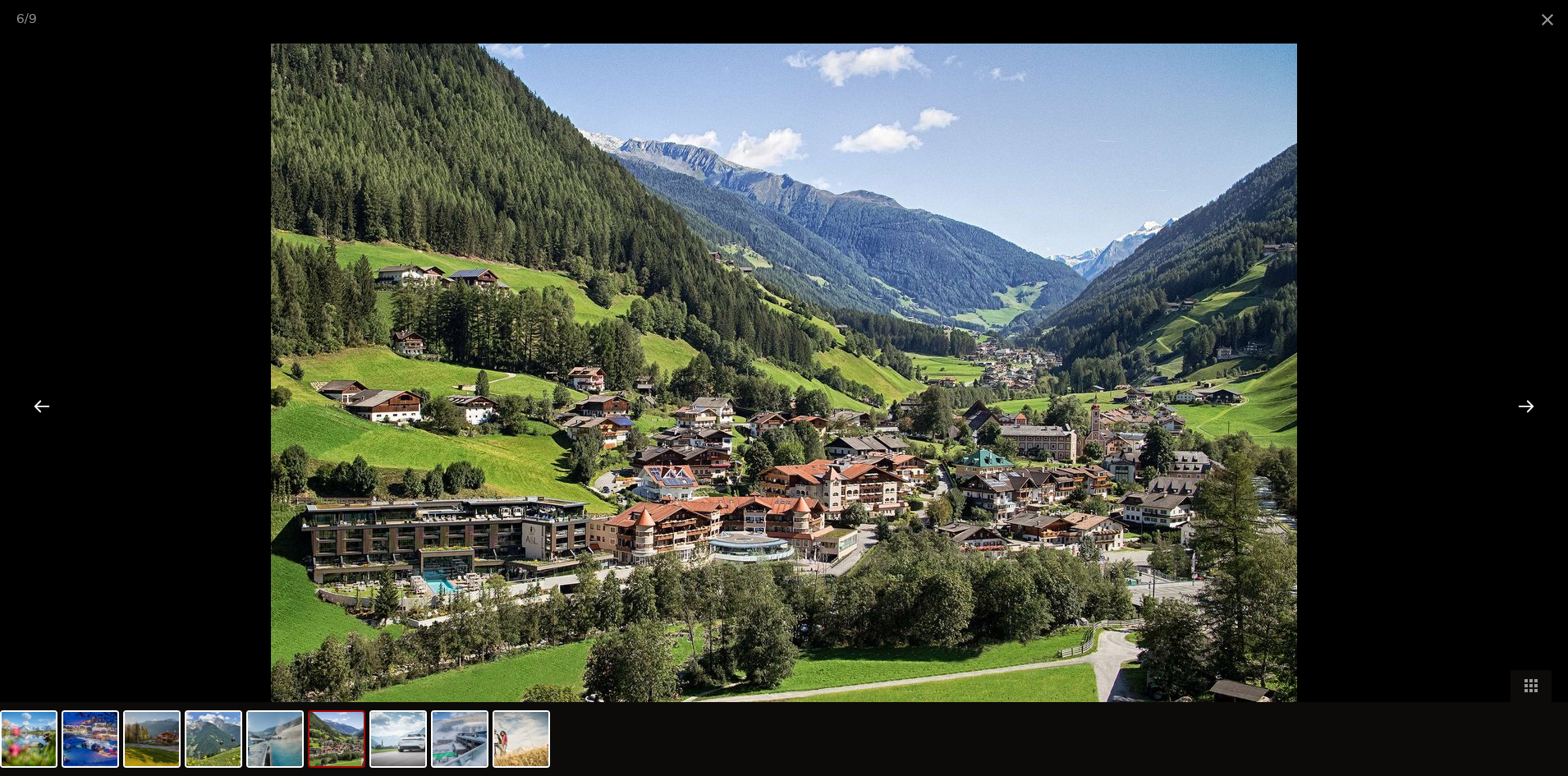
click at [1519, 397] on div at bounding box center [1526, 405] width 51 height 51
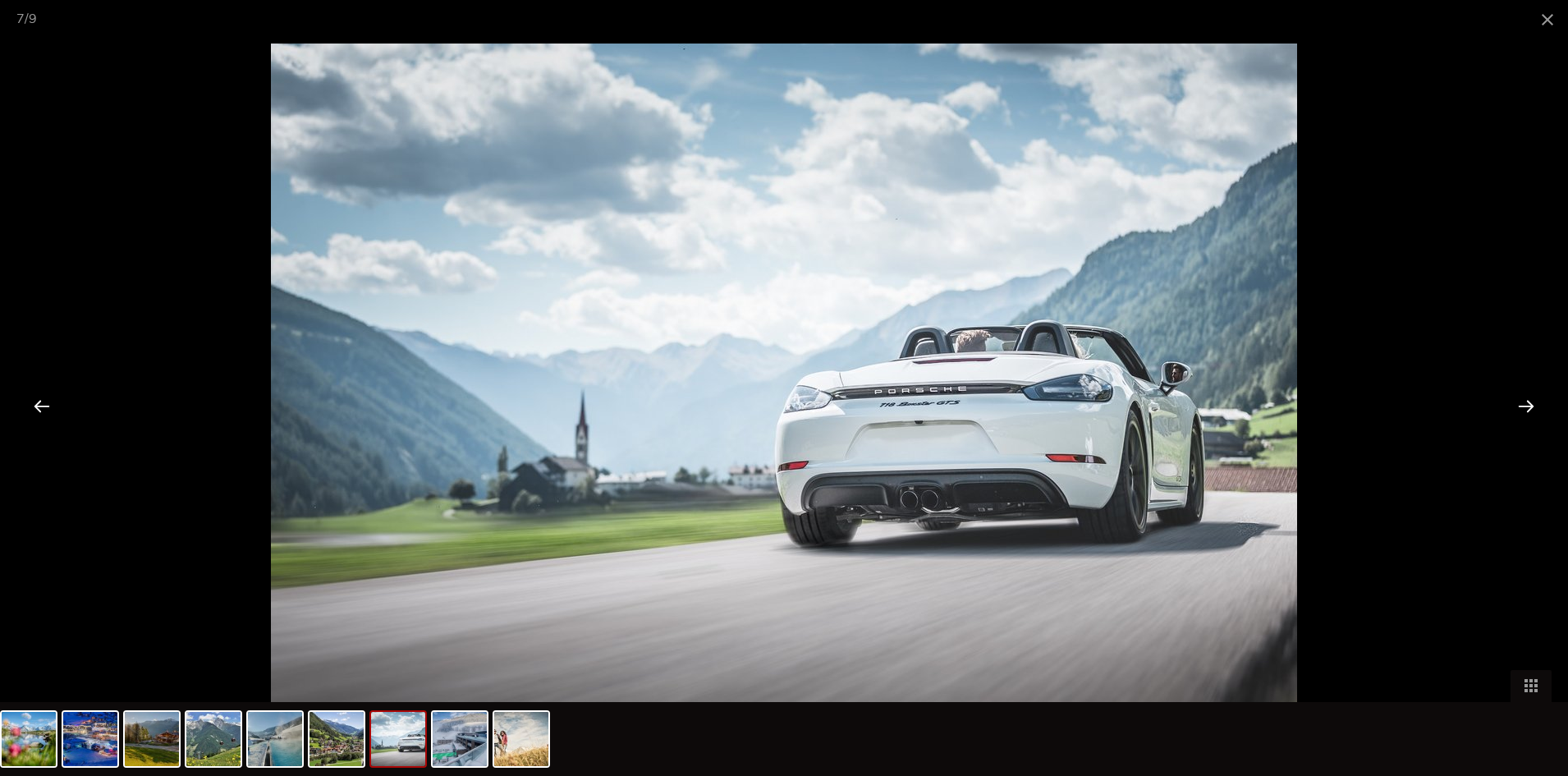
click at [1519, 397] on div at bounding box center [1526, 405] width 51 height 51
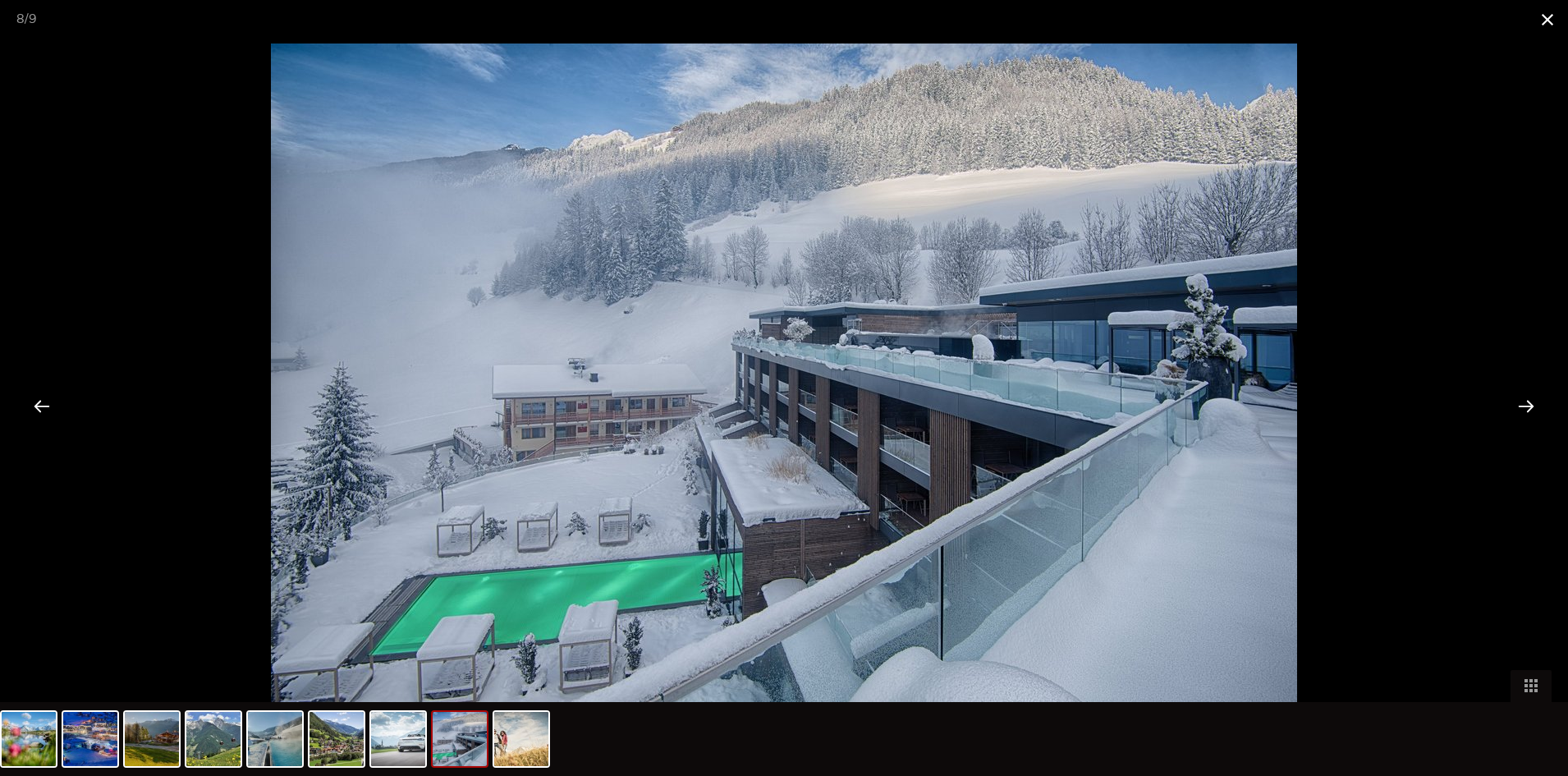
click at [1533, 22] on span at bounding box center [1548, 20] width 41 height 39
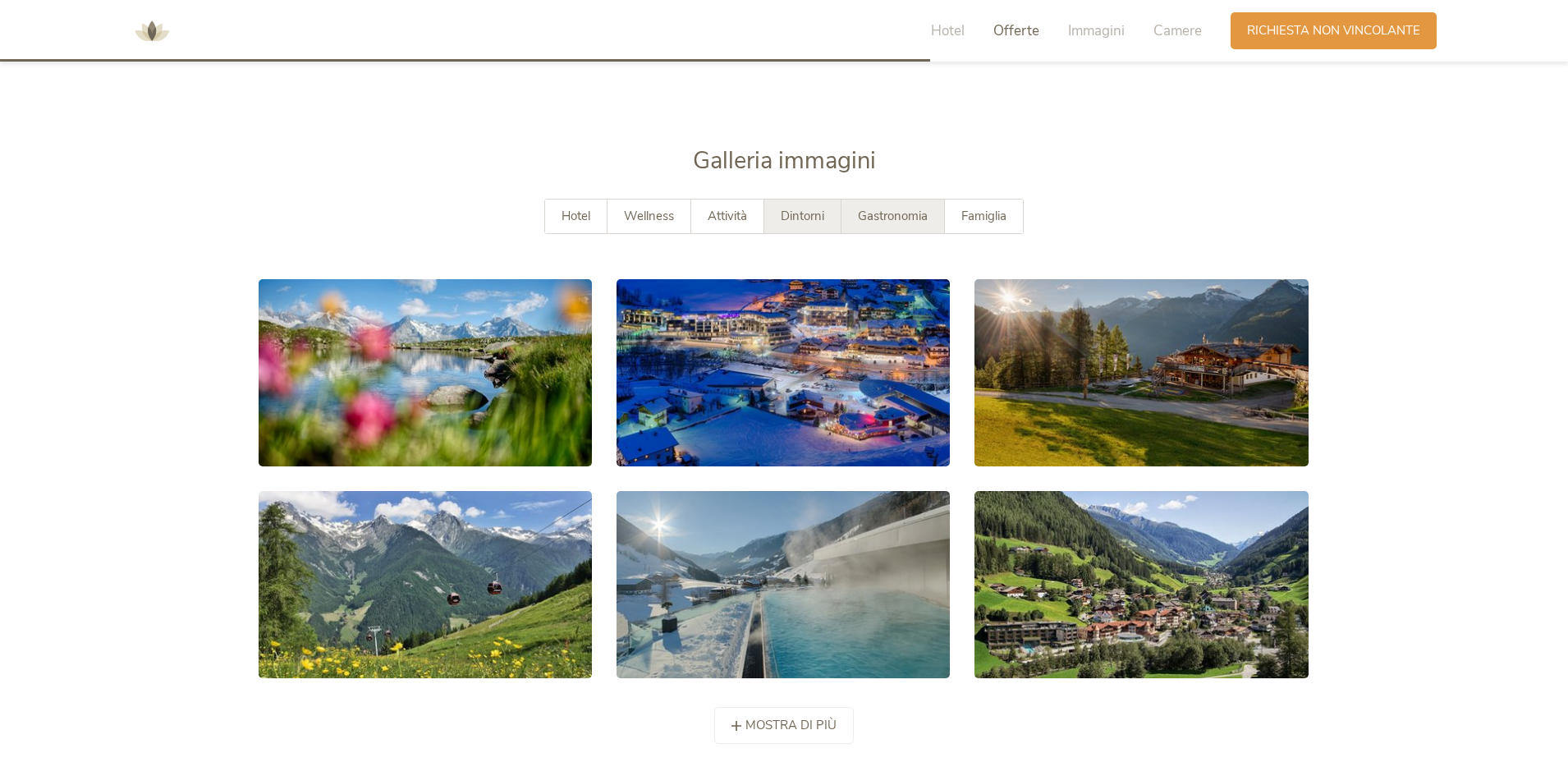
click at [892, 224] on div "Gastronomia" at bounding box center [893, 216] width 103 height 34
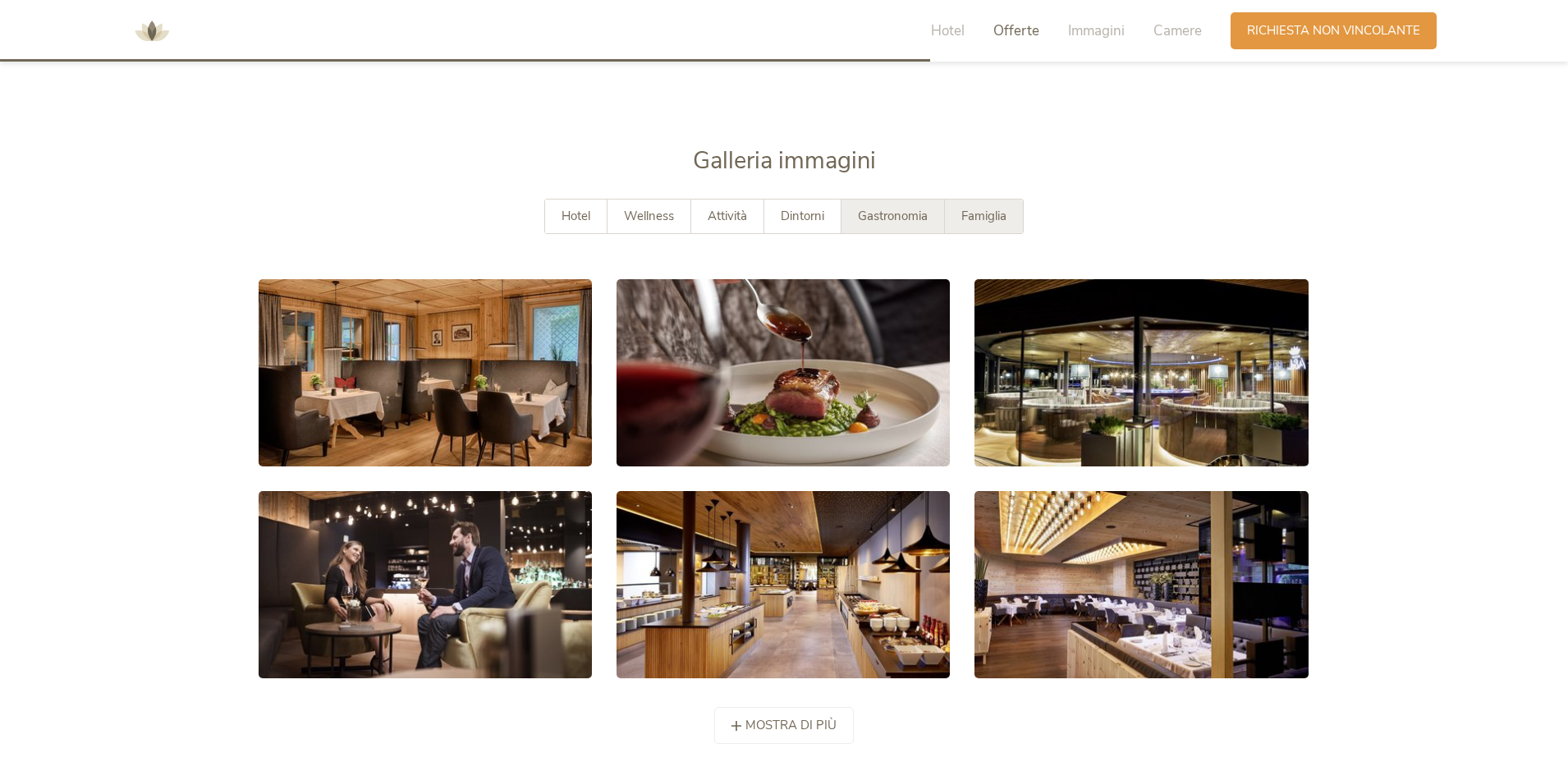
click at [981, 208] on span "Famiglia" at bounding box center [983, 215] width 45 height 16
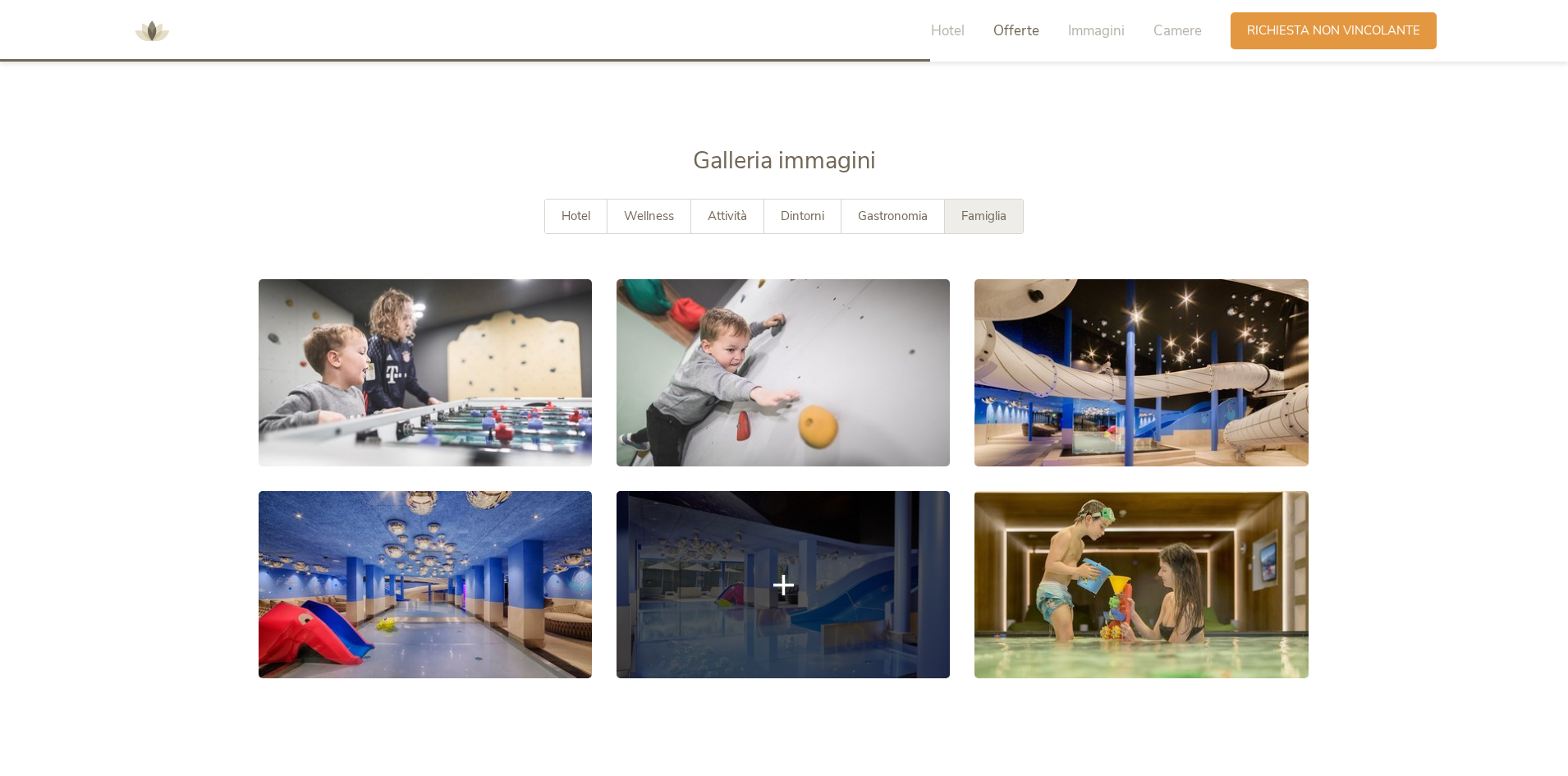
click at [788, 598] on link at bounding box center [782, 584] width 333 height 187
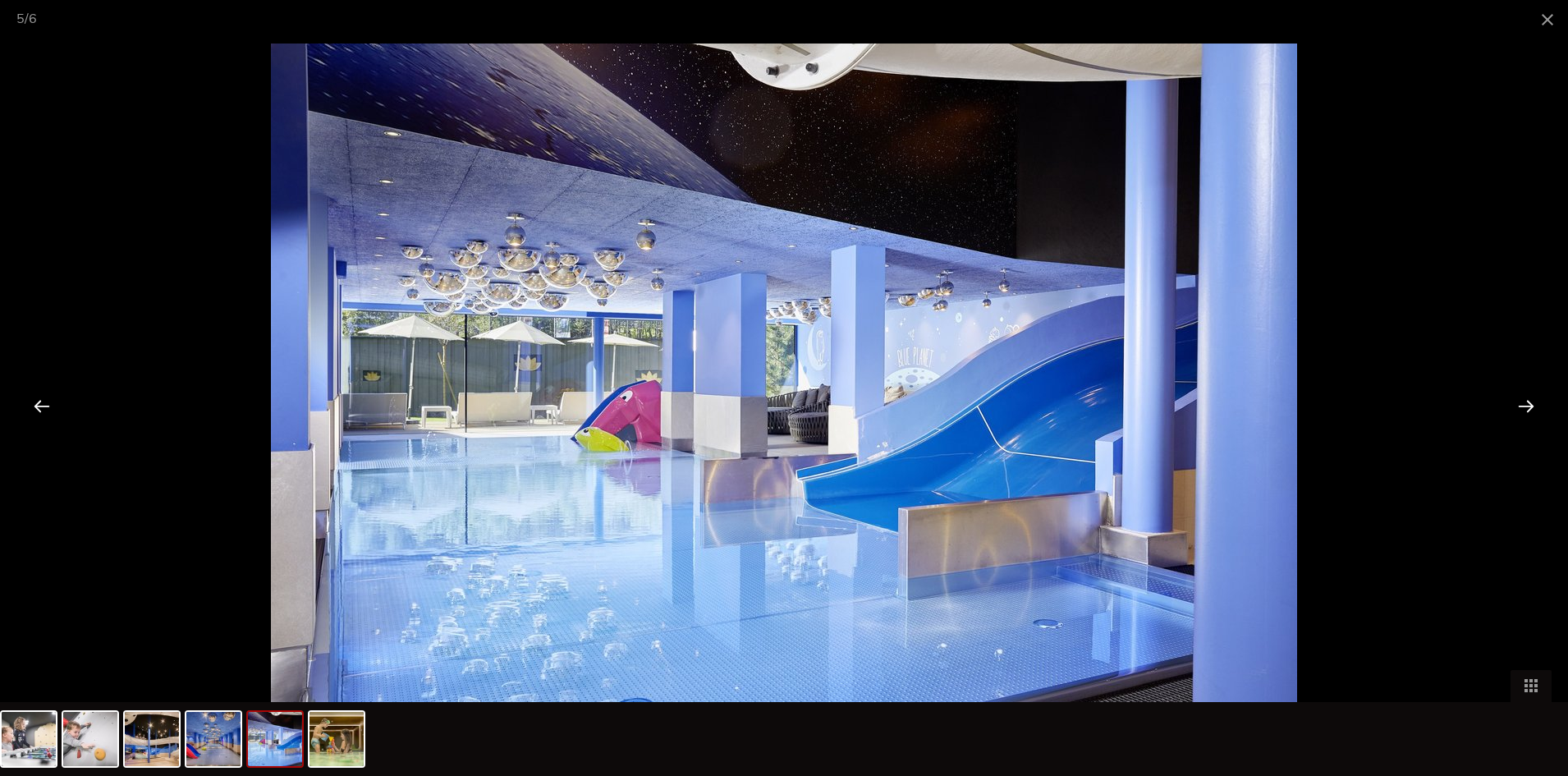
click at [1529, 406] on div at bounding box center [1526, 405] width 51 height 51
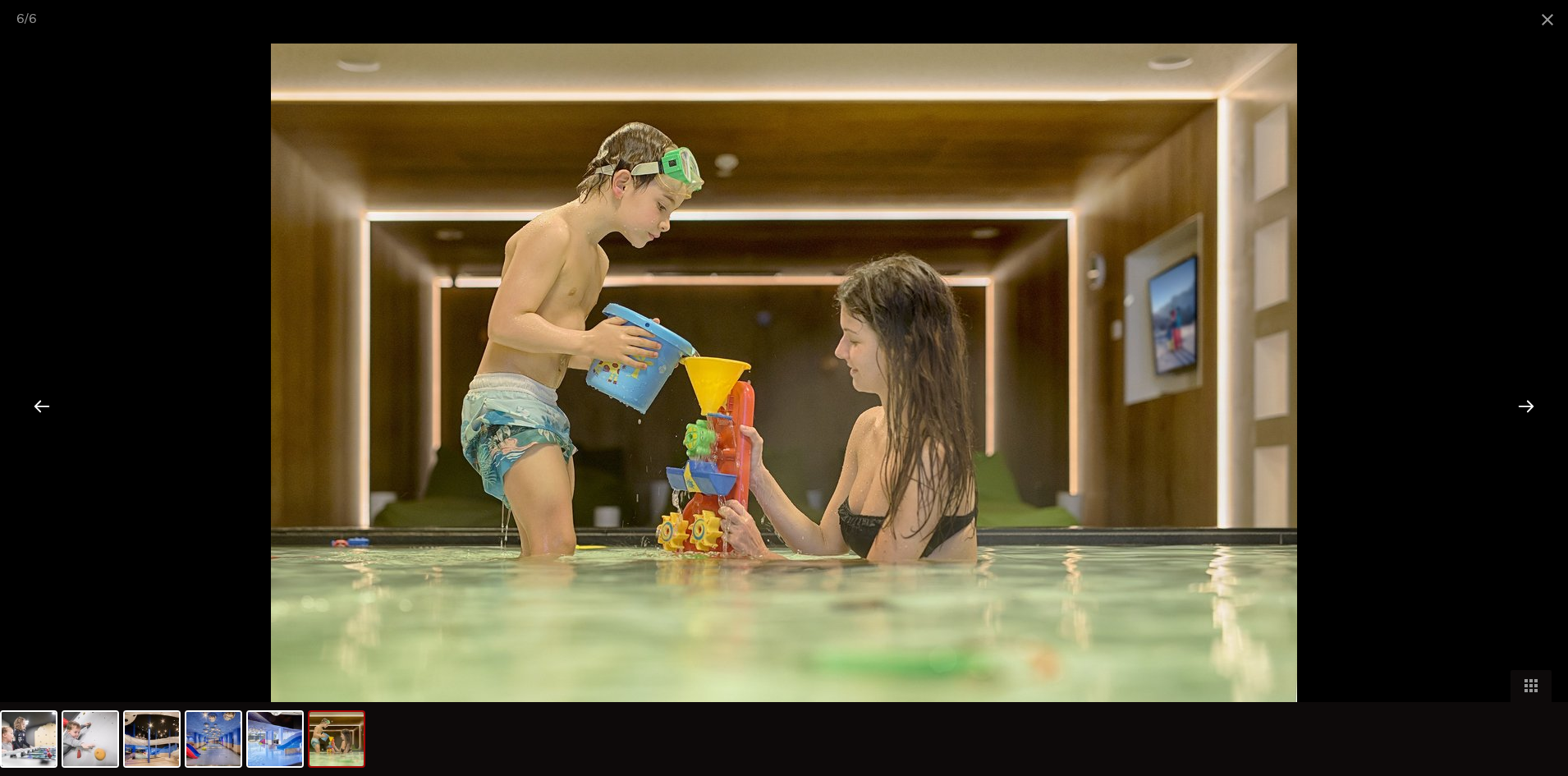
click at [1528, 406] on div at bounding box center [1526, 405] width 51 height 51
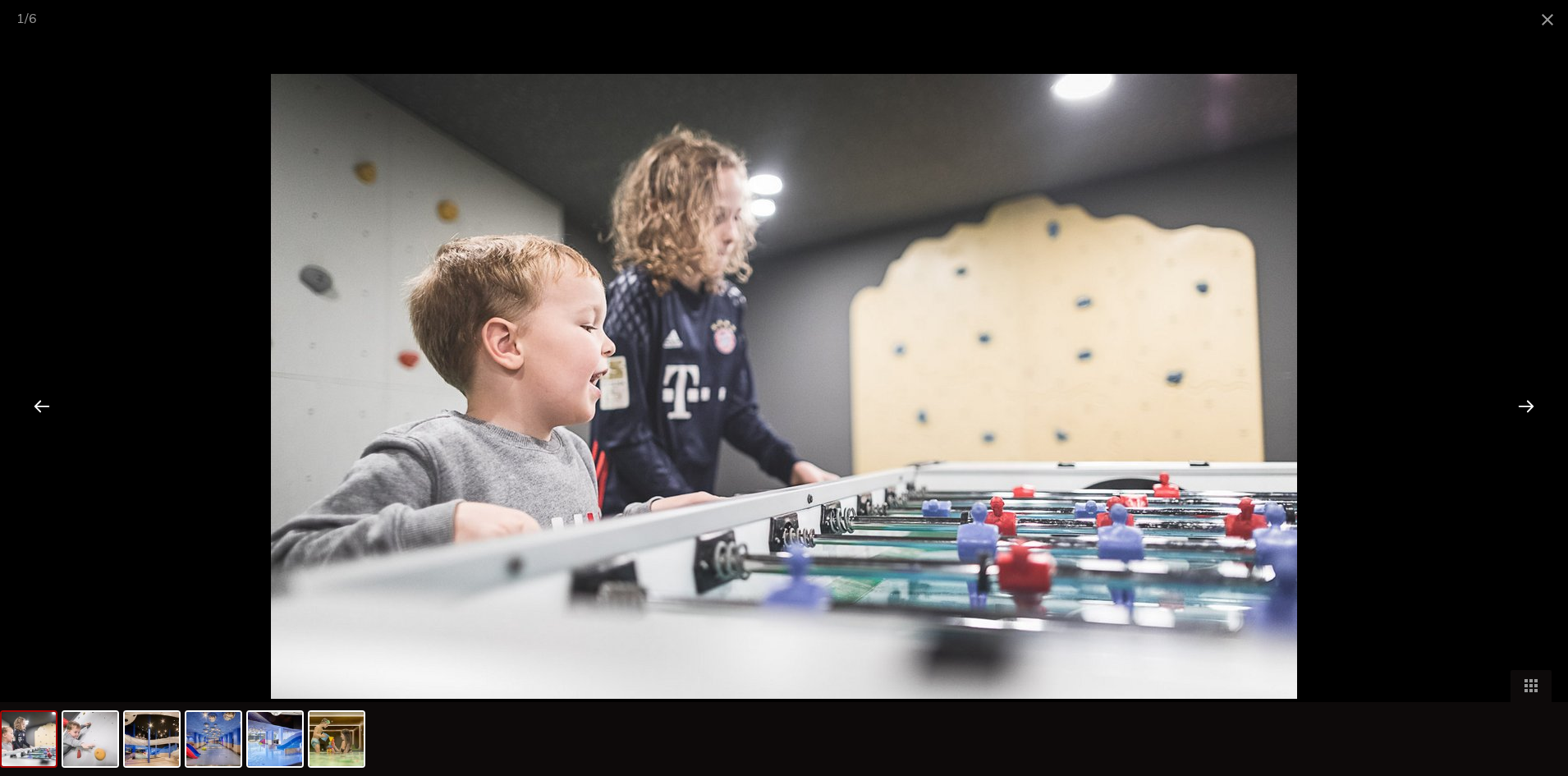
click at [1531, 405] on div at bounding box center [1526, 405] width 51 height 51
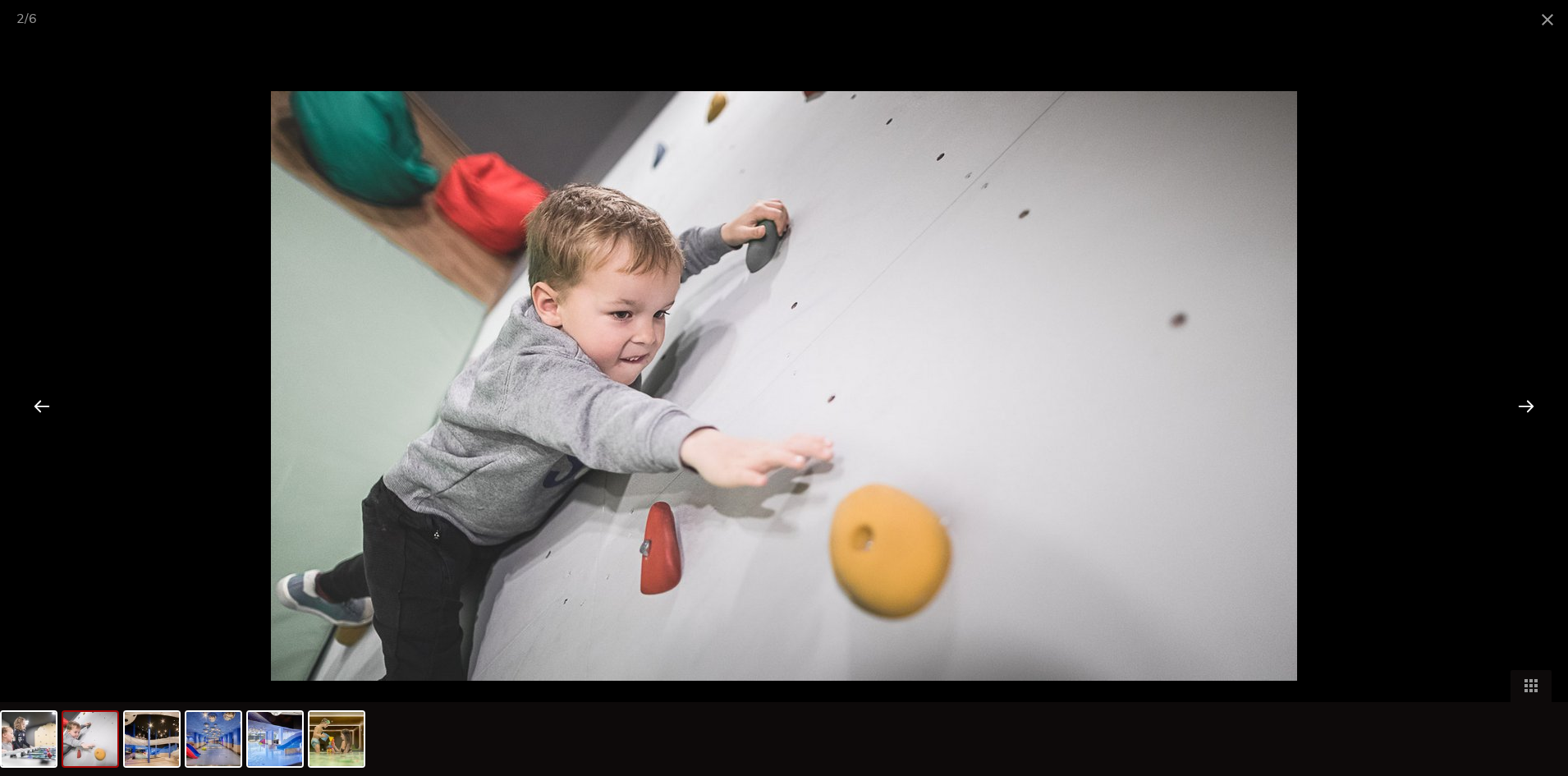
click at [1531, 405] on div at bounding box center [1526, 405] width 51 height 51
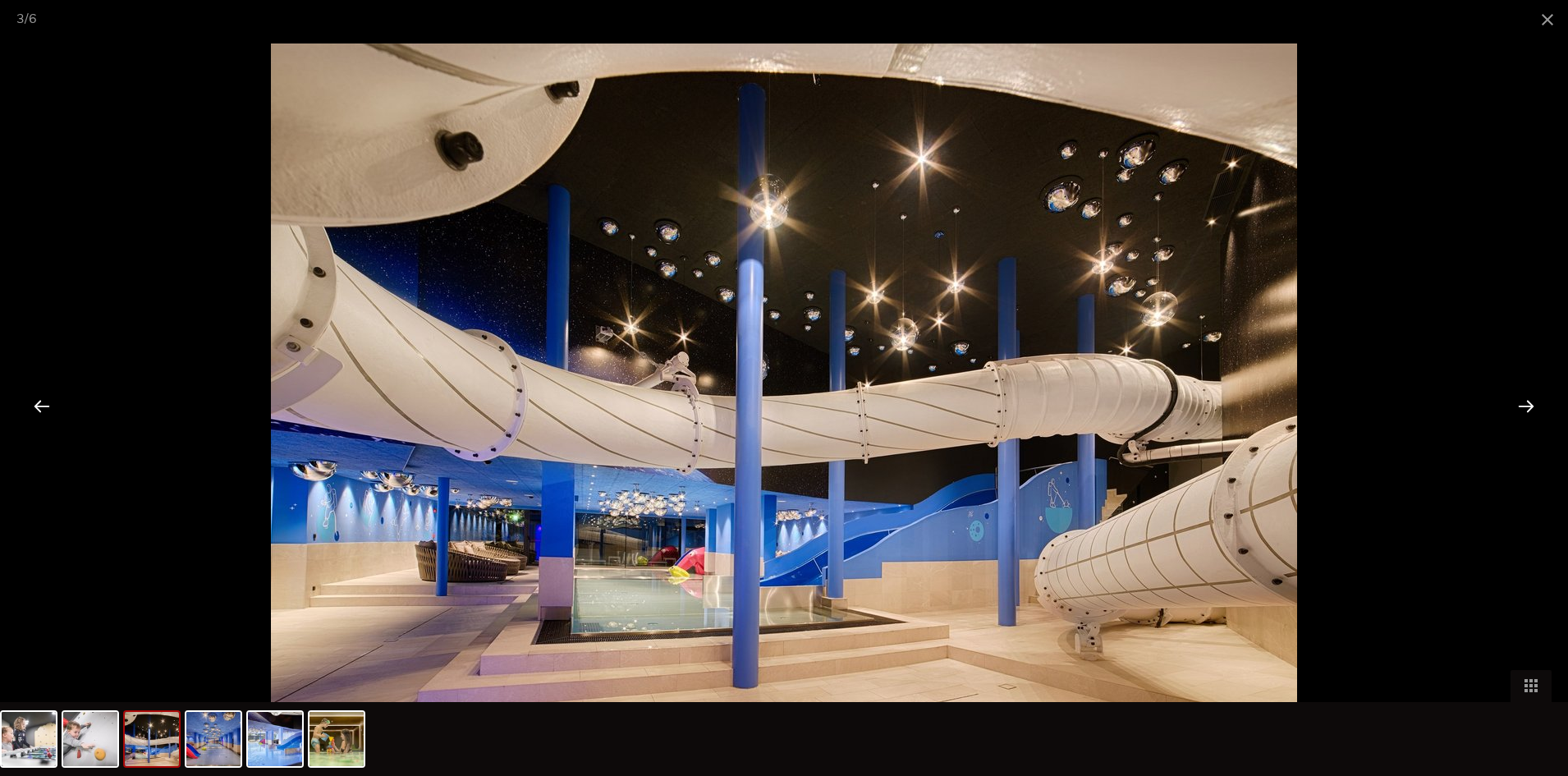
click at [1530, 405] on div at bounding box center [1526, 405] width 51 height 51
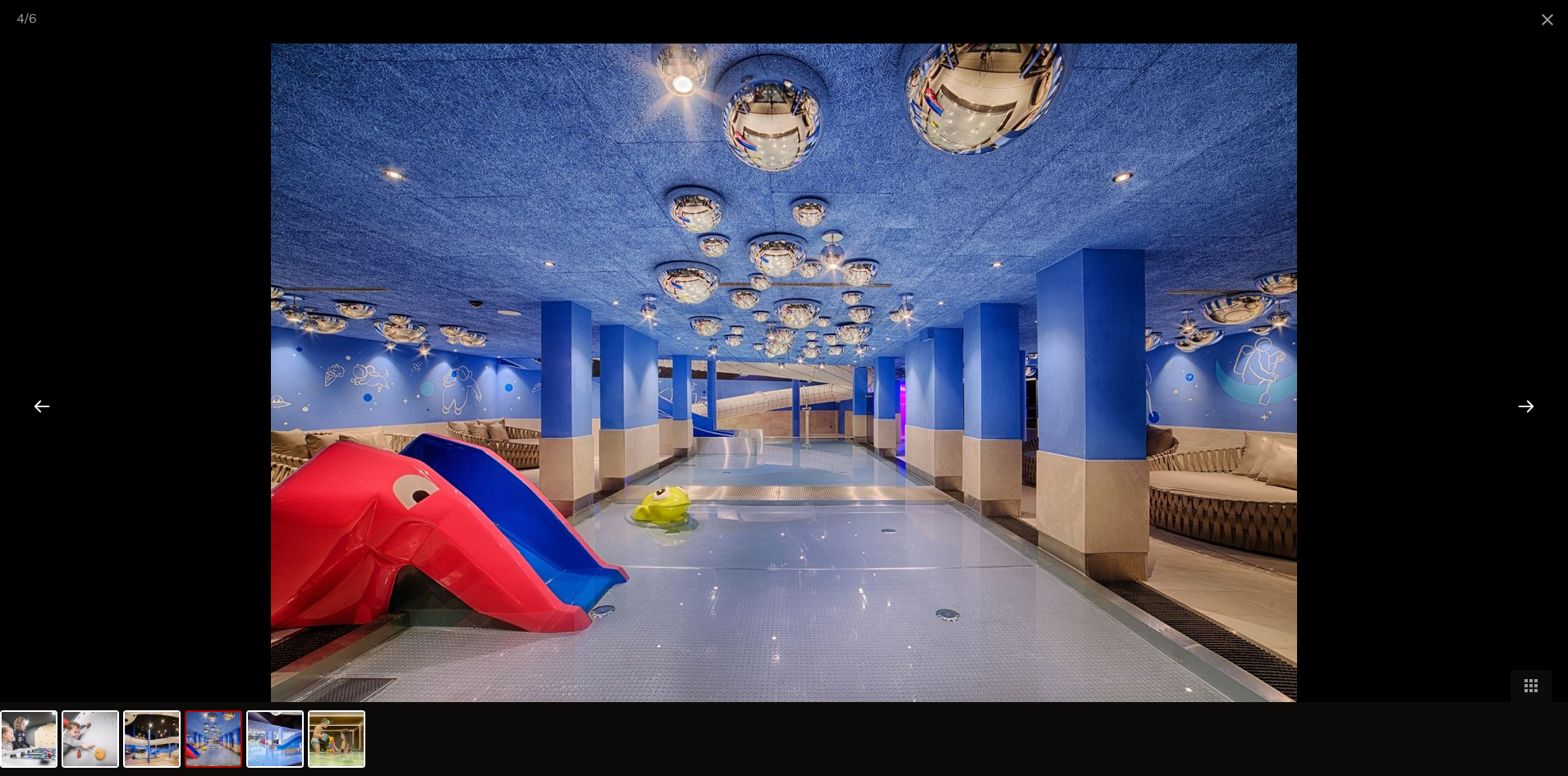
click at [1528, 405] on div at bounding box center [1526, 405] width 51 height 51
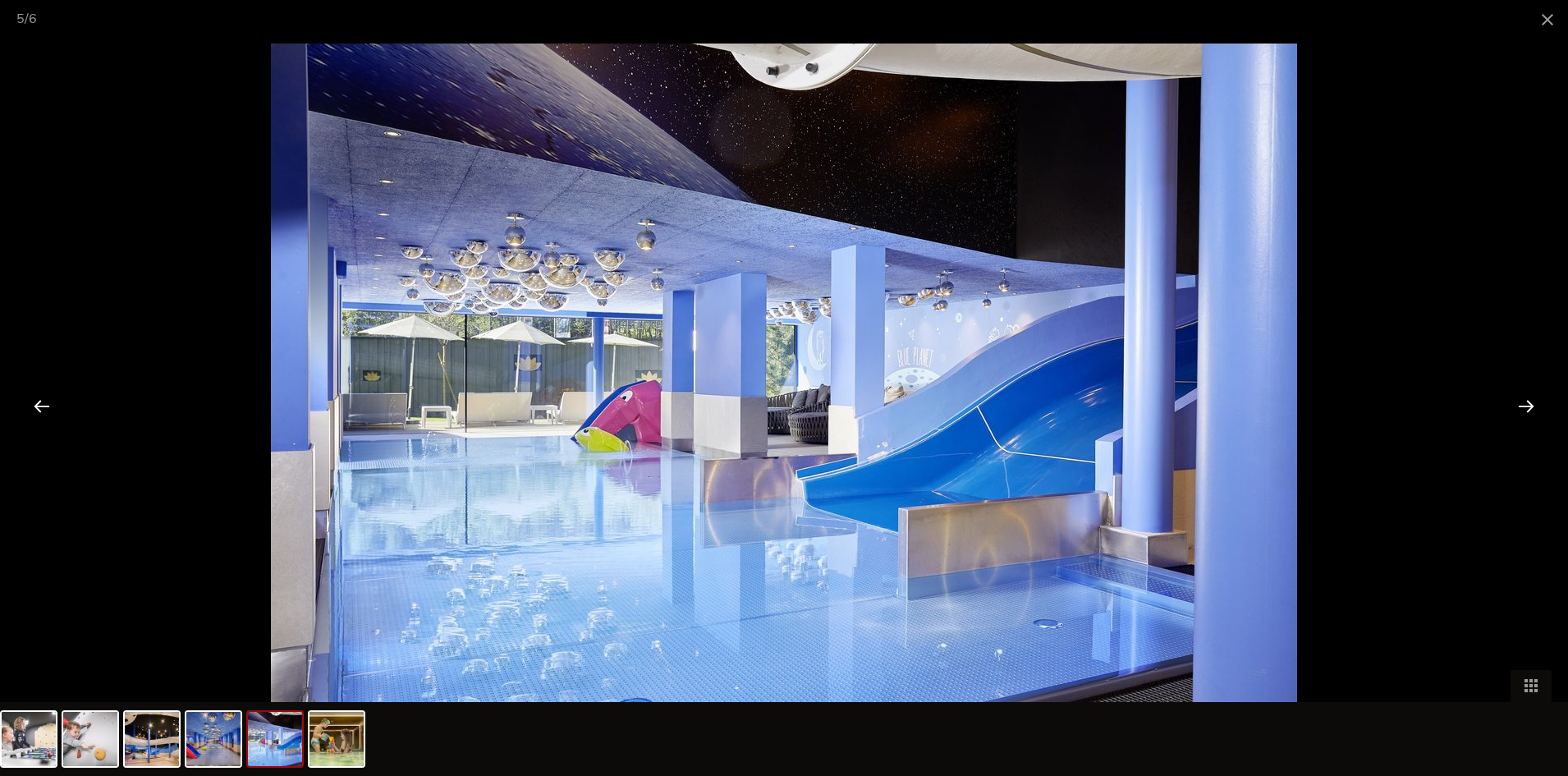
click at [1526, 404] on div at bounding box center [1526, 405] width 51 height 51
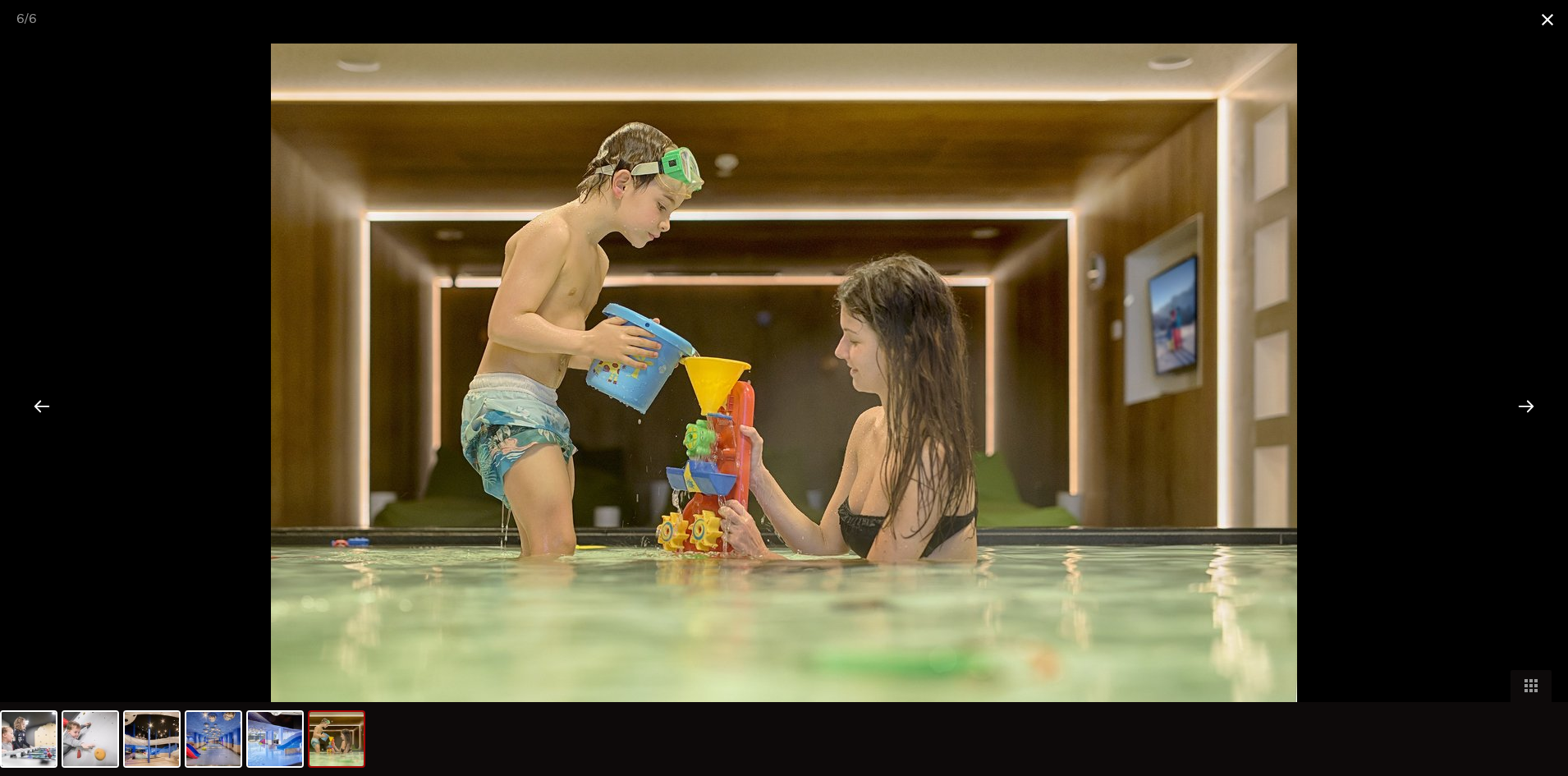
click at [1546, 15] on span at bounding box center [1548, 20] width 41 height 39
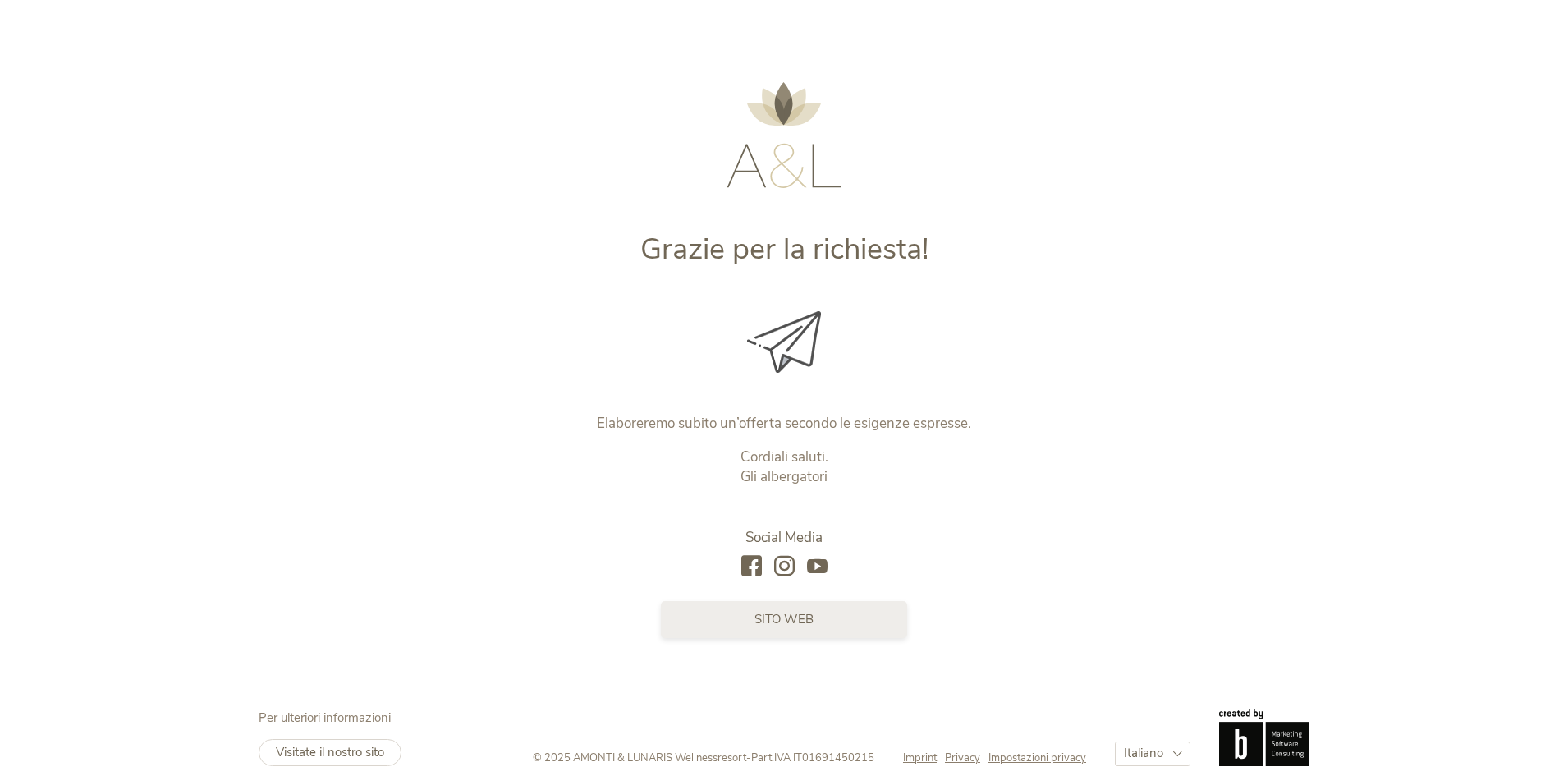
click at [781, 626] on span "sito web" at bounding box center [784, 620] width 59 height 17
